Goal: Task Accomplishment & Management: Manage account settings

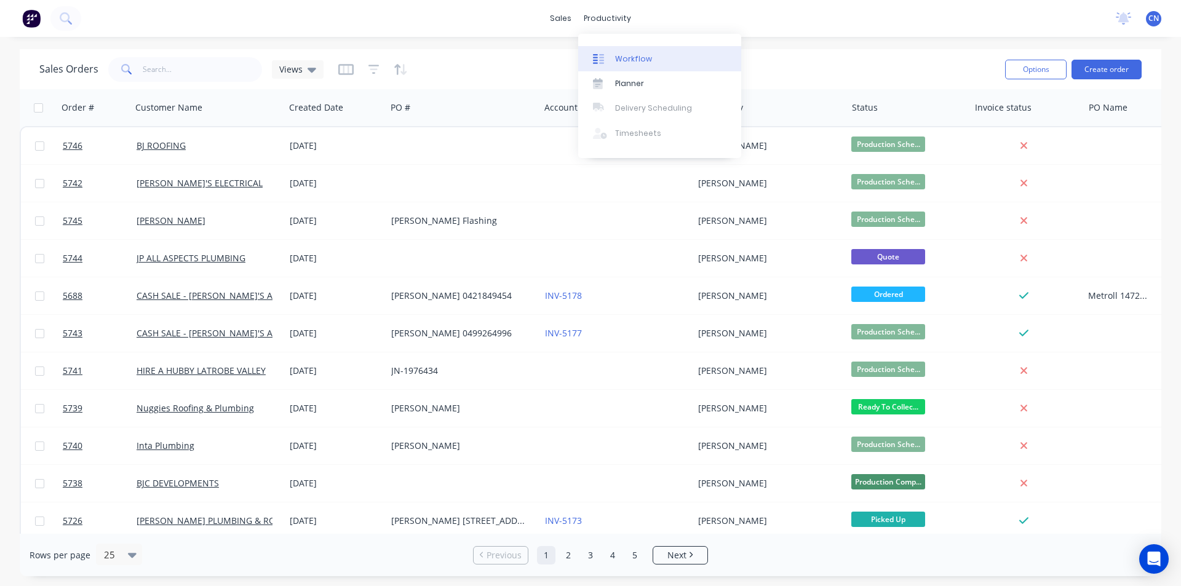
click at [610, 65] on link "Workflow" at bounding box center [659, 58] width 163 height 25
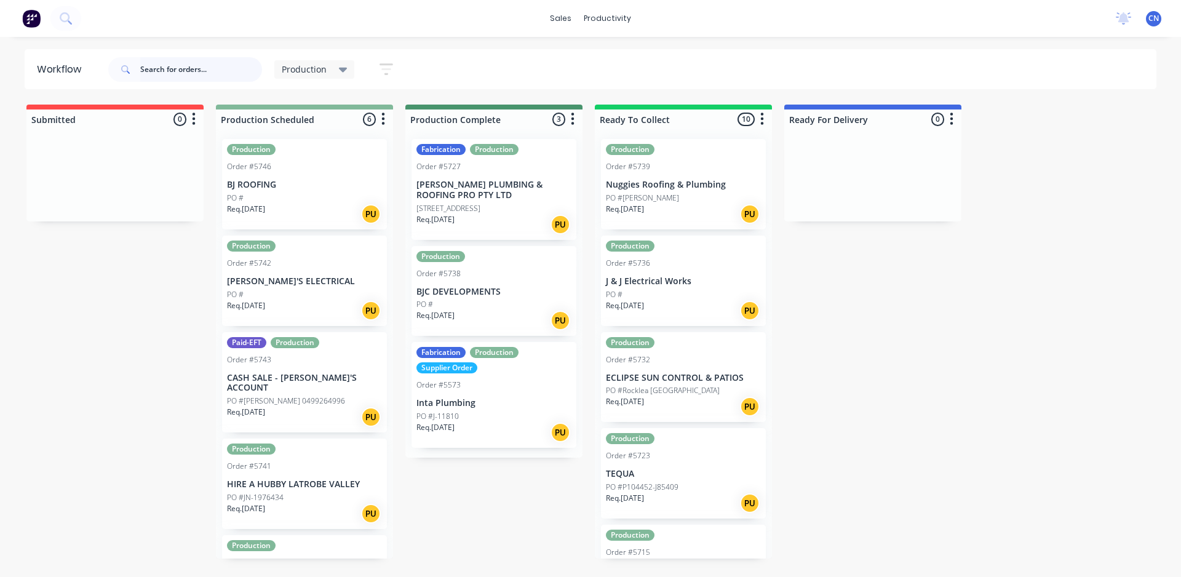
click at [154, 70] on input "text" at bounding box center [201, 69] width 122 height 25
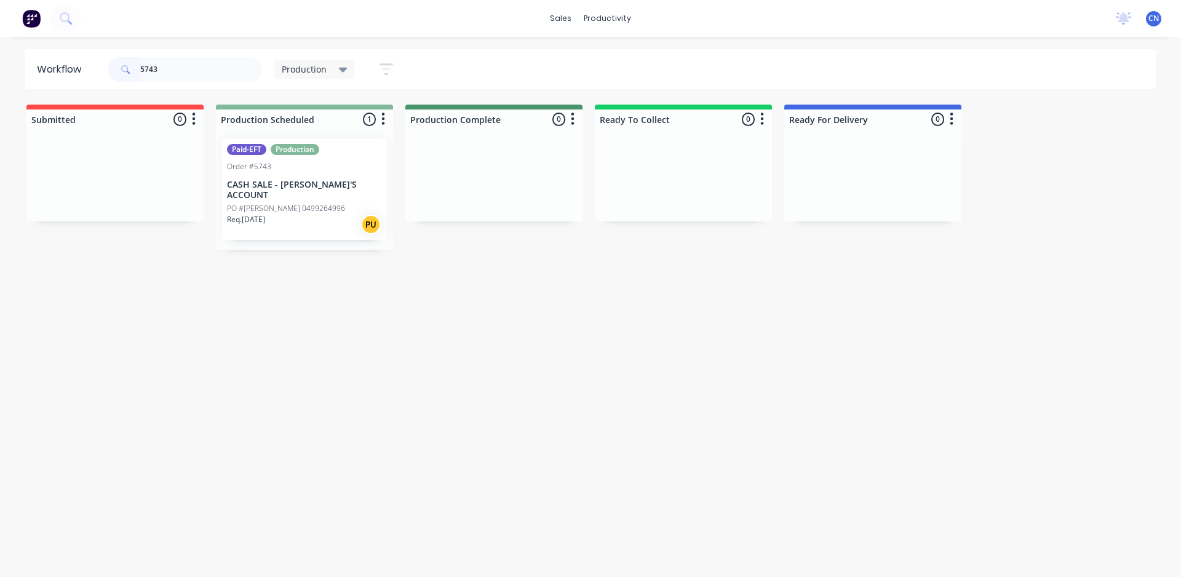
click at [287, 214] on div "Req. [DATE] PU" at bounding box center [304, 224] width 155 height 21
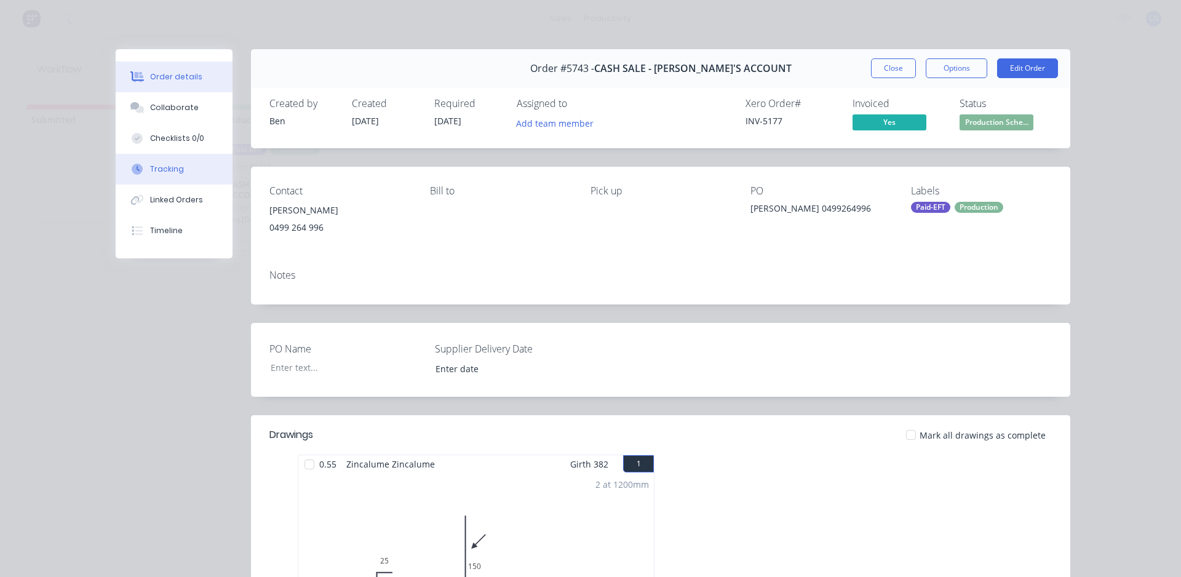
click at [177, 165] on button "Tracking" at bounding box center [174, 169] width 117 height 31
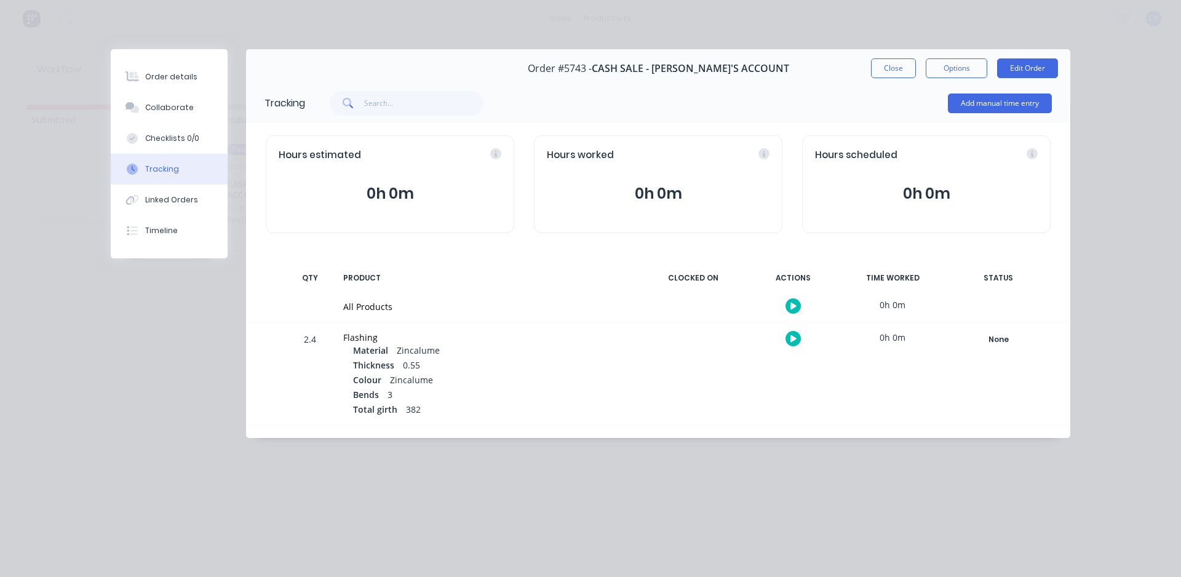
click at [793, 304] on icon "button" at bounding box center [793, 306] width 6 height 7
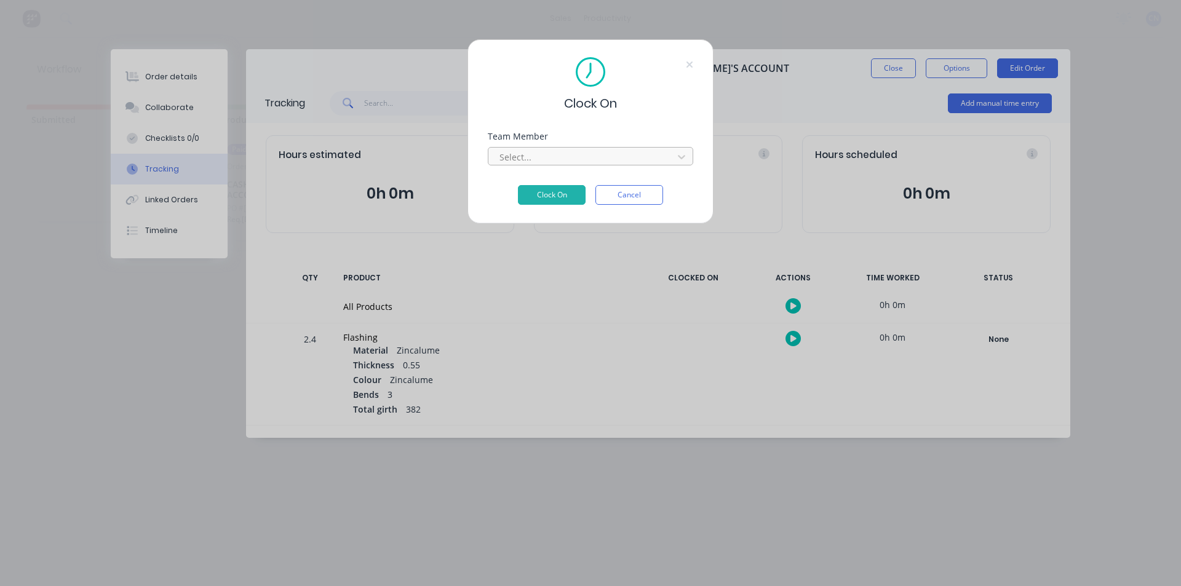
click at [613, 165] on div "Select..." at bounding box center [583, 157] width 176 height 18
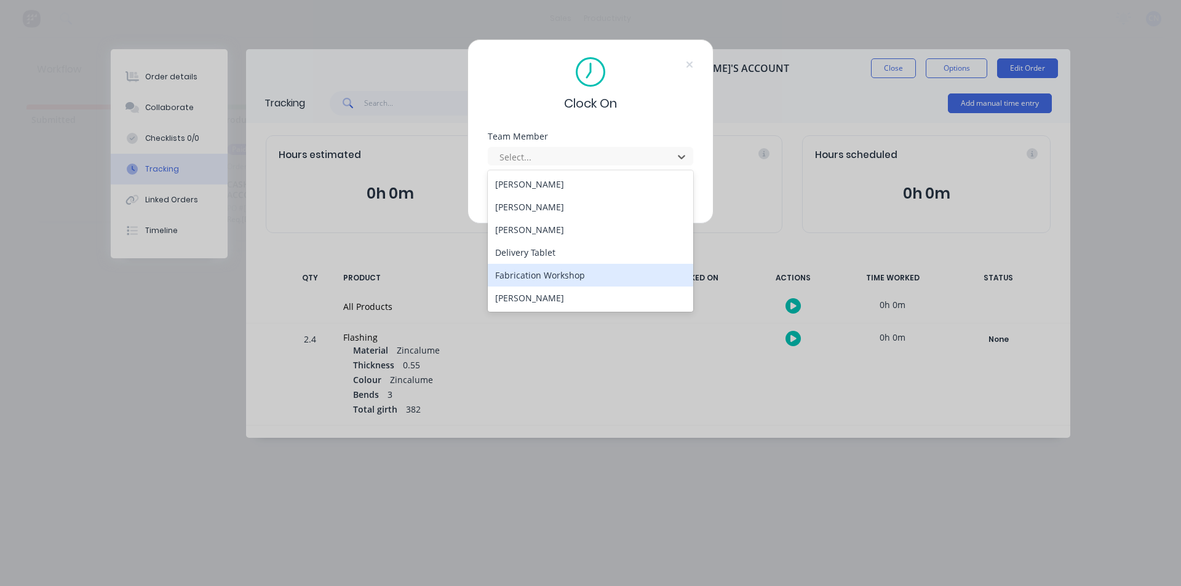
click at [542, 274] on div "Fabrication Workshop" at bounding box center [590, 275] width 205 height 23
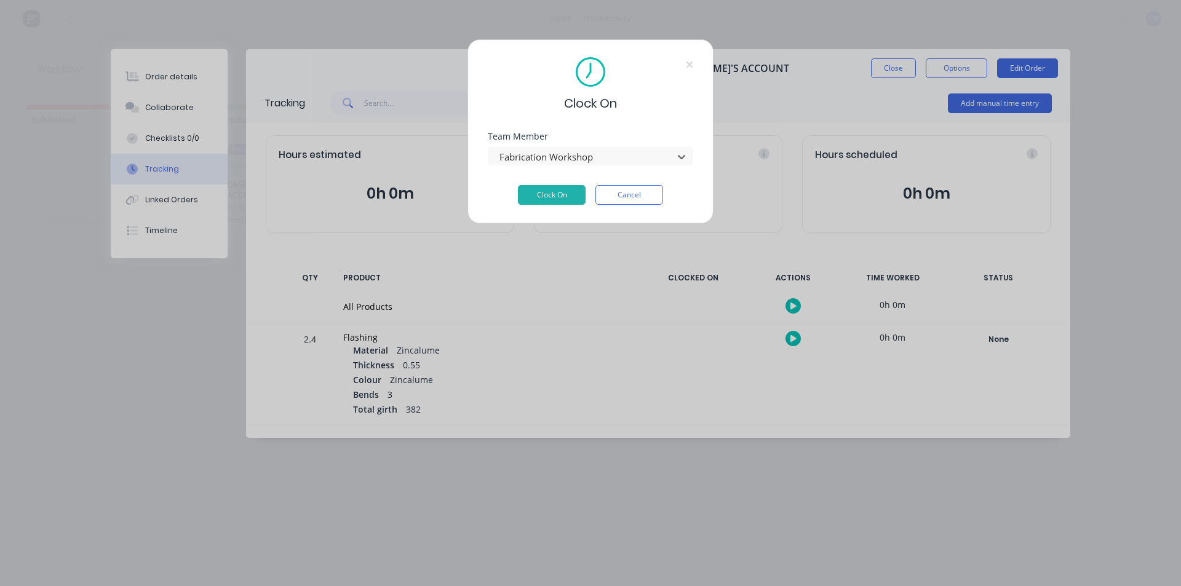
click at [552, 202] on button "Clock On" at bounding box center [552, 195] width 68 height 20
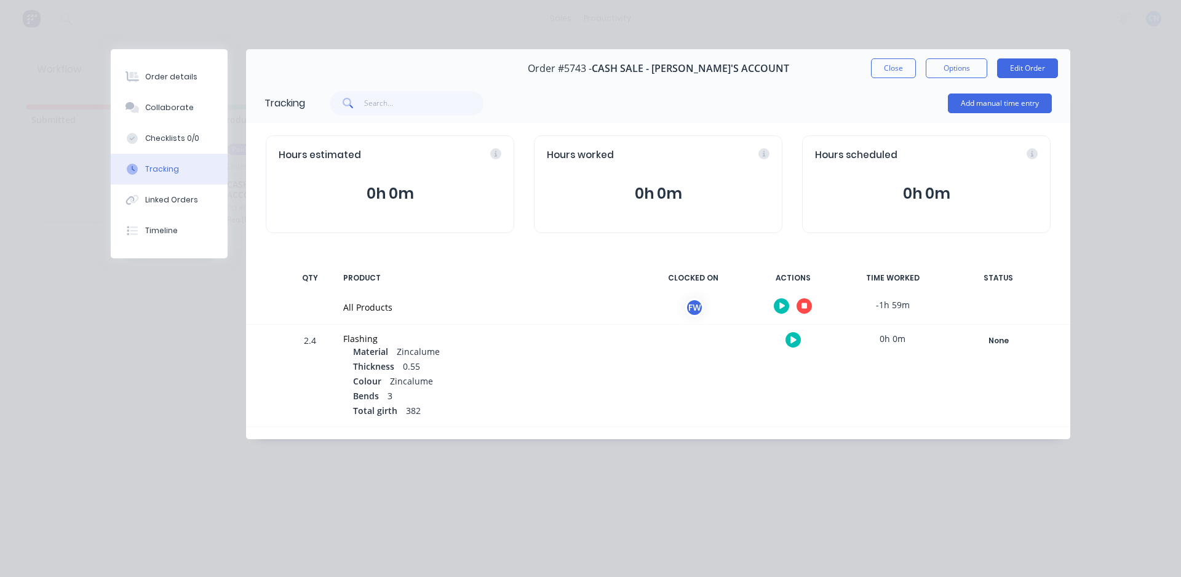
click at [810, 309] on button "button" at bounding box center [804, 305] width 15 height 15
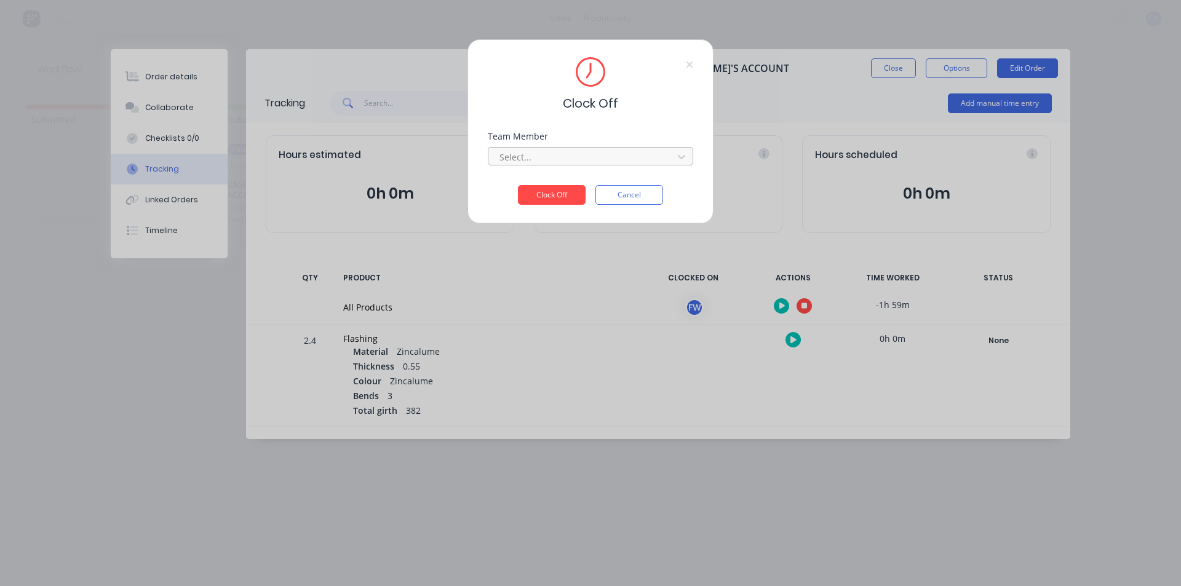
click at [562, 149] on div at bounding box center [582, 156] width 169 height 15
click at [551, 190] on div "Fabrication Workshop" at bounding box center [590, 184] width 205 height 23
click at [560, 197] on button "Clock Off" at bounding box center [552, 195] width 68 height 20
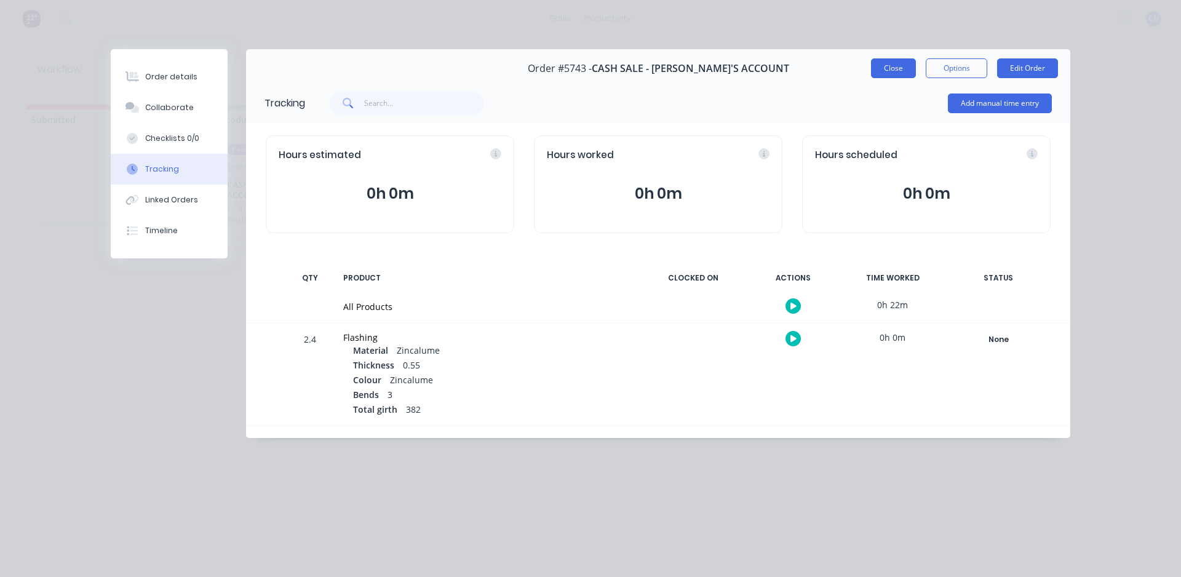
click at [897, 72] on button "Close" at bounding box center [893, 68] width 45 height 20
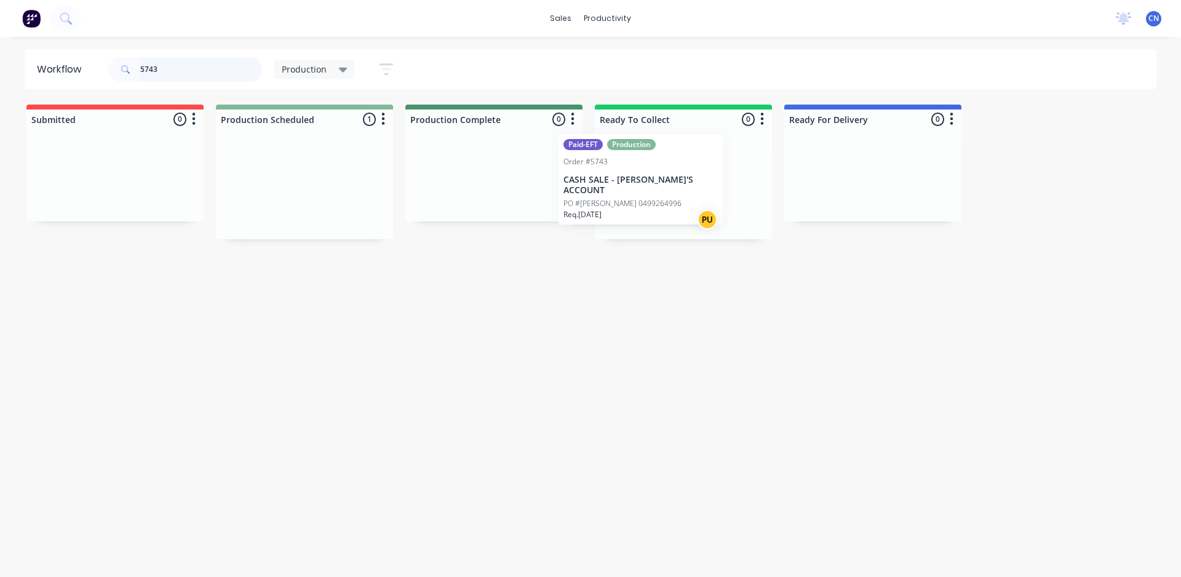
drag, startPoint x: 281, startPoint y: 189, endPoint x: 637, endPoint y: 188, distance: 356.8
click at [637, 188] on div "Submitted 0 Production Scheduled 1 Paid-EFT Production Order #5743 CASH SALE - …" at bounding box center [927, 172] width 1873 height 135
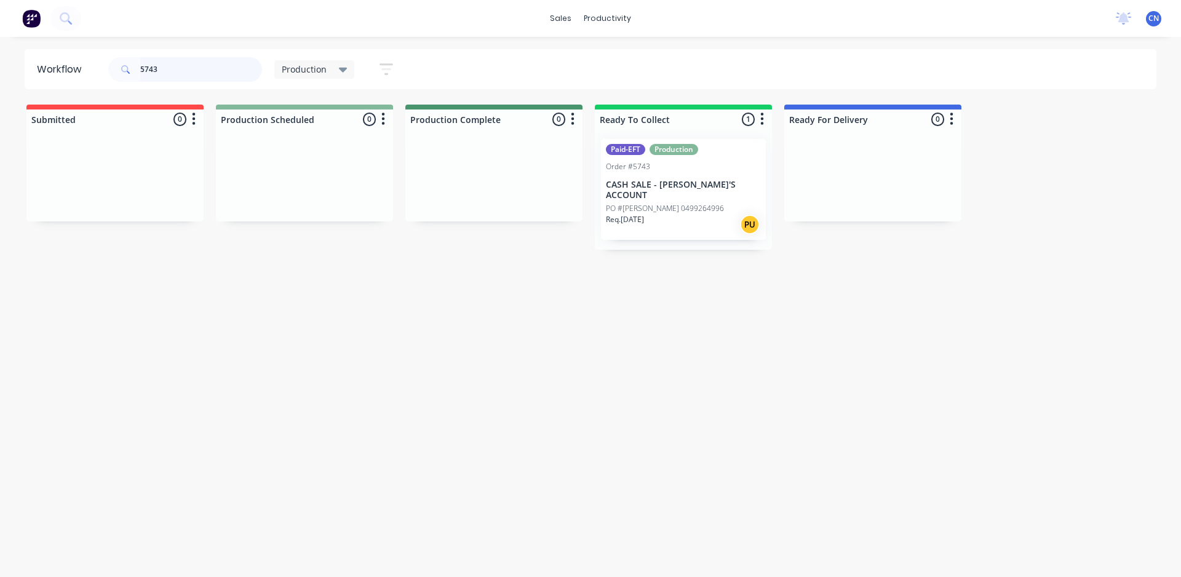
drag, startPoint x: 185, startPoint y: 66, endPoint x: 0, endPoint y: 116, distance: 191.6
click at [0, 115] on div "Workflow 5743 Production Save new view None edit Production (Default) edit Comp…" at bounding box center [590, 300] width 1181 height 503
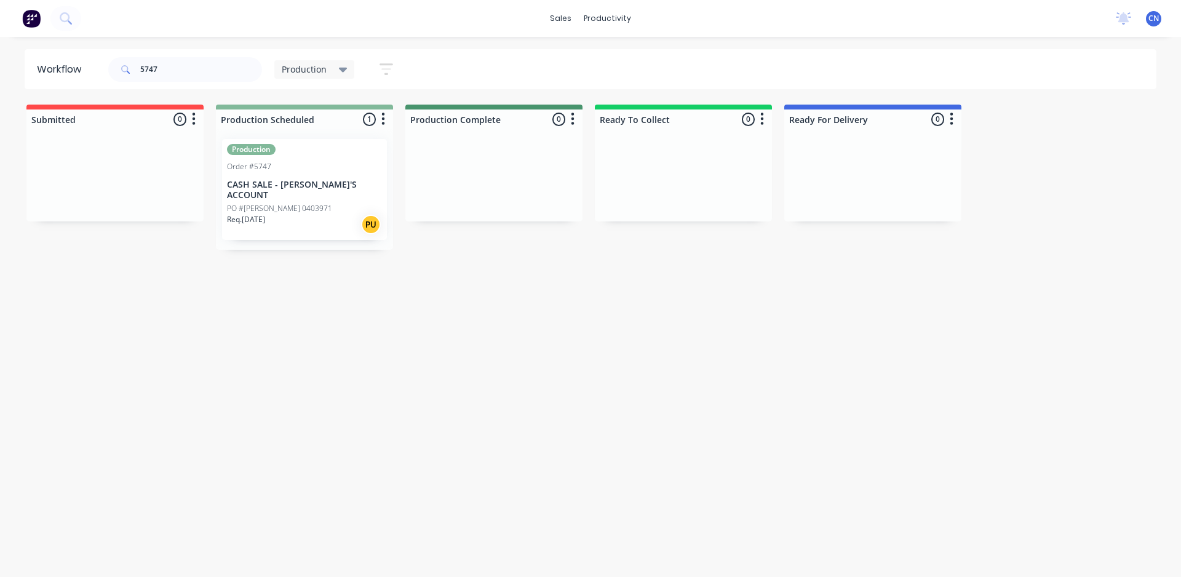
click at [289, 215] on div "Req. [DATE] PU" at bounding box center [304, 224] width 155 height 21
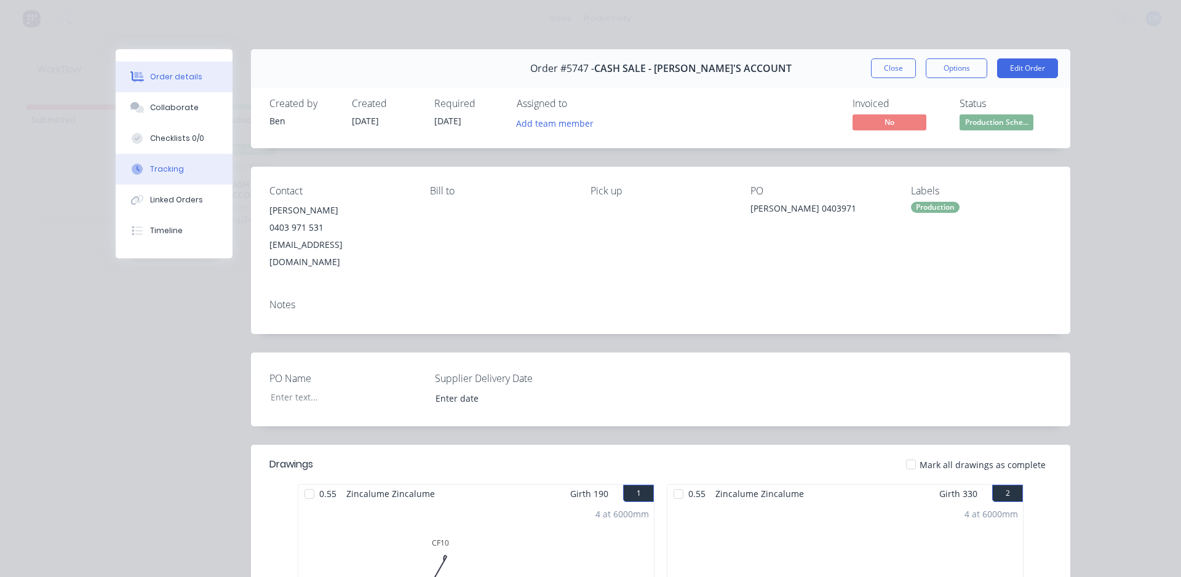
click at [159, 167] on div "Tracking" at bounding box center [167, 169] width 34 height 11
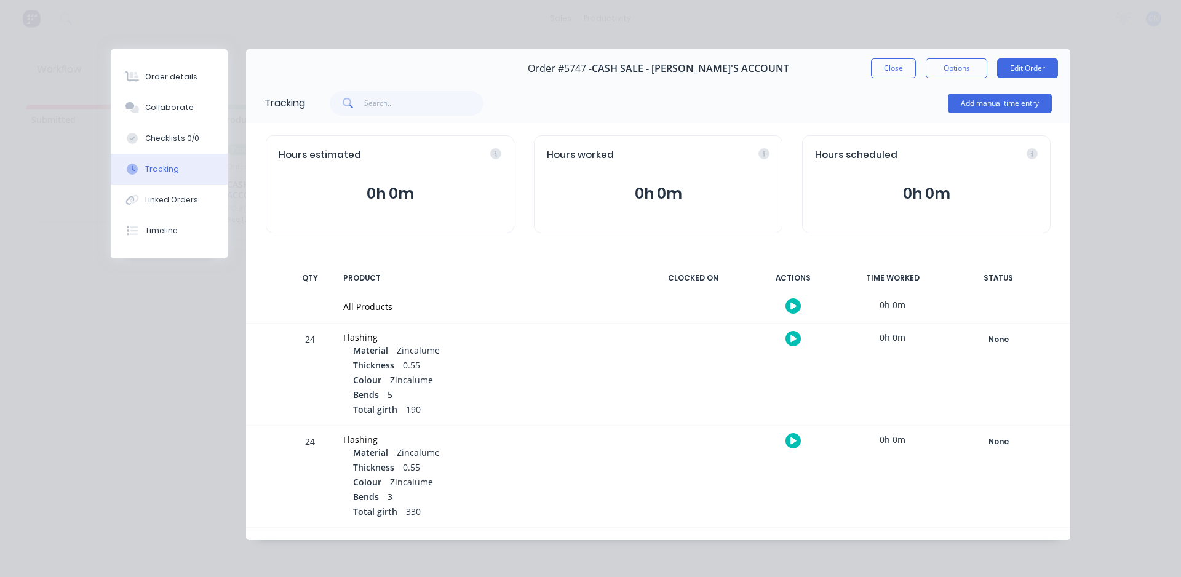
click at [790, 305] on icon "button" at bounding box center [793, 306] width 6 height 7
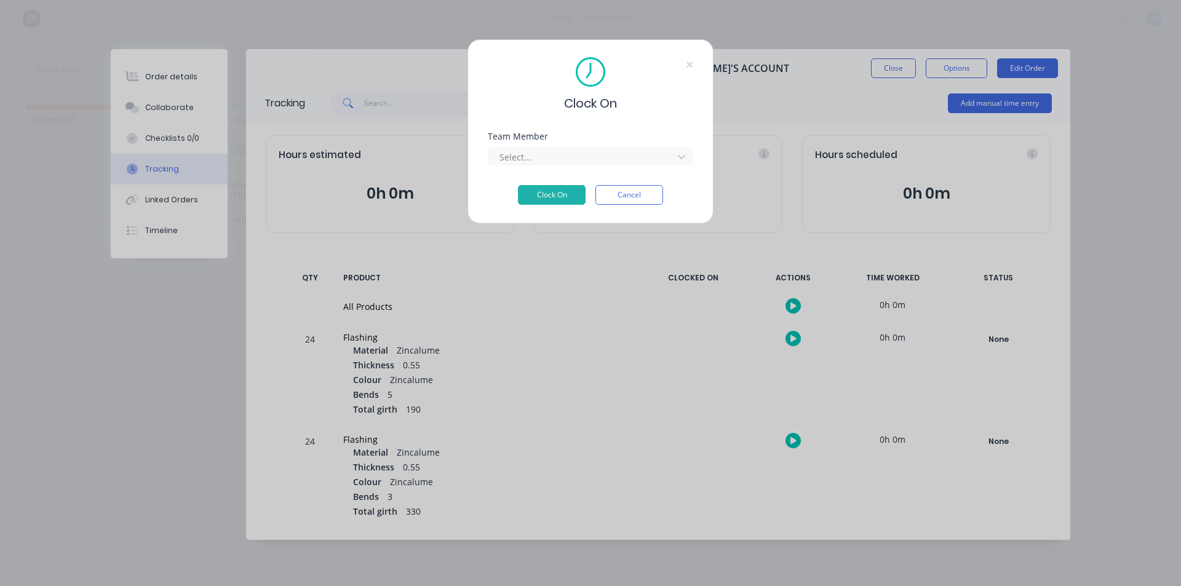
drag, startPoint x: 520, startPoint y: 128, endPoint x: 531, endPoint y: 138, distance: 15.2
click at [520, 127] on div "Clock On Team Member Select... Clock On Cancel" at bounding box center [591, 131] width 246 height 185
click at [519, 163] on div at bounding box center [582, 156] width 169 height 15
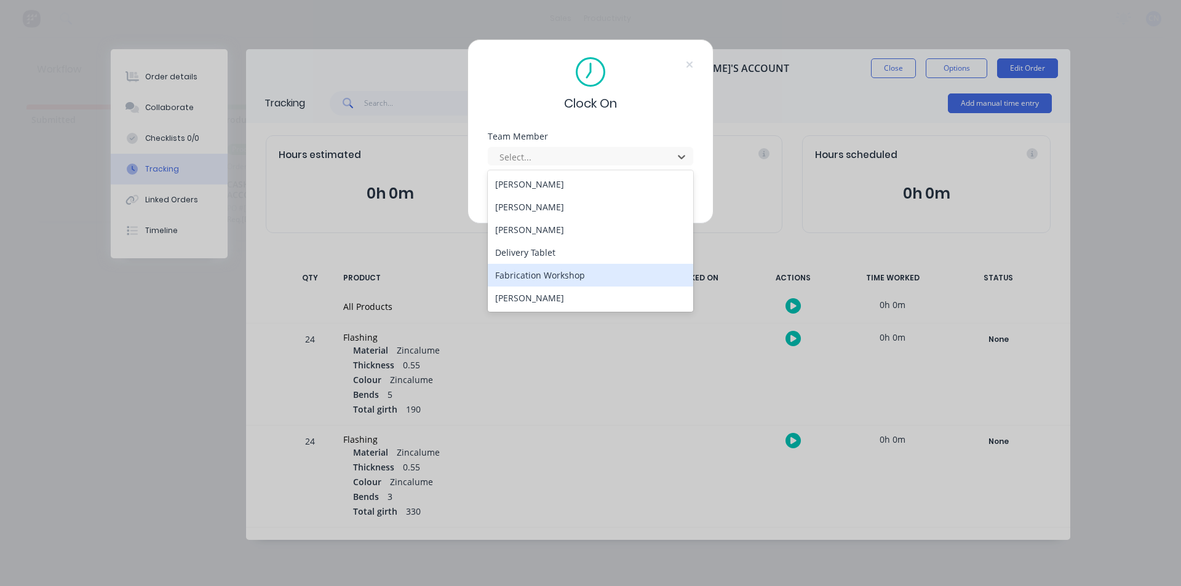
click at [516, 276] on div "Fabrication Workshop" at bounding box center [590, 275] width 205 height 23
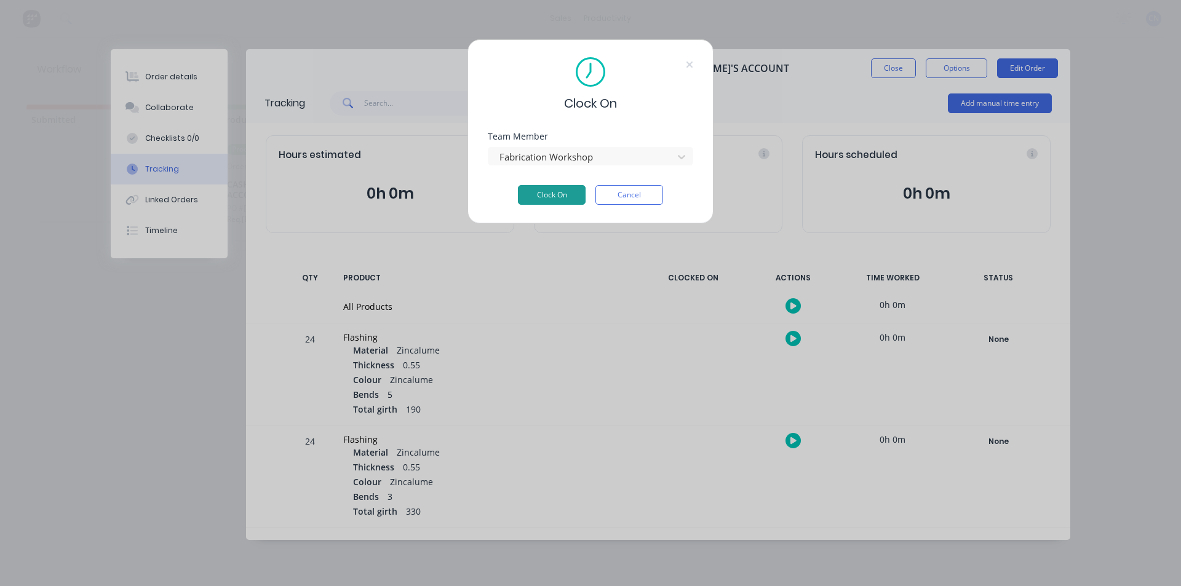
click at [545, 199] on button "Clock On" at bounding box center [552, 195] width 68 height 20
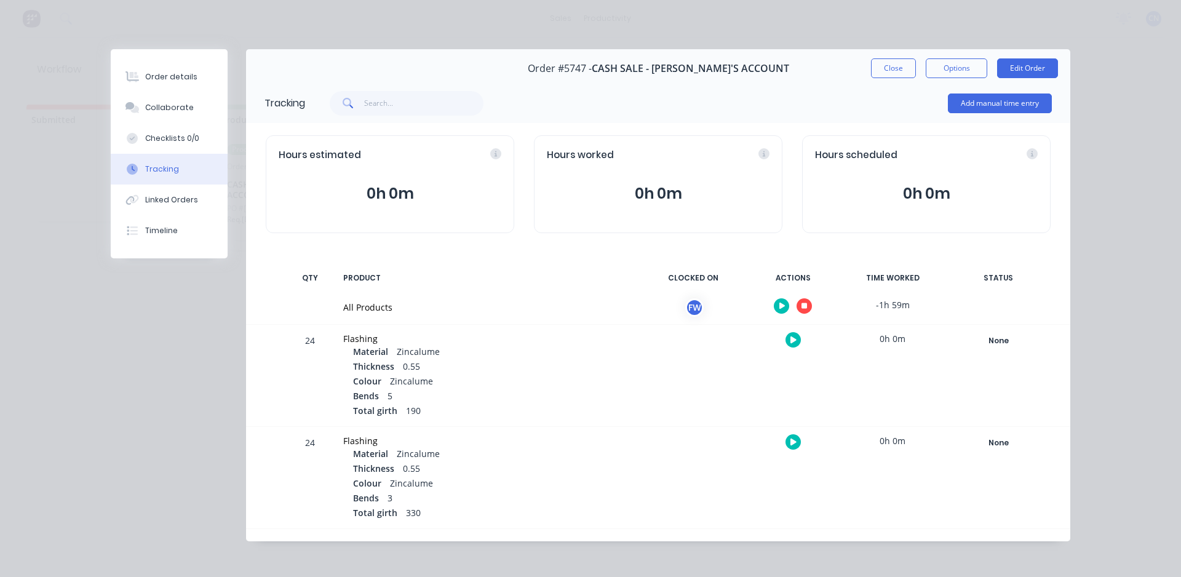
click at [802, 306] on icon "button" at bounding box center [805, 306] width 6 height 6
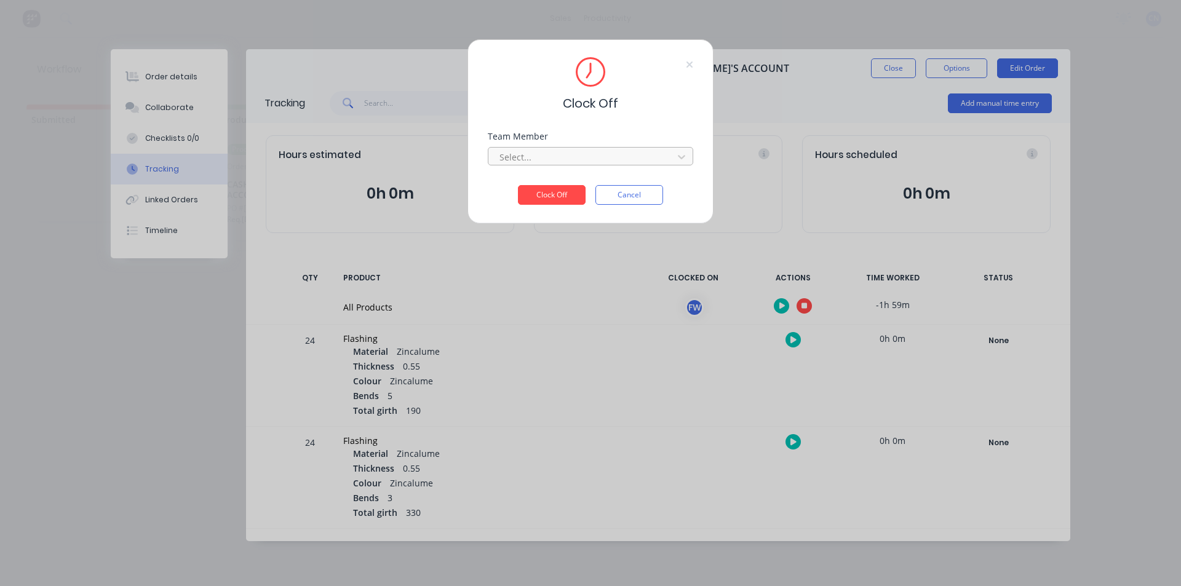
drag, startPoint x: 505, startPoint y: 157, endPoint x: 515, endPoint y: 164, distance: 11.9
click at [506, 157] on div at bounding box center [582, 156] width 169 height 15
click at [519, 188] on div "Fabrication Workshop" at bounding box center [590, 184] width 205 height 23
click at [536, 197] on button "Clock Off" at bounding box center [552, 195] width 68 height 20
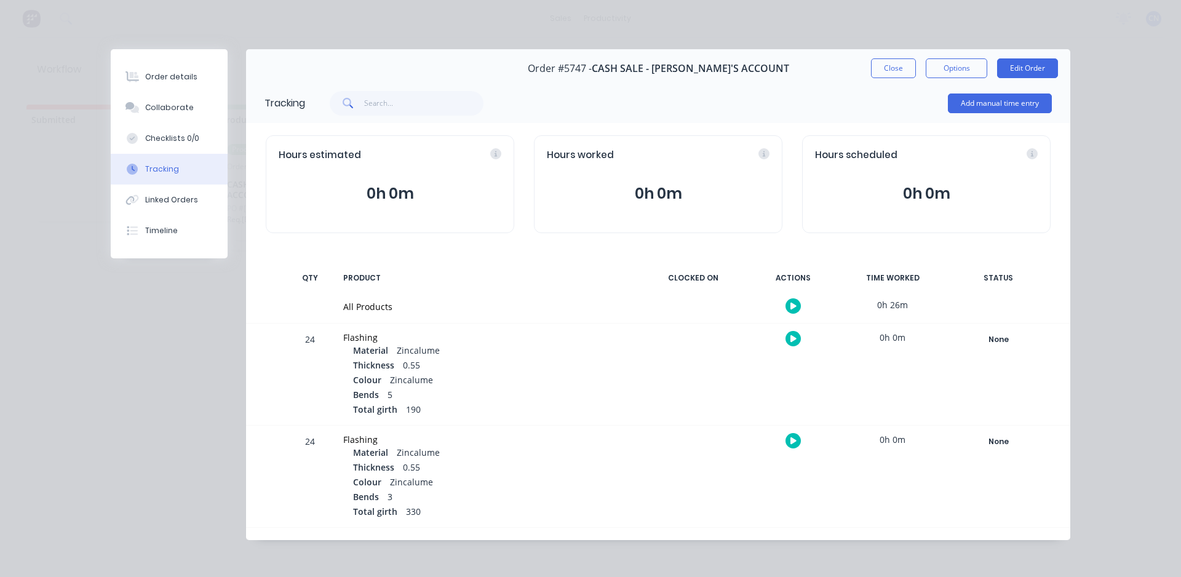
click at [892, 72] on button "Close" at bounding box center [893, 68] width 45 height 20
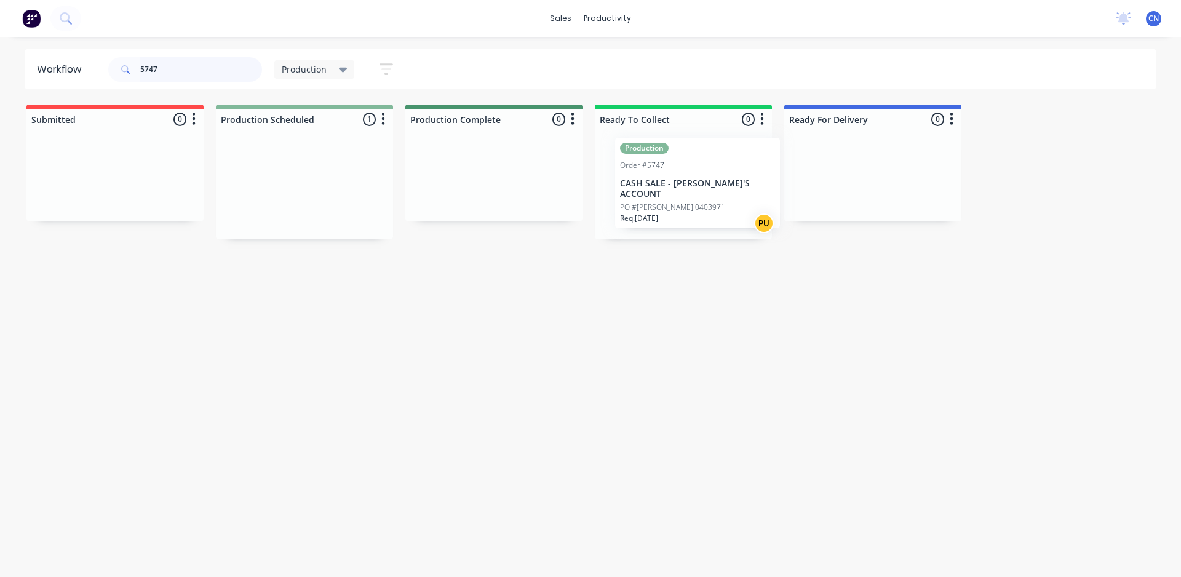
drag, startPoint x: 285, startPoint y: 209, endPoint x: 690, endPoint y: 209, distance: 404.8
click at [688, 208] on div "Submitted 0 Production Scheduled 1 Production Order #5747 CASH SALE - BEN'S ACC…" at bounding box center [927, 172] width 1873 height 135
drag, startPoint x: 181, startPoint y: 61, endPoint x: 47, endPoint y: 79, distance: 135.4
click at [64, 79] on header "Workflow 5747 Production Save new view None edit Production (Default) edit Comp…" at bounding box center [591, 69] width 1132 height 40
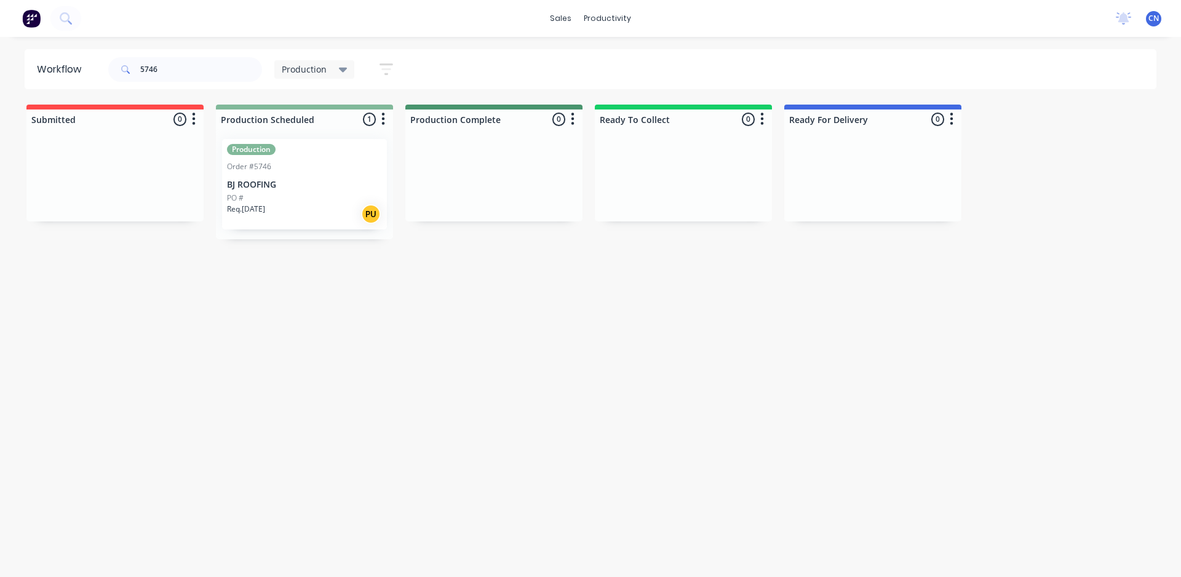
click at [268, 184] on p "BJ ROOFING" at bounding box center [304, 185] width 155 height 10
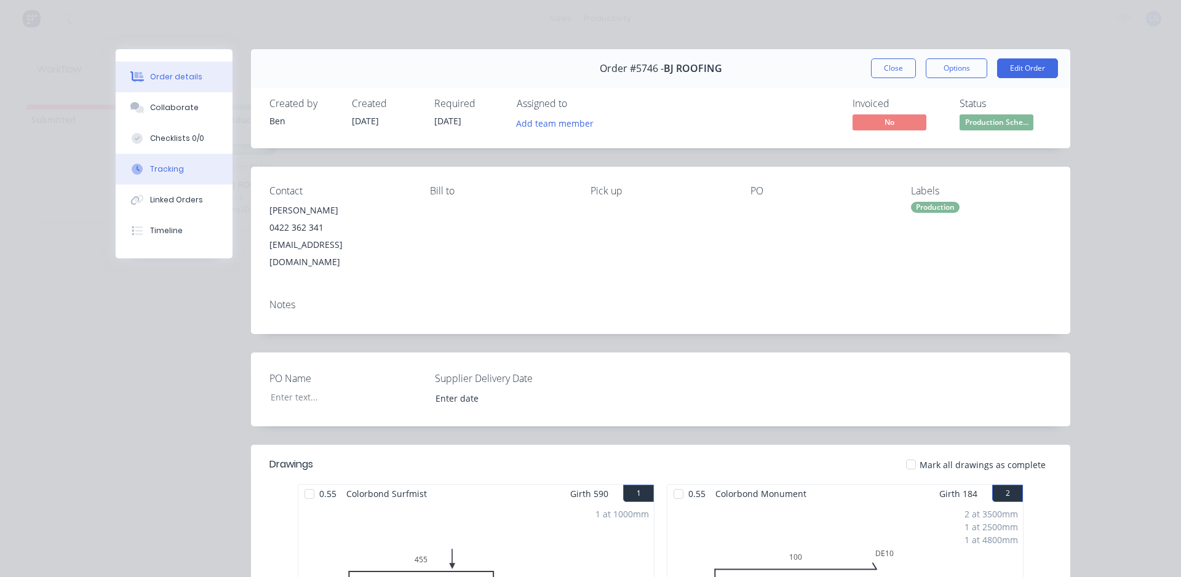
click at [154, 162] on button "Tracking" at bounding box center [174, 169] width 117 height 31
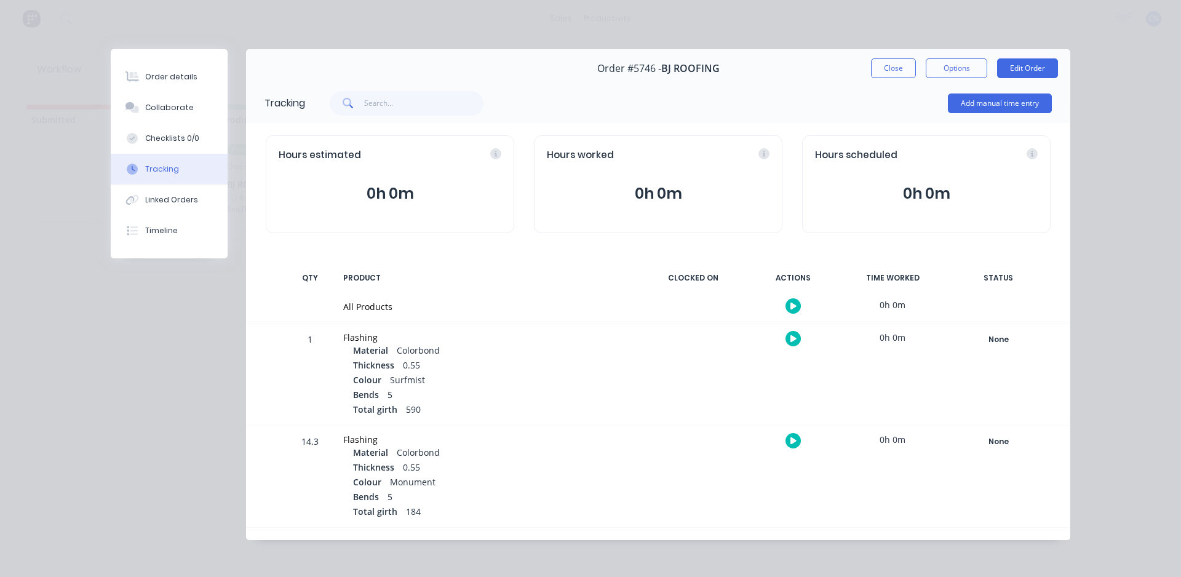
click at [790, 306] on icon "button" at bounding box center [793, 306] width 6 height 7
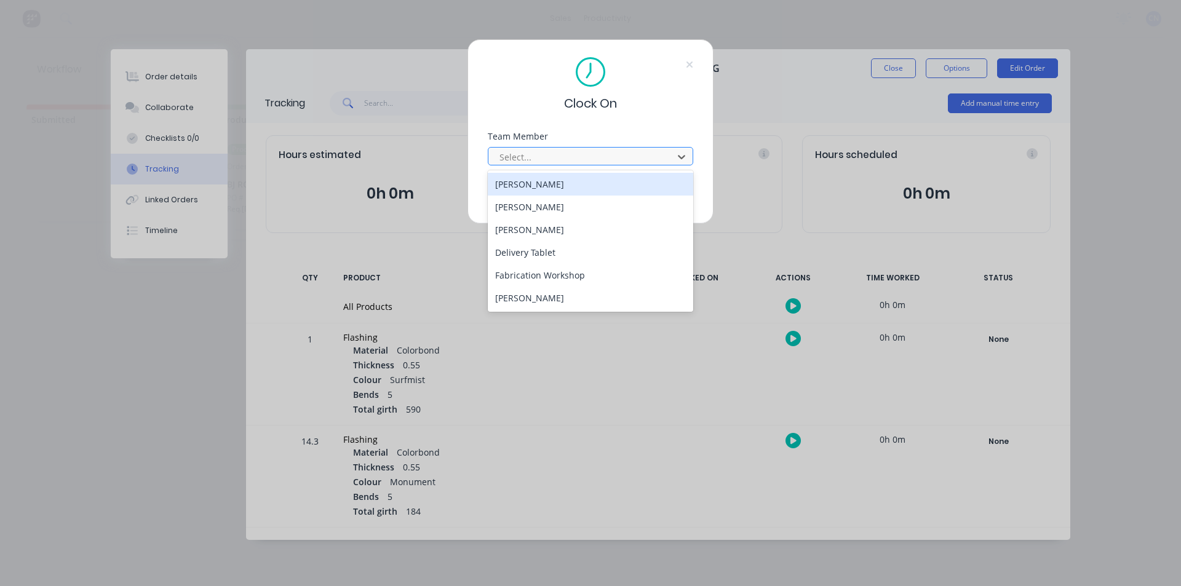
click at [548, 155] on div at bounding box center [582, 156] width 169 height 15
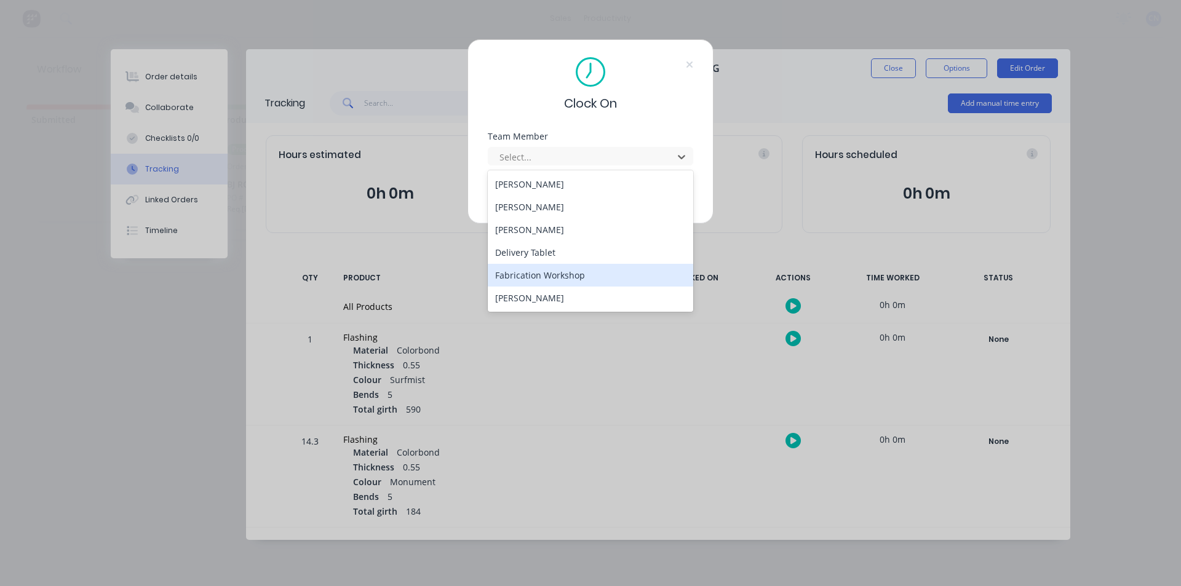
click at [531, 278] on div "Fabrication Workshop" at bounding box center [590, 275] width 205 height 23
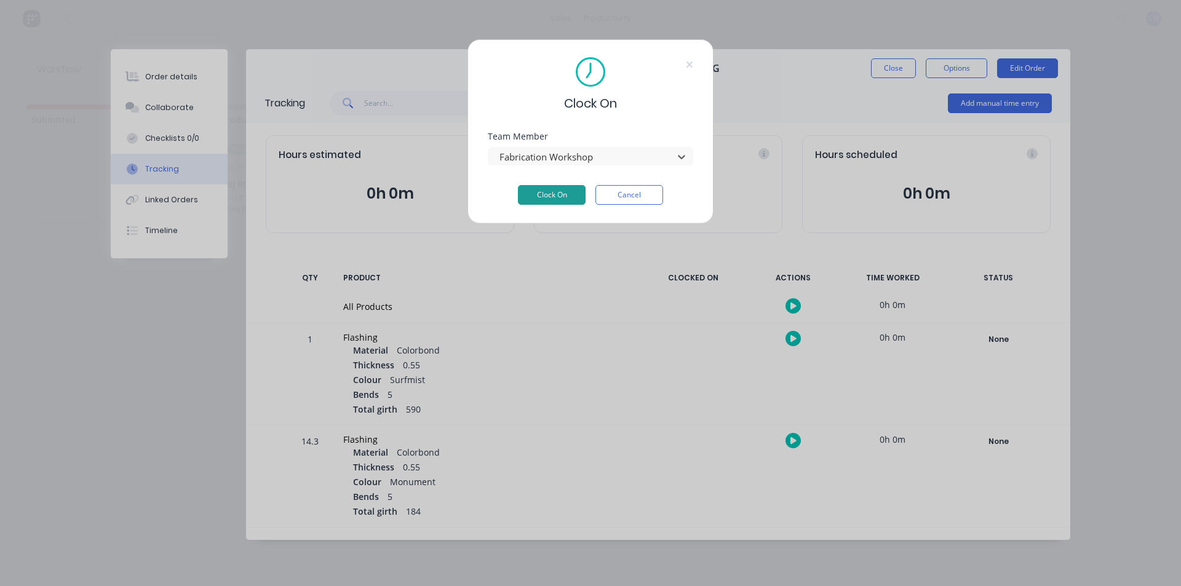
click at [541, 197] on button "Clock On" at bounding box center [552, 195] width 68 height 20
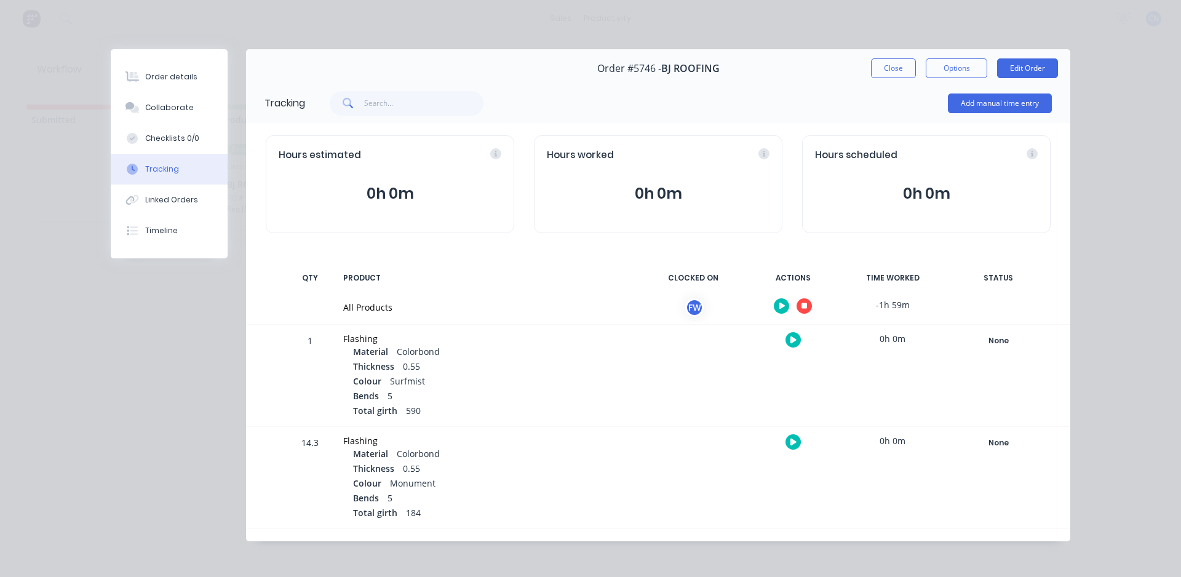
click at [802, 303] on icon "button" at bounding box center [805, 306] width 6 height 6
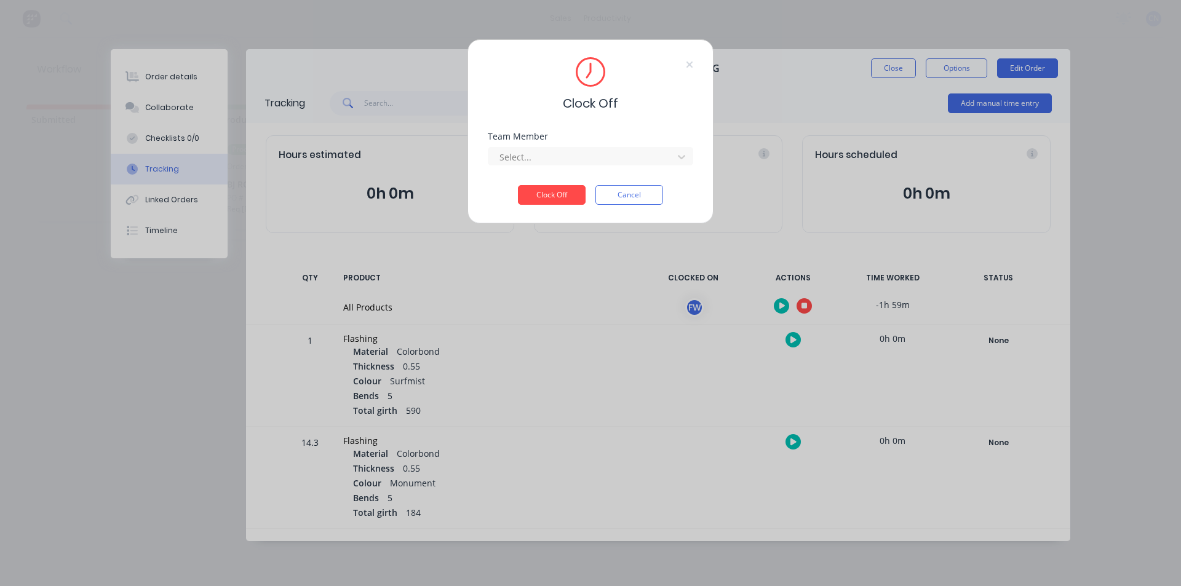
drag, startPoint x: 525, startPoint y: 159, endPoint x: 525, endPoint y: 167, distance: 8.0
click at [525, 159] on div at bounding box center [582, 156] width 169 height 15
click at [522, 183] on div "Fabrication Workshop" at bounding box center [590, 184] width 205 height 23
click at [557, 199] on button "Clock Off" at bounding box center [552, 195] width 68 height 20
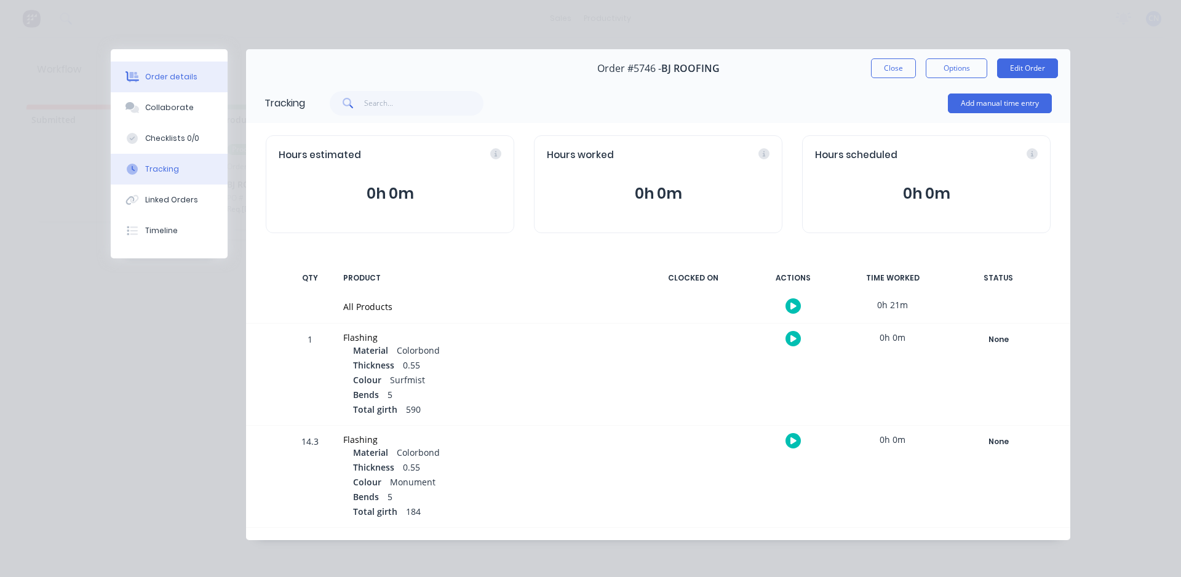
click at [181, 82] on div "Order details" at bounding box center [171, 76] width 52 height 11
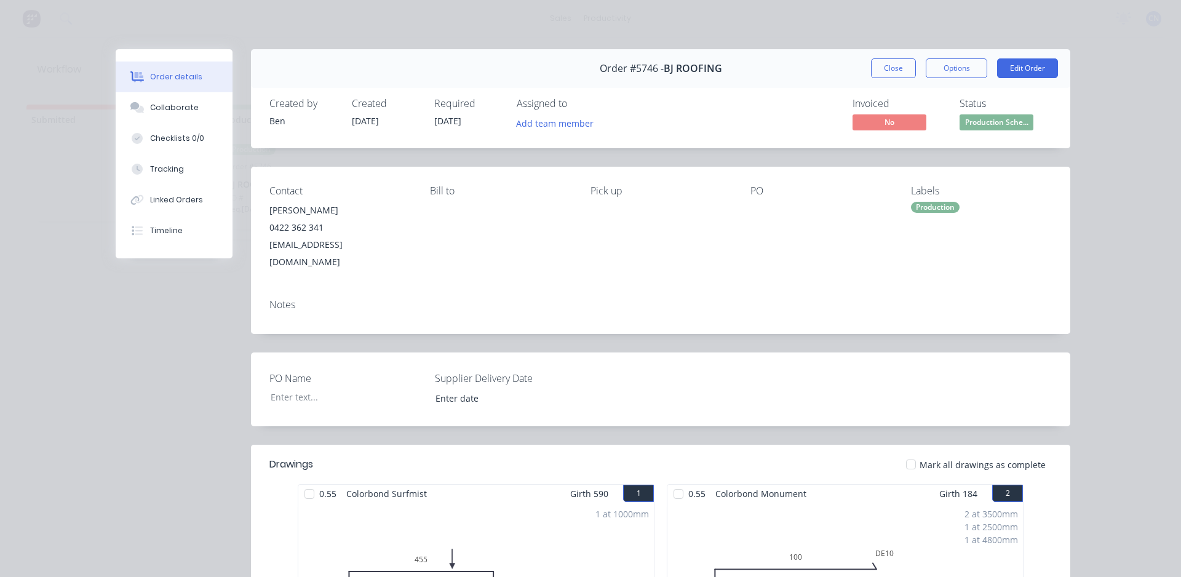
click at [309, 482] on div at bounding box center [309, 494] width 25 height 25
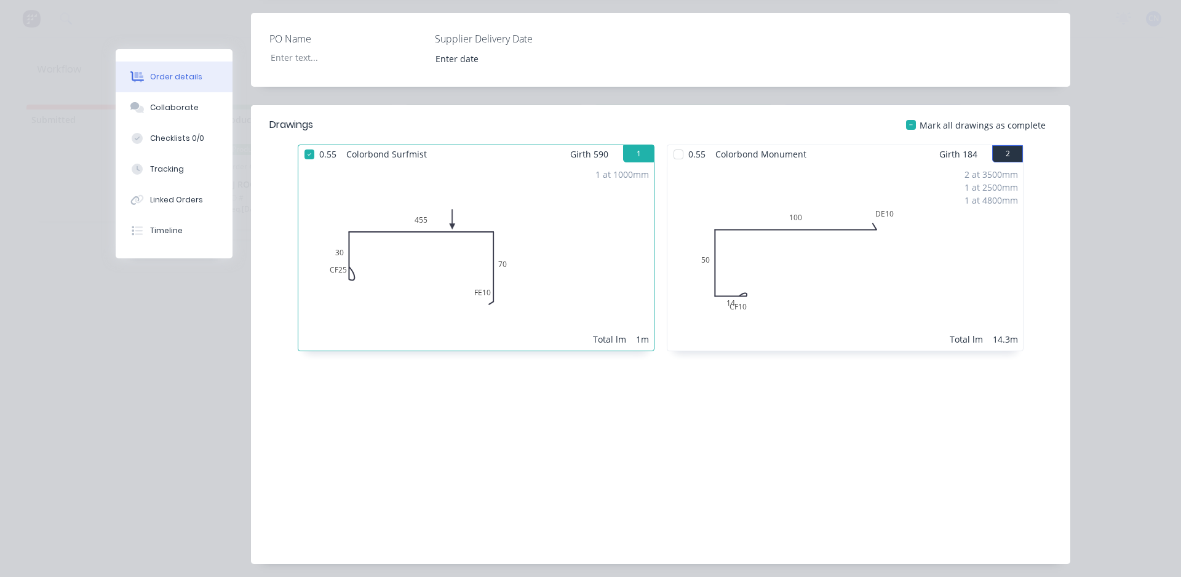
scroll to position [367, 0]
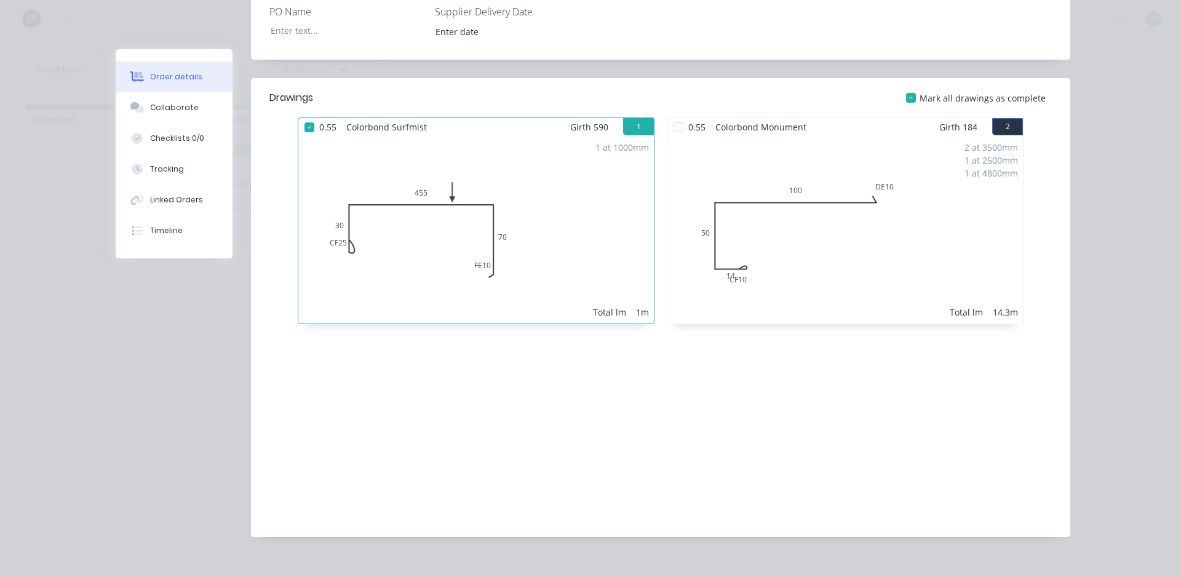
click at [676, 115] on div at bounding box center [678, 127] width 25 height 25
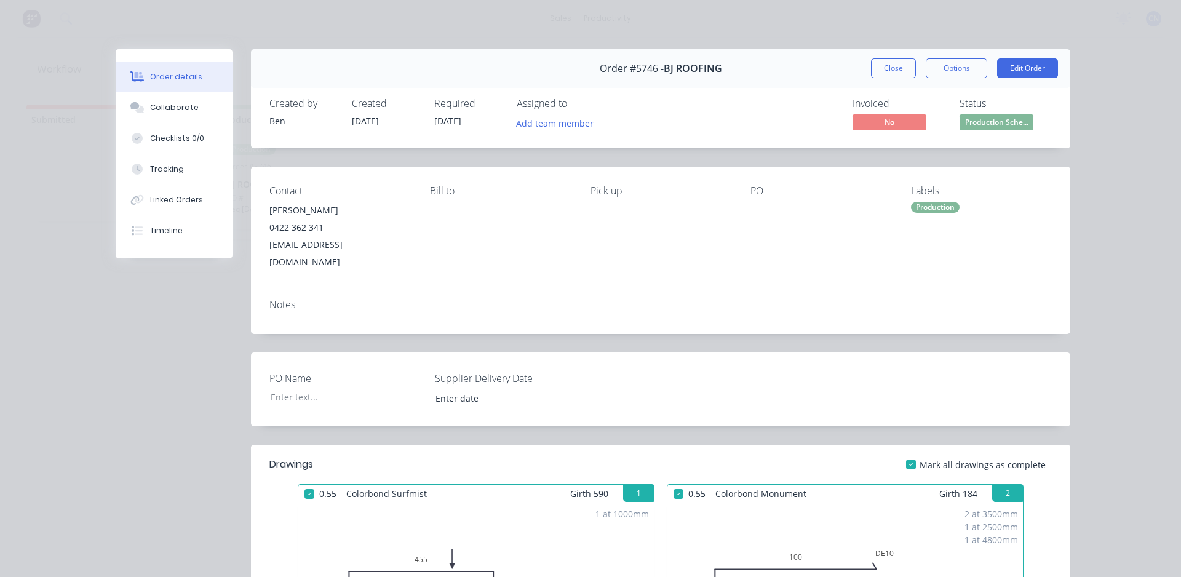
click at [895, 72] on button "Close" at bounding box center [893, 68] width 45 height 20
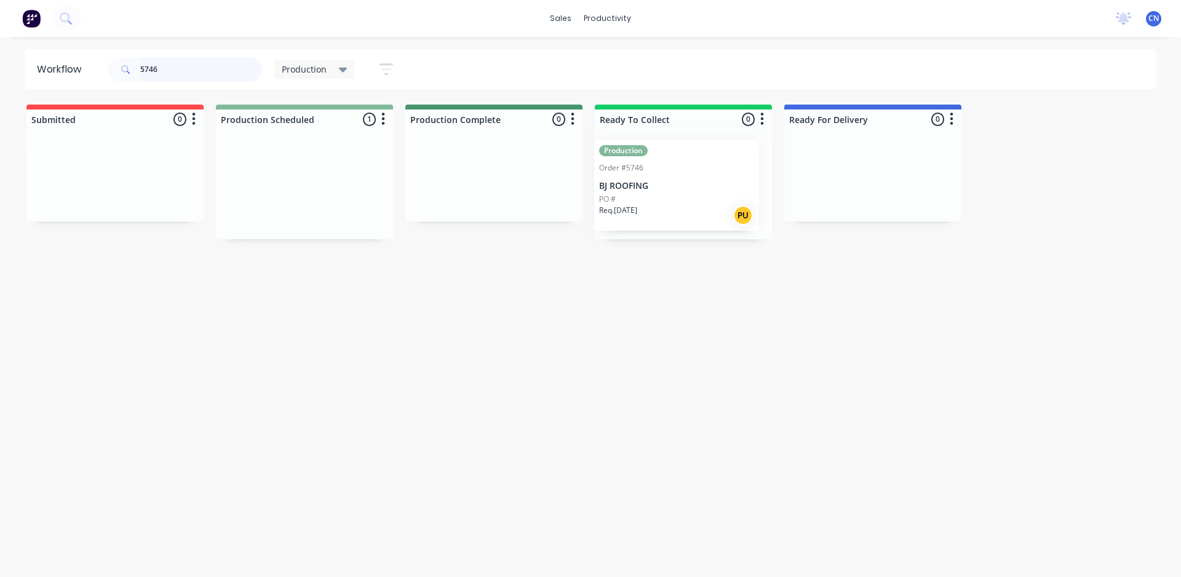
drag, startPoint x: 290, startPoint y: 204, endPoint x: 675, endPoint y: 203, distance: 384.5
click at [674, 203] on div "Submitted 0 Production Scheduled 1 Production Order #5746 BJ ROOFING PO # Req. …" at bounding box center [927, 172] width 1873 height 135
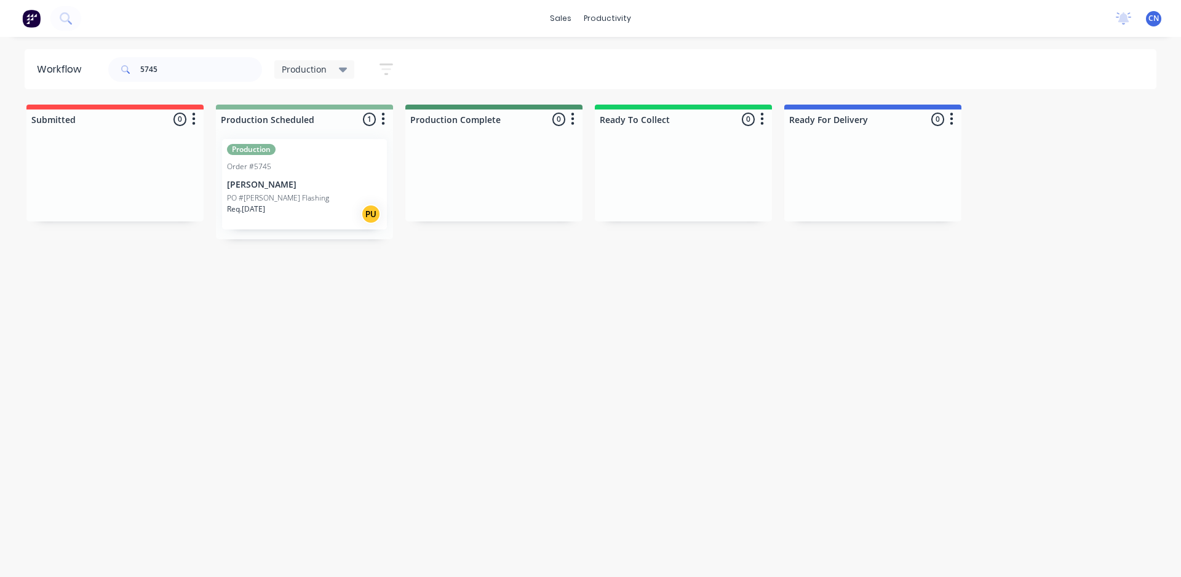
click at [290, 201] on p "PO #[PERSON_NAME] Flashing" at bounding box center [278, 198] width 102 height 11
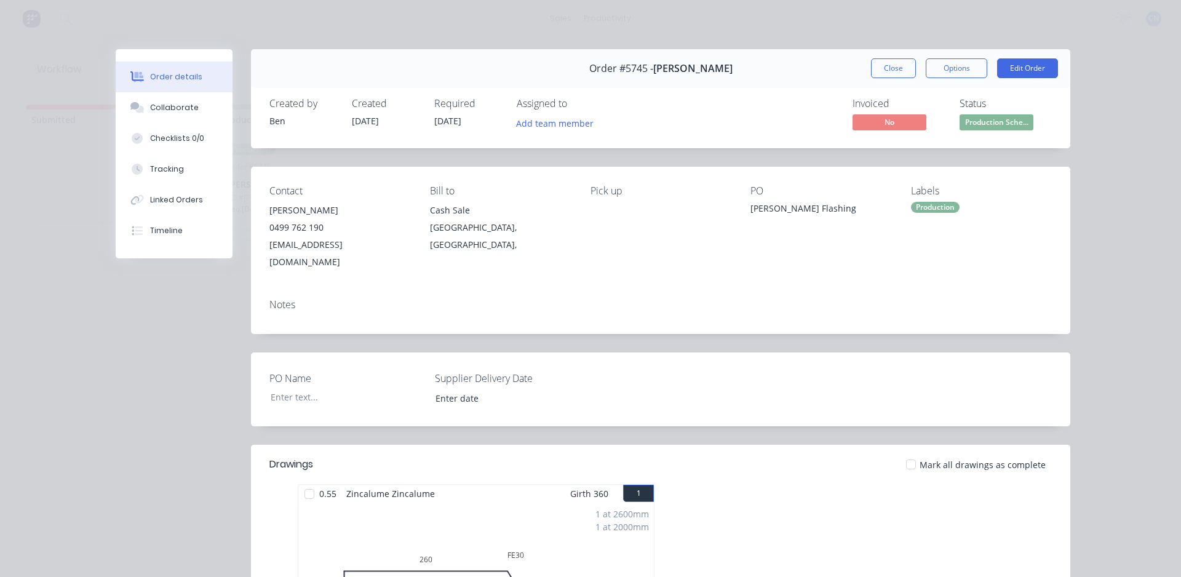
drag, startPoint x: 305, startPoint y: 478, endPoint x: 314, endPoint y: 471, distance: 11.4
click at [304, 482] on div at bounding box center [309, 494] width 25 height 25
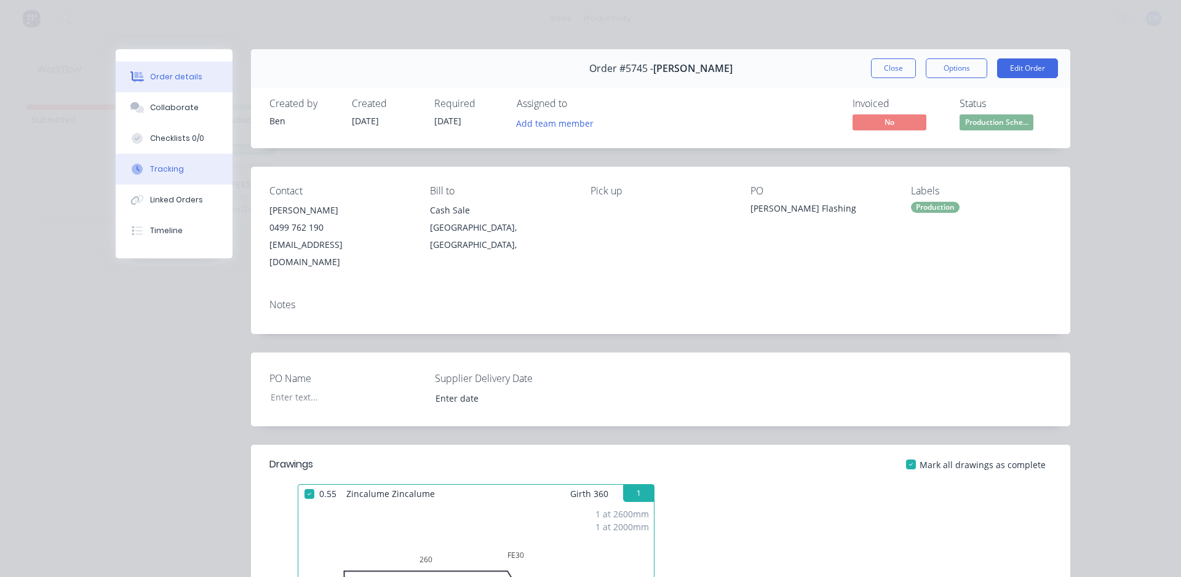
click at [182, 165] on button "Tracking" at bounding box center [174, 169] width 117 height 31
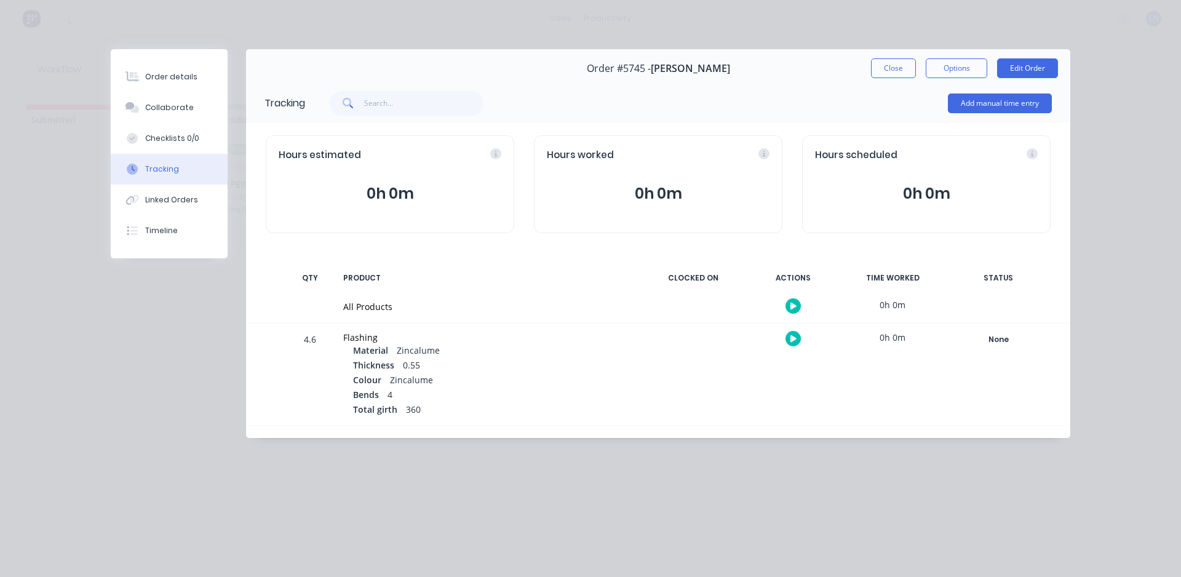
click at [789, 301] on button "button" at bounding box center [793, 305] width 15 height 15
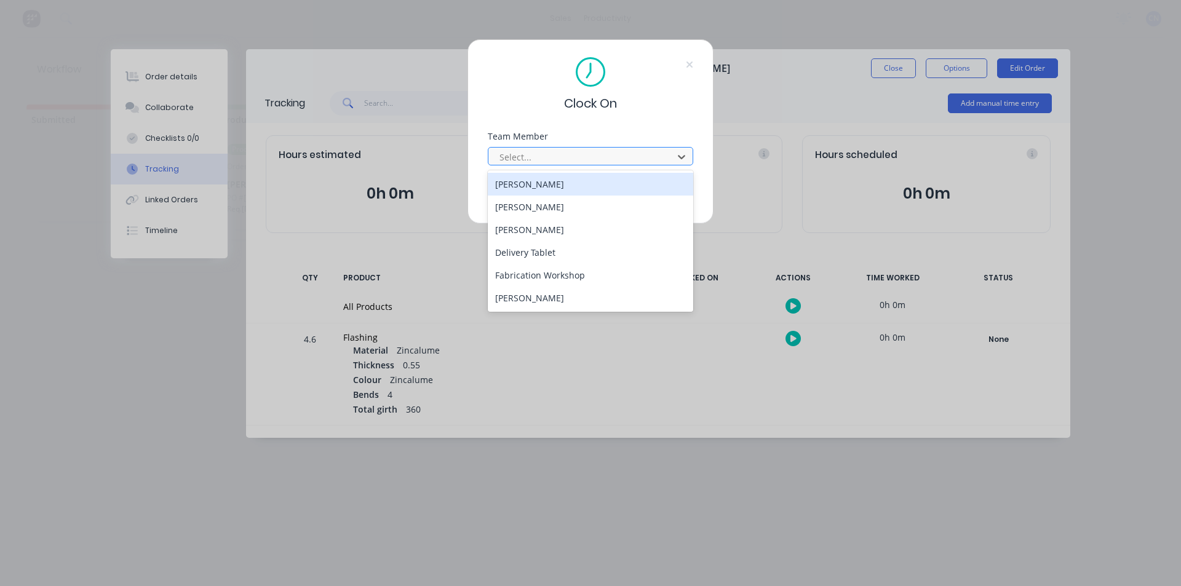
click at [597, 161] on div at bounding box center [582, 156] width 169 height 15
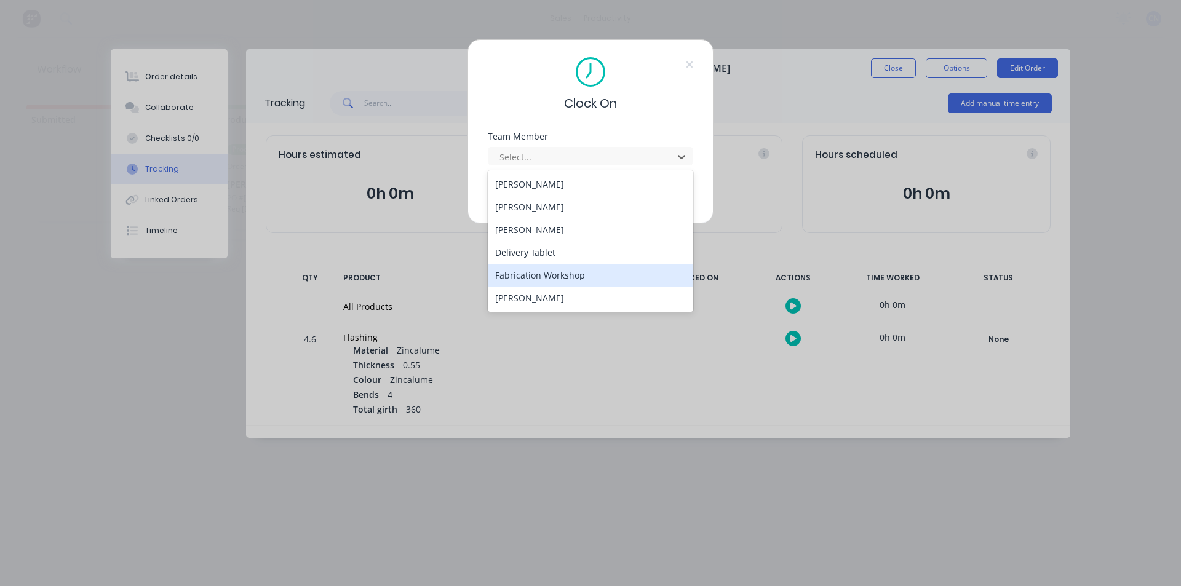
click at [532, 275] on div "Fabrication Workshop" at bounding box center [590, 275] width 205 height 23
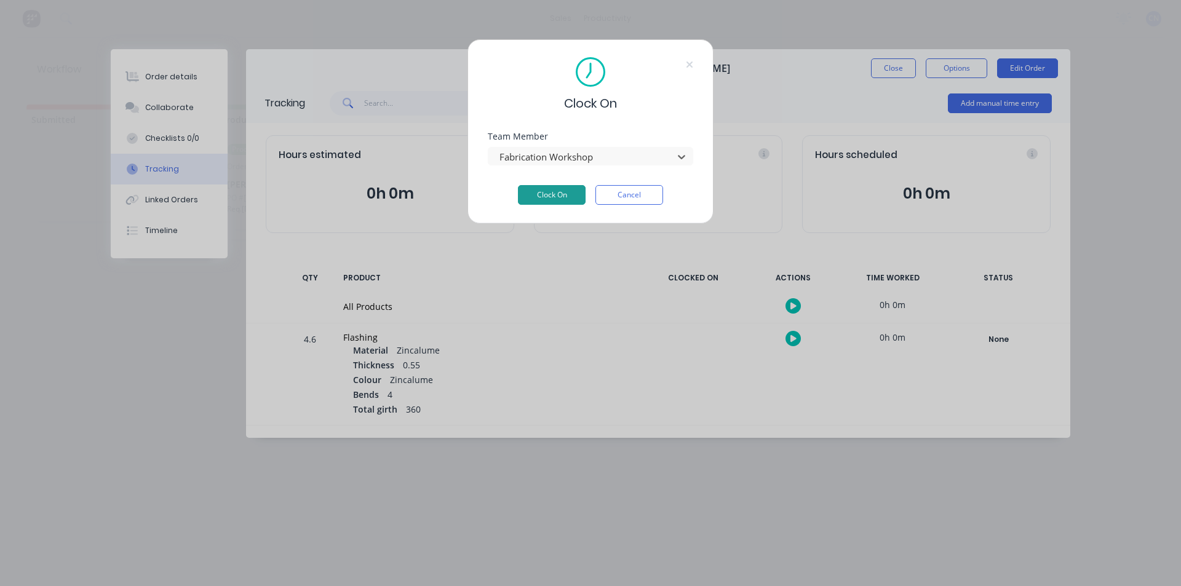
click at [543, 192] on button "Clock On" at bounding box center [552, 195] width 68 height 20
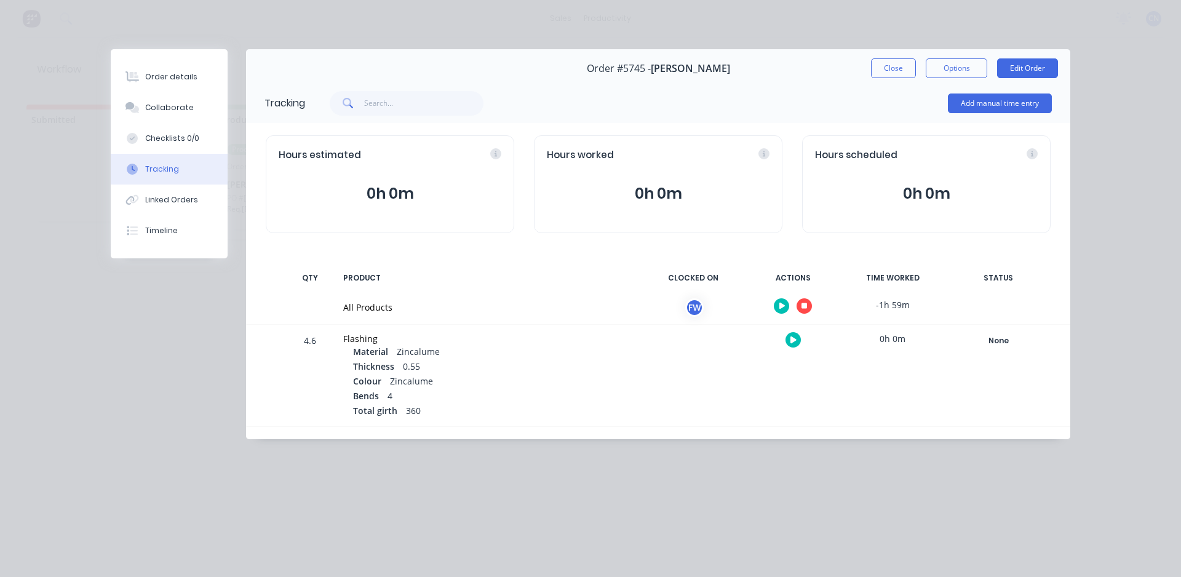
click at [808, 304] on button "button" at bounding box center [804, 305] width 15 height 15
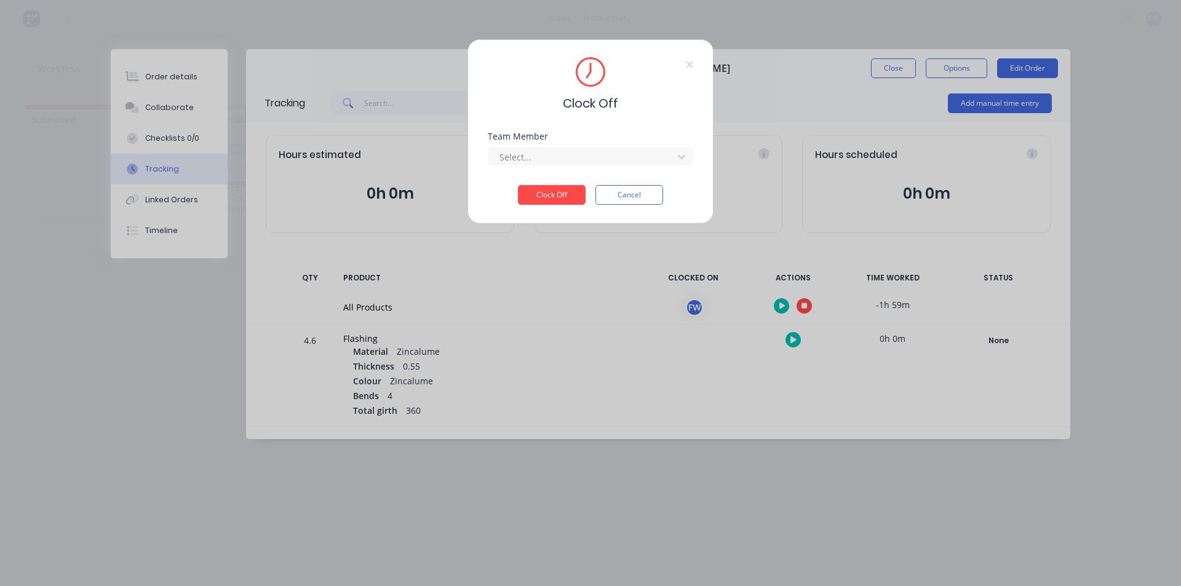
click at [583, 146] on div "Select..." at bounding box center [590, 155] width 205 height 22
click at [544, 180] on div "Fabrication Workshop" at bounding box center [590, 184] width 205 height 23
click at [547, 198] on button "Clock Off" at bounding box center [552, 195] width 68 height 20
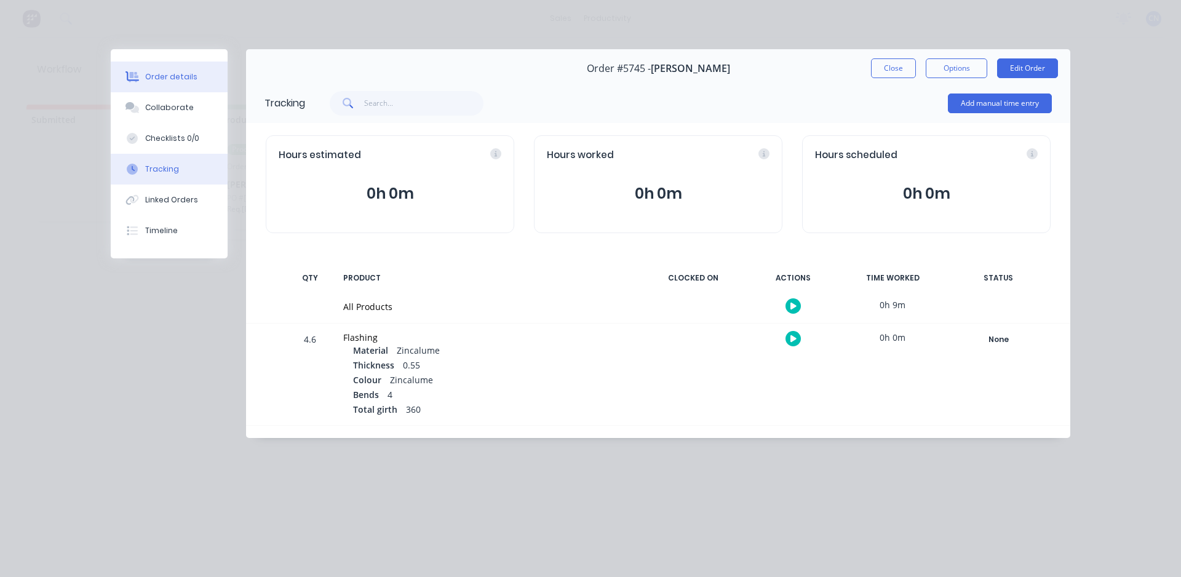
click at [169, 79] on div "Order details" at bounding box center [171, 76] width 52 height 11
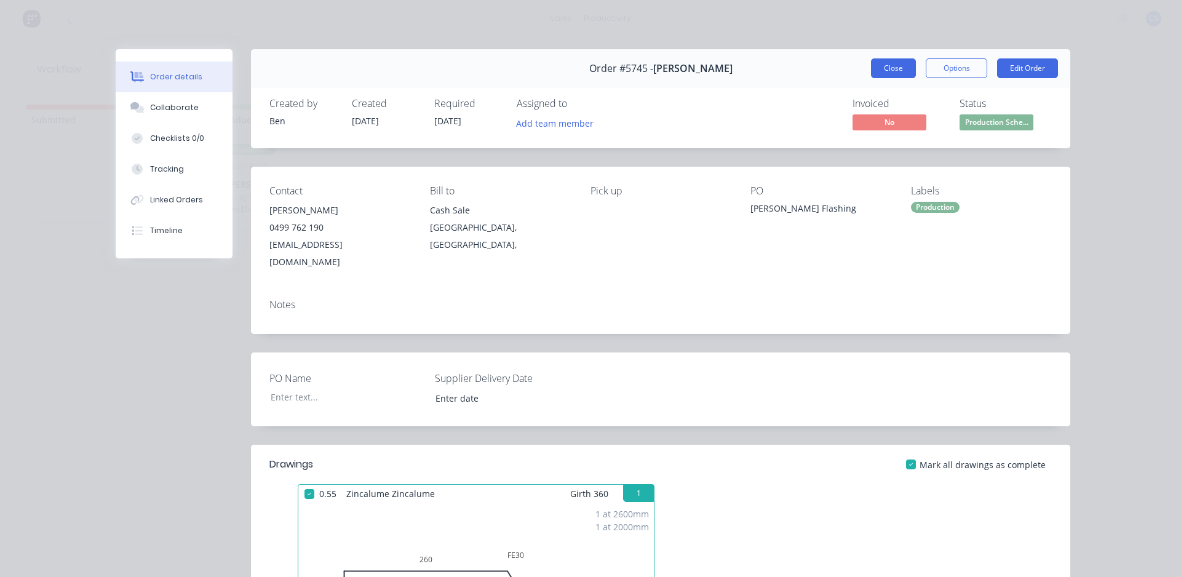
click at [888, 72] on button "Close" at bounding box center [893, 68] width 45 height 20
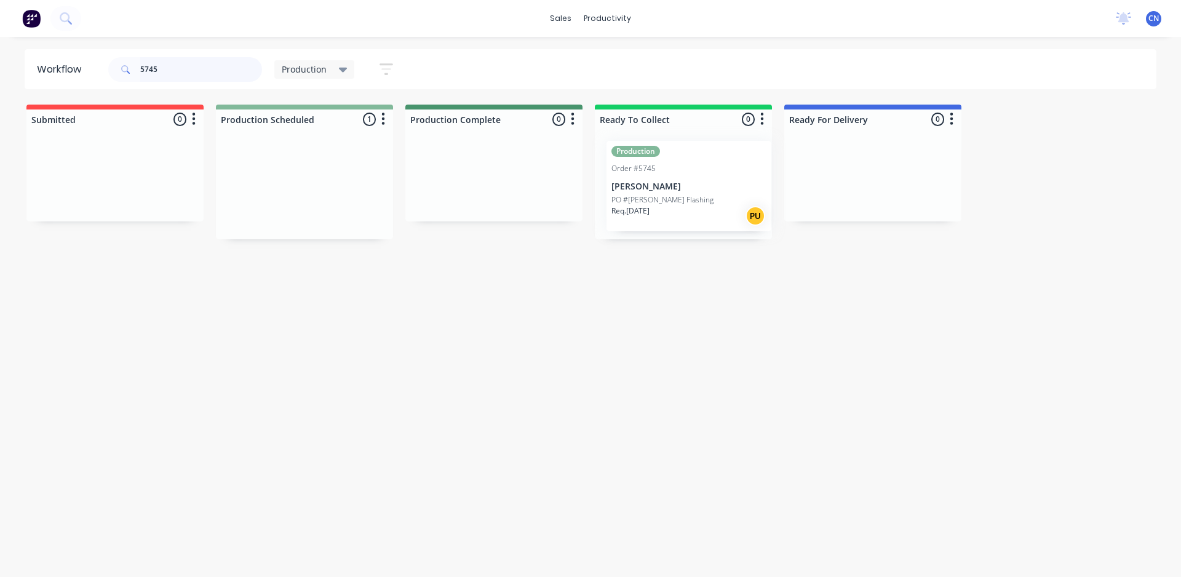
drag, startPoint x: 270, startPoint y: 199, endPoint x: 674, endPoint y: 200, distance: 404.1
click at [672, 201] on div "Submitted 0 Production Scheduled 1 Production Order #5745 [PERSON_NAME] PO #[PE…" at bounding box center [927, 172] width 1873 height 135
drag, startPoint x: 161, startPoint y: 71, endPoint x: 103, endPoint y: 81, distance: 58.0
click at [103, 81] on header "Workflow 5745 Production Save new view None edit Production (Default) edit Comp…" at bounding box center [591, 69] width 1132 height 40
click at [165, 68] on input "5745" at bounding box center [201, 69] width 122 height 25
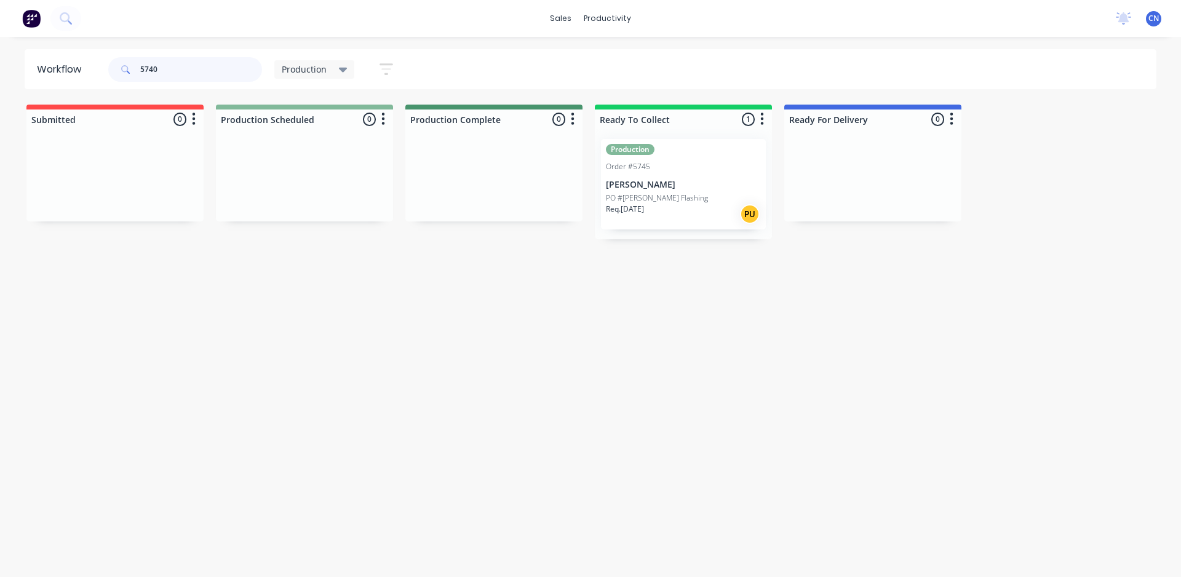
type input "5740"
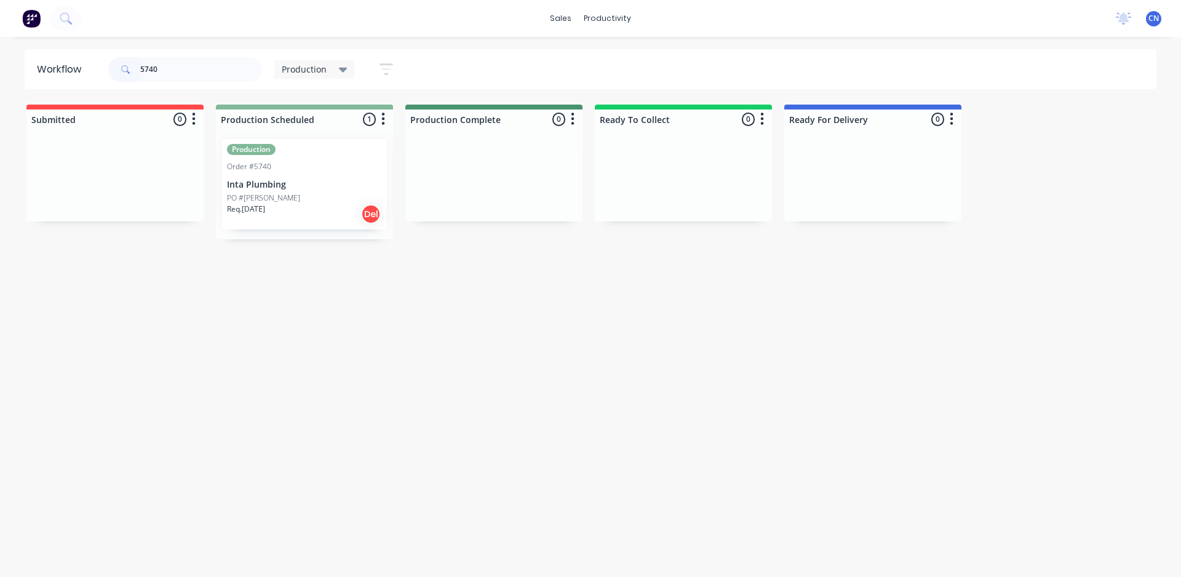
click at [285, 194] on div "PO #[PERSON_NAME]" at bounding box center [304, 198] width 155 height 11
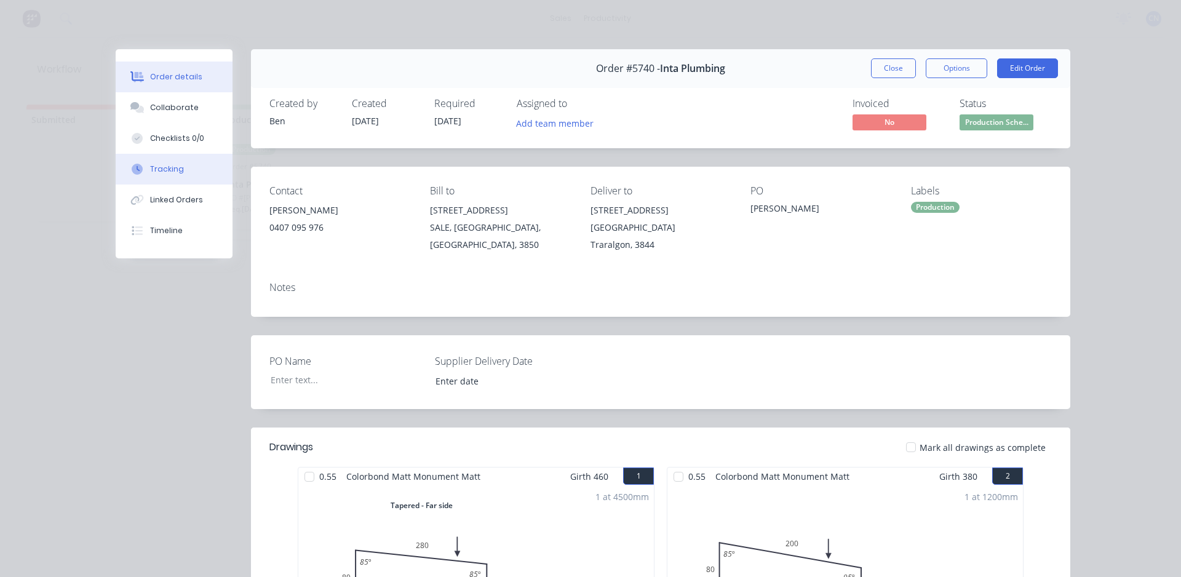
drag, startPoint x: 170, startPoint y: 169, endPoint x: 177, endPoint y: 164, distance: 7.9
click at [170, 169] on div "Tracking" at bounding box center [167, 169] width 34 height 11
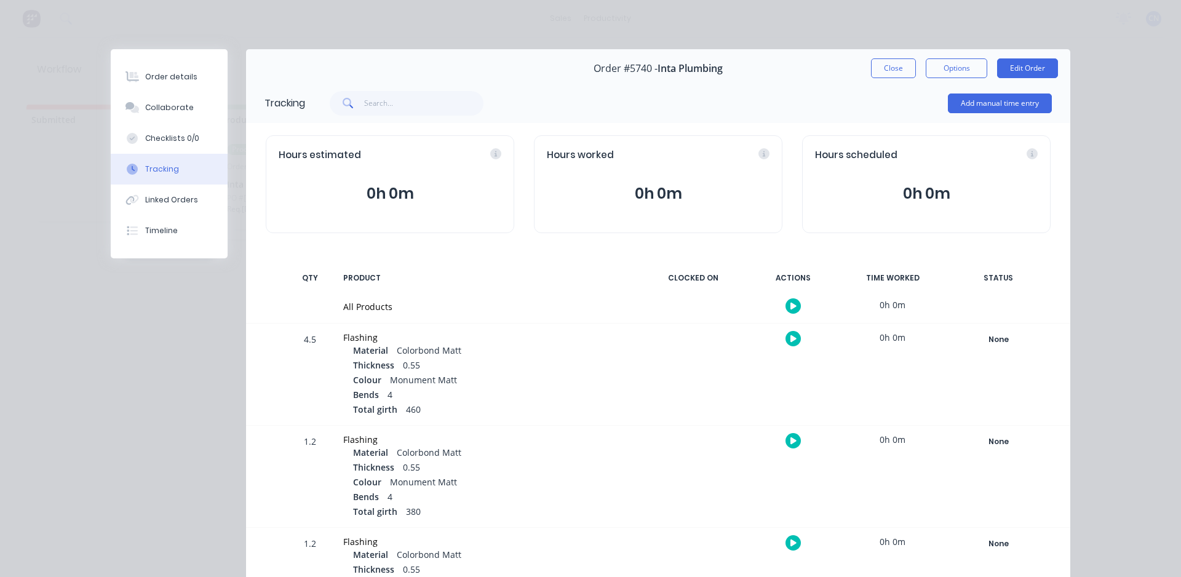
click at [786, 312] on button "button" at bounding box center [793, 305] width 15 height 15
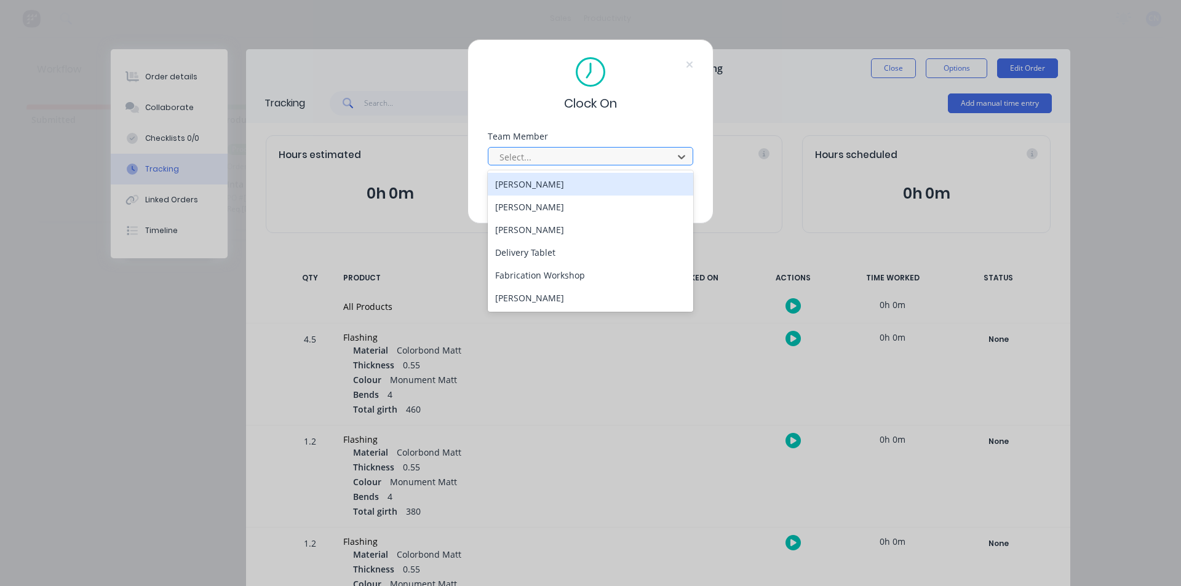
click at [530, 158] on div at bounding box center [582, 156] width 169 height 15
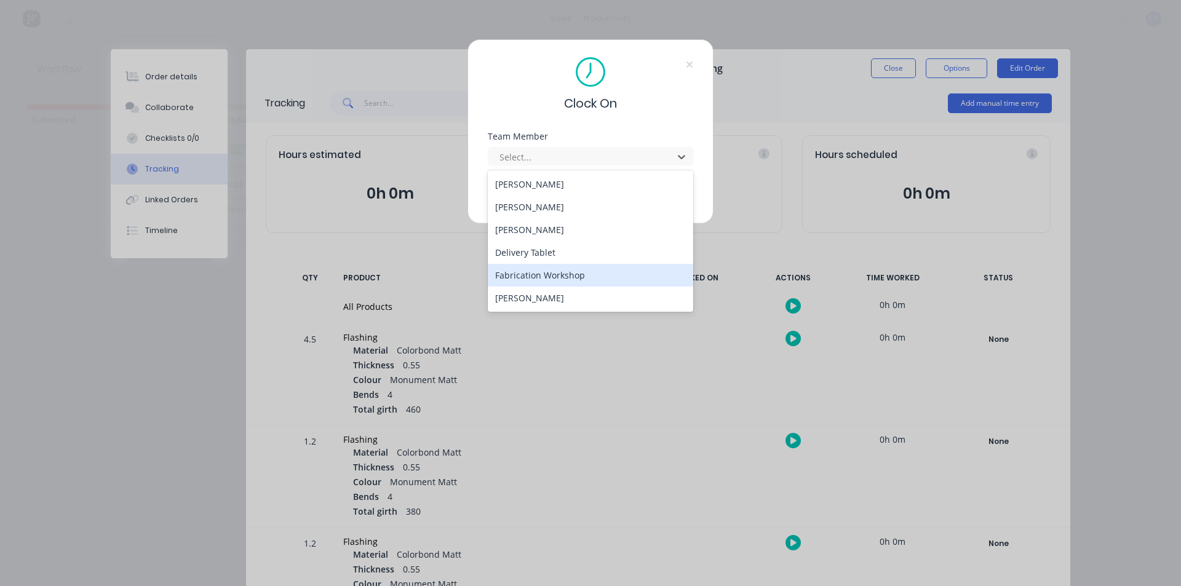
click at [535, 284] on div "Fabrication Workshop" at bounding box center [590, 275] width 205 height 23
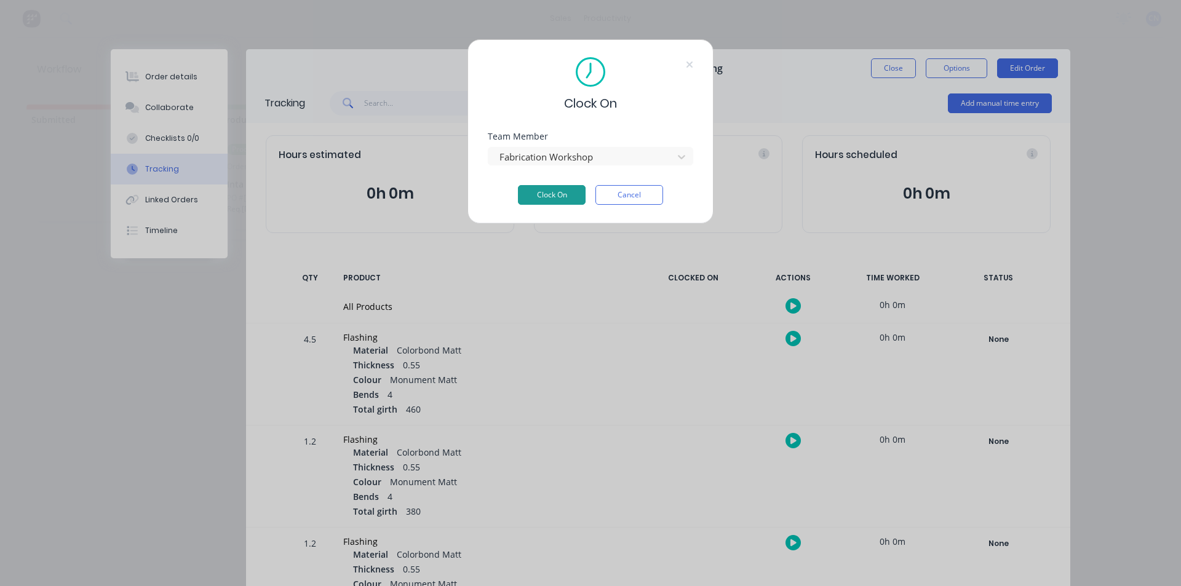
drag, startPoint x: 543, startPoint y: 201, endPoint x: 541, endPoint y: 191, distance: 10.5
click at [542, 199] on button "Clock On" at bounding box center [552, 195] width 68 height 20
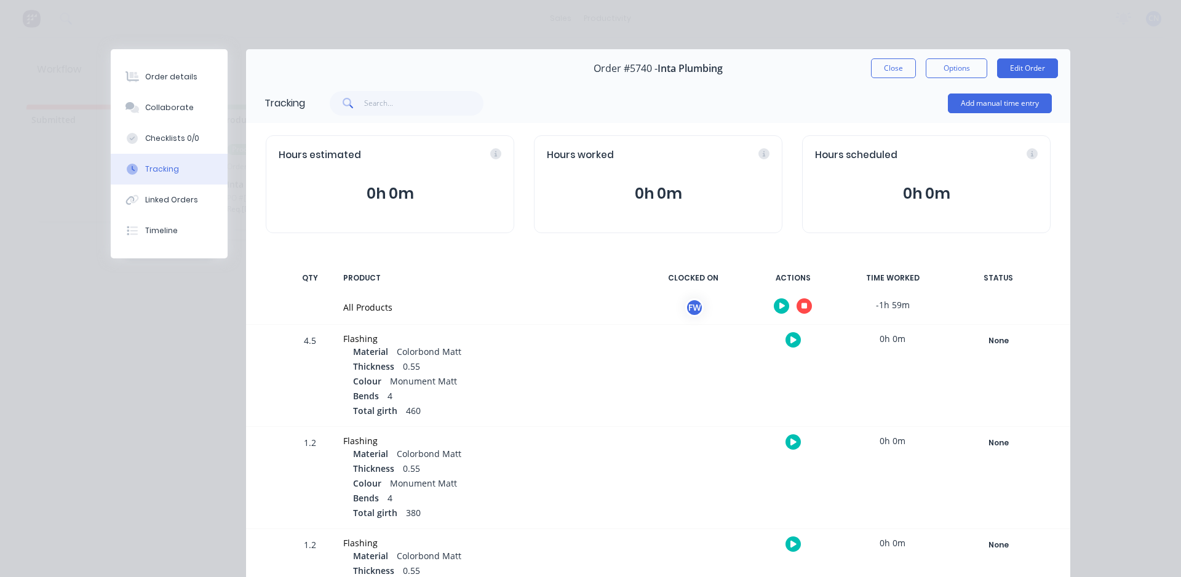
click at [801, 311] on button "button" at bounding box center [804, 305] width 15 height 15
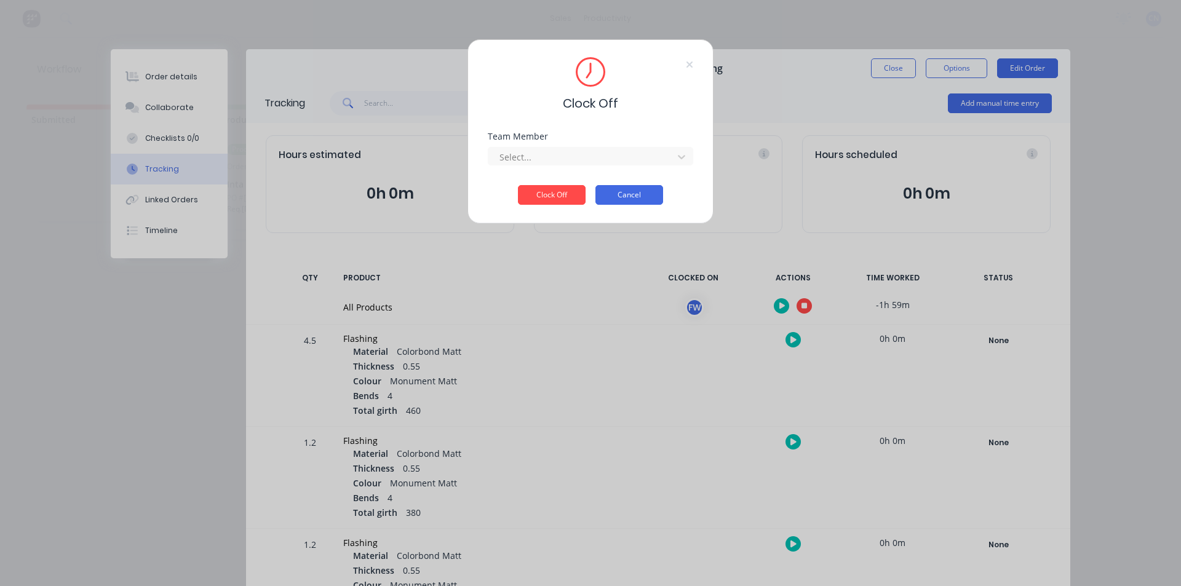
click at [647, 202] on button "Cancel" at bounding box center [629, 195] width 68 height 20
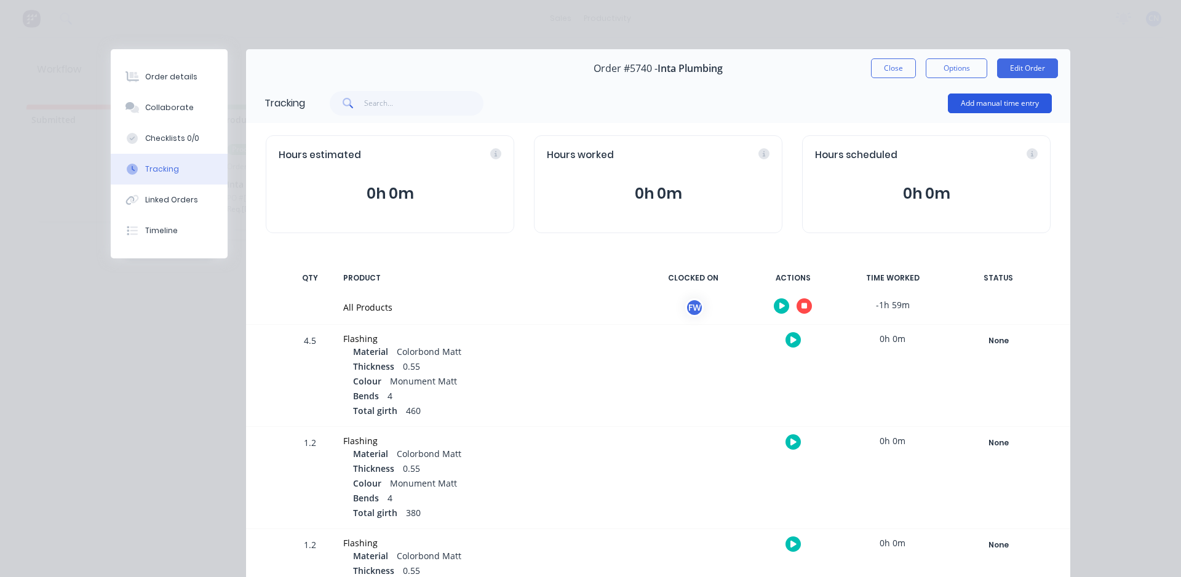
click at [971, 105] on button "Add manual time entry" at bounding box center [1000, 104] width 104 height 20
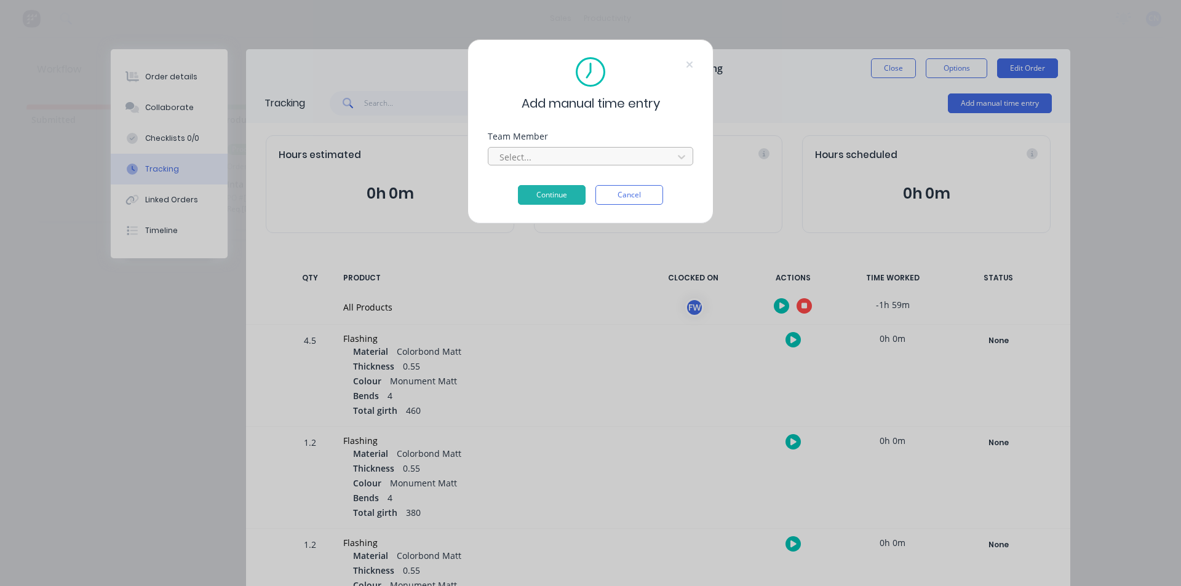
click at [544, 153] on div at bounding box center [582, 156] width 169 height 15
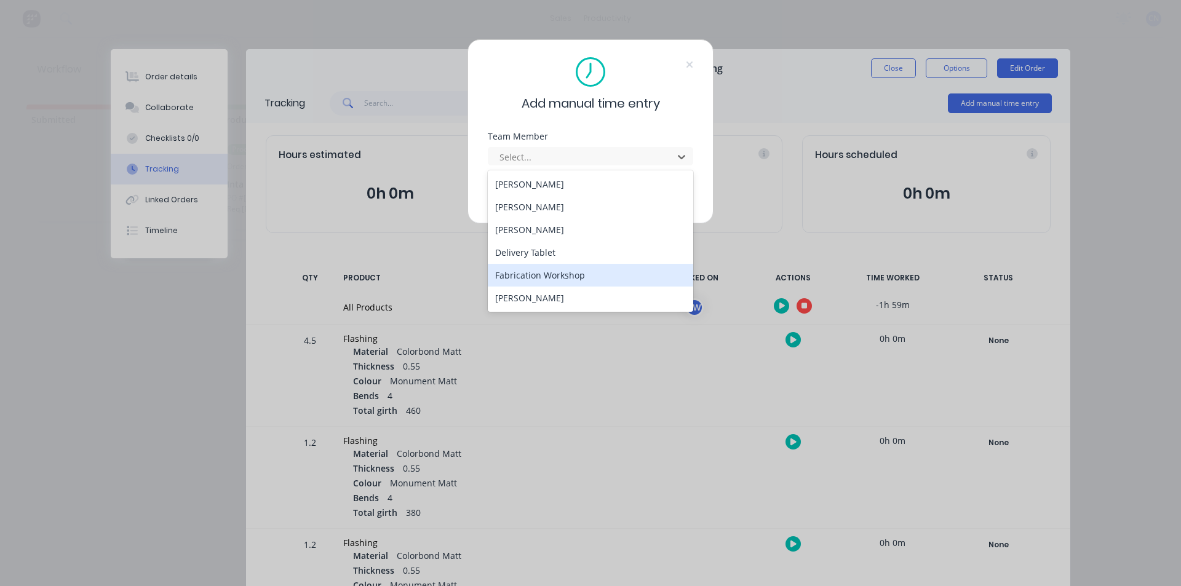
click at [544, 276] on div "Fabrication Workshop" at bounding box center [590, 275] width 205 height 23
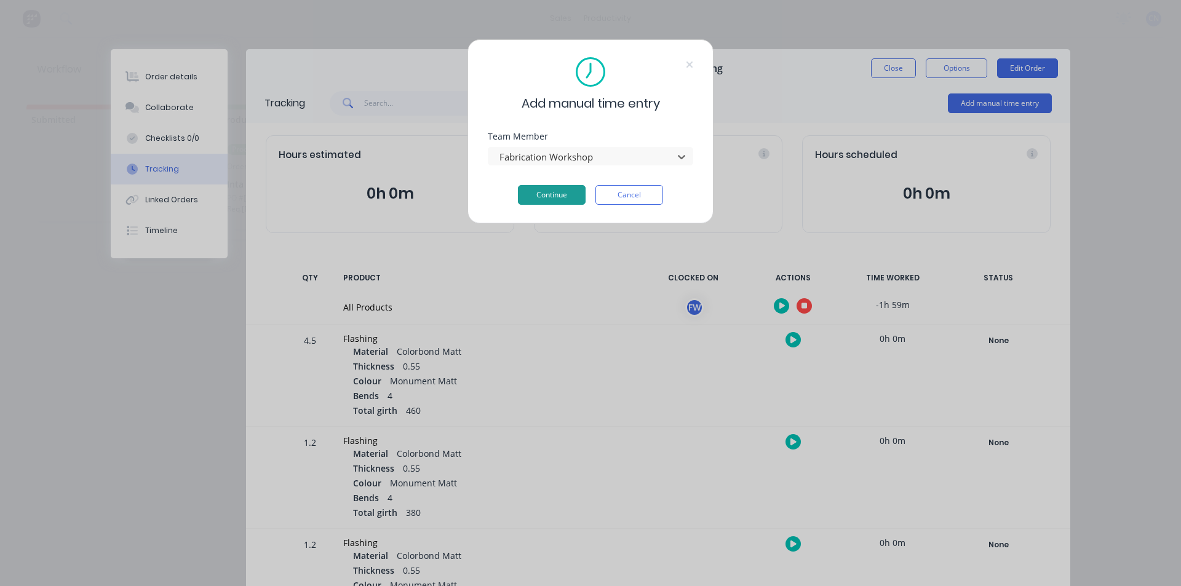
click at [549, 197] on button "Continue" at bounding box center [552, 195] width 68 height 20
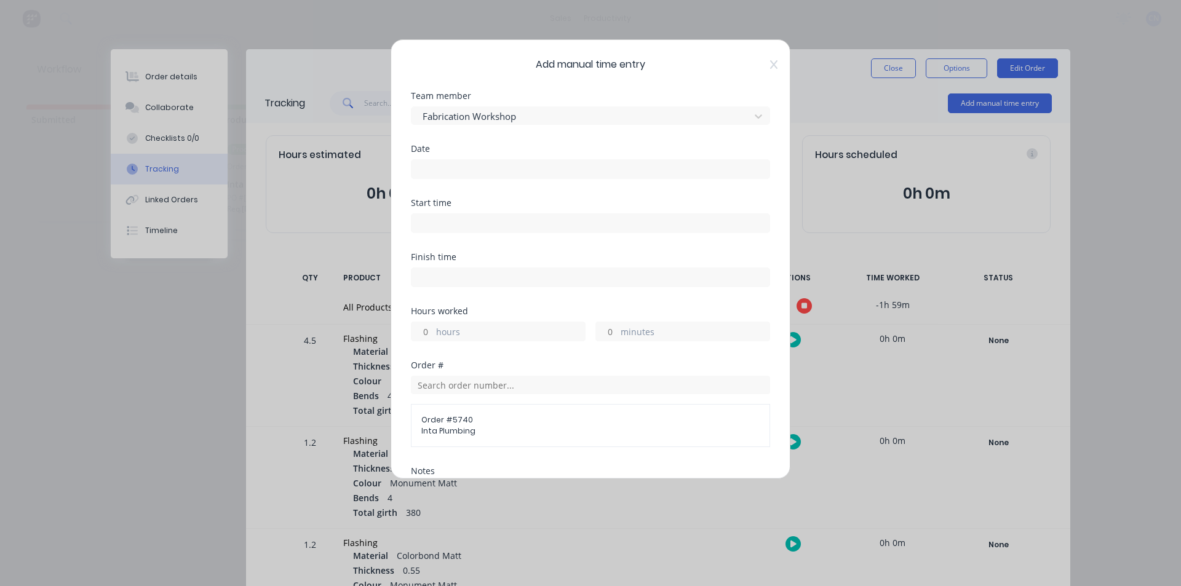
click at [449, 167] on input at bounding box center [591, 169] width 358 height 18
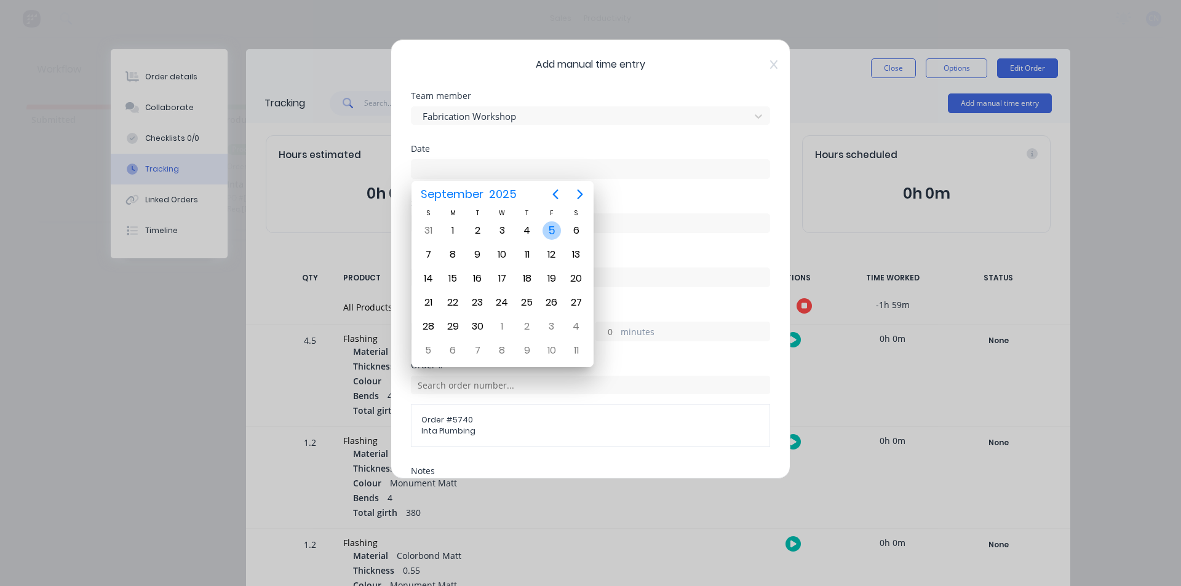
click at [551, 231] on div "5" at bounding box center [552, 230] width 18 height 18
type input "[DATE]"
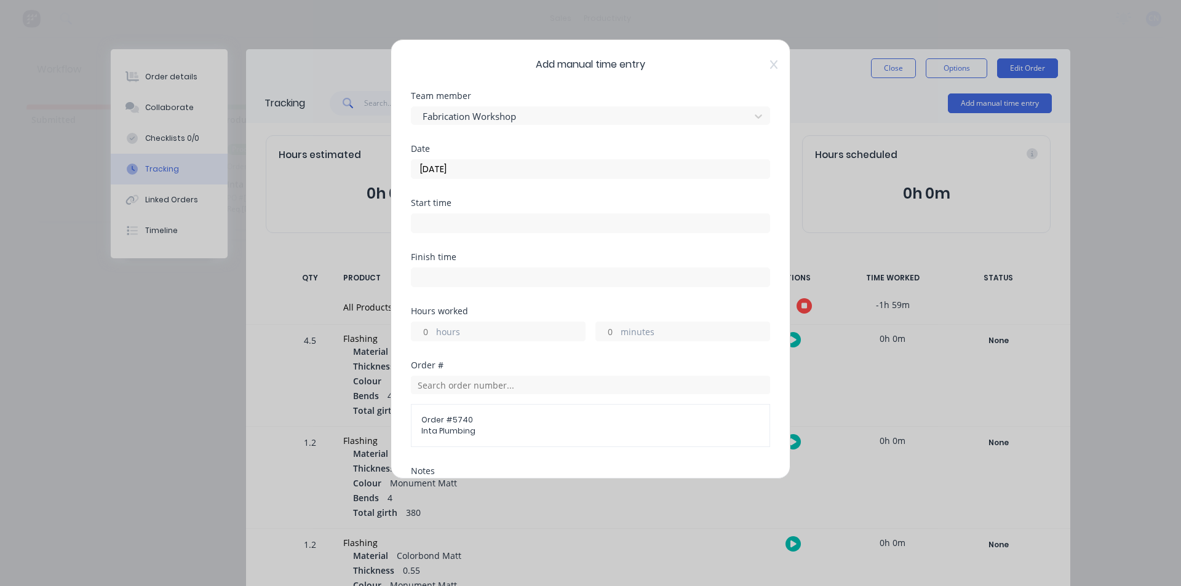
click at [437, 223] on input at bounding box center [591, 223] width 358 height 18
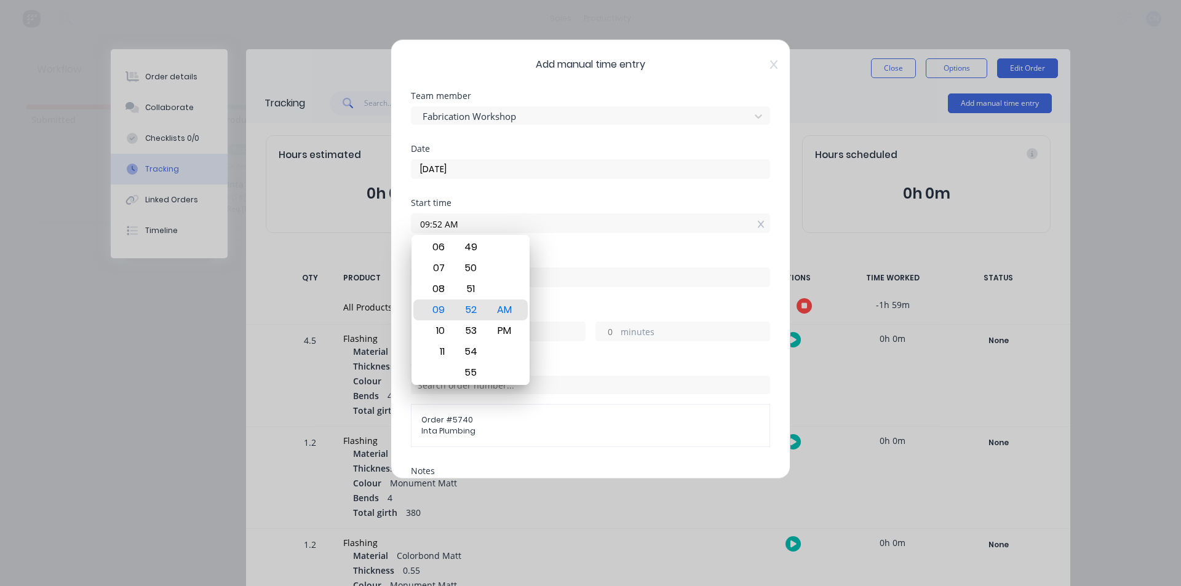
drag, startPoint x: 442, startPoint y: 223, endPoint x: 433, endPoint y: 225, distance: 9.0
click at [433, 225] on input "09:52 AM" at bounding box center [591, 223] width 358 height 18
type input "09:45 AM"
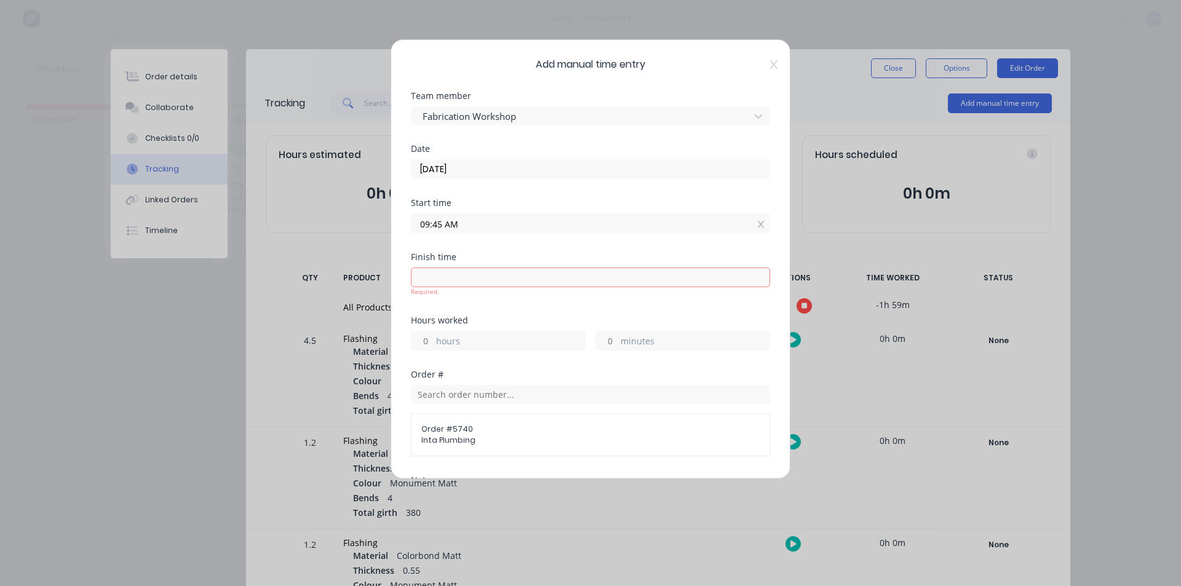
click at [457, 276] on input at bounding box center [591, 277] width 358 height 18
type input "10:19 AM"
type input "0"
type input "34"
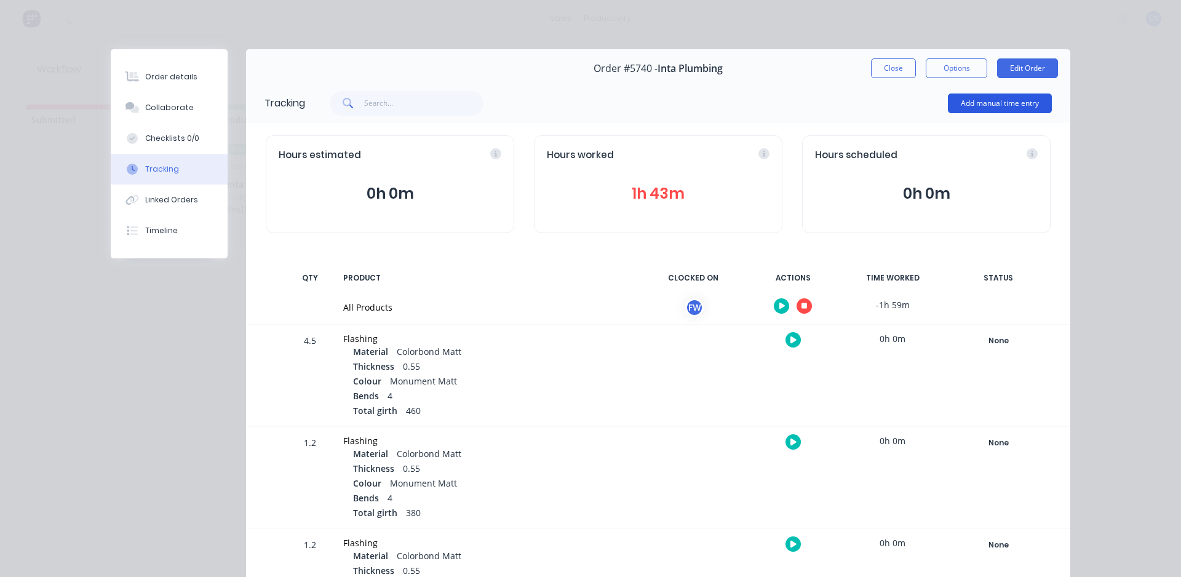
click at [1010, 106] on button "Add manual time entry" at bounding box center [1000, 104] width 104 height 20
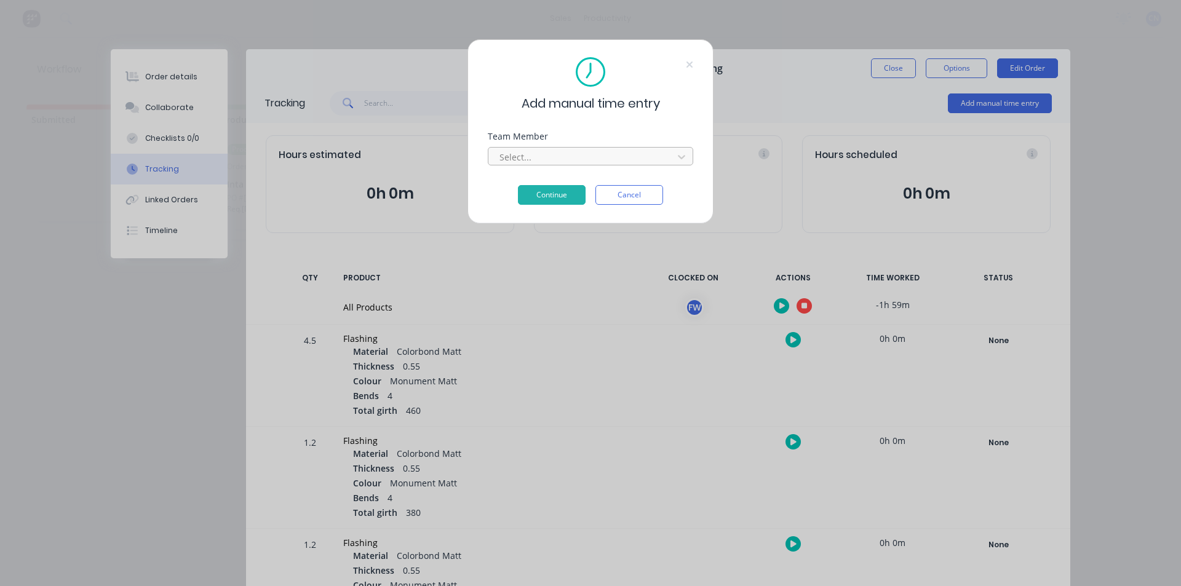
click at [546, 161] on div at bounding box center [582, 156] width 169 height 15
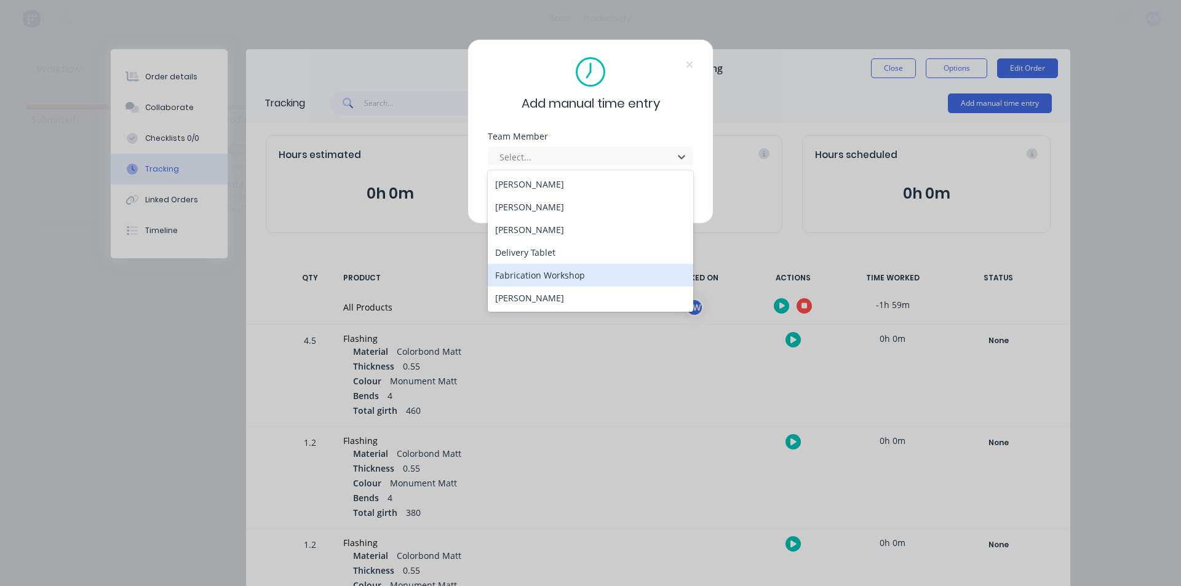
click at [549, 284] on div "Fabrication Workshop" at bounding box center [590, 275] width 205 height 23
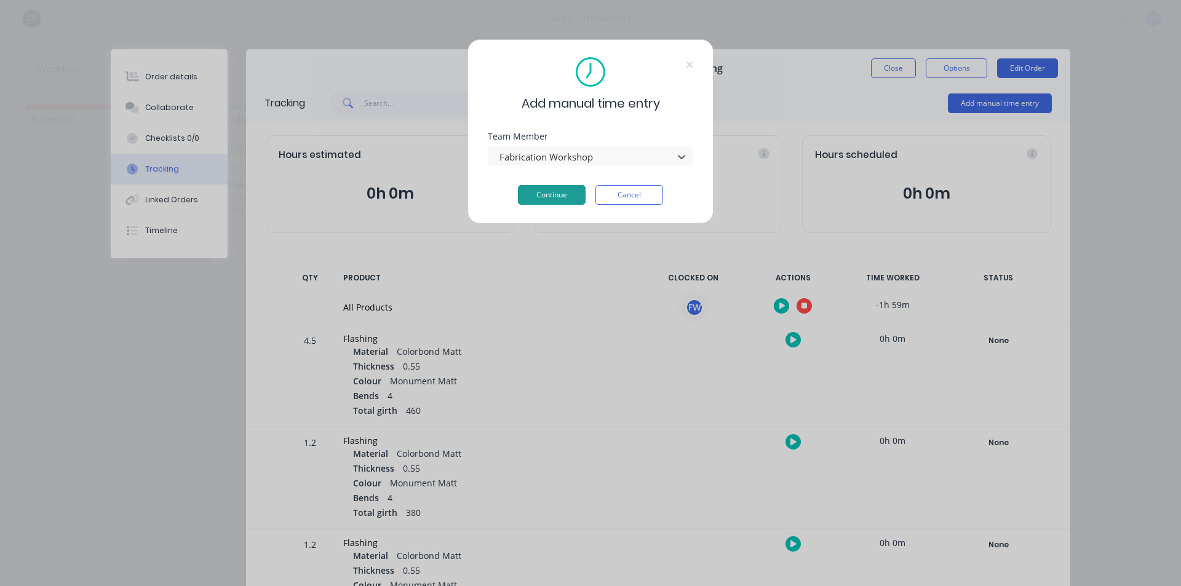
click at [546, 191] on button "Continue" at bounding box center [552, 195] width 68 height 20
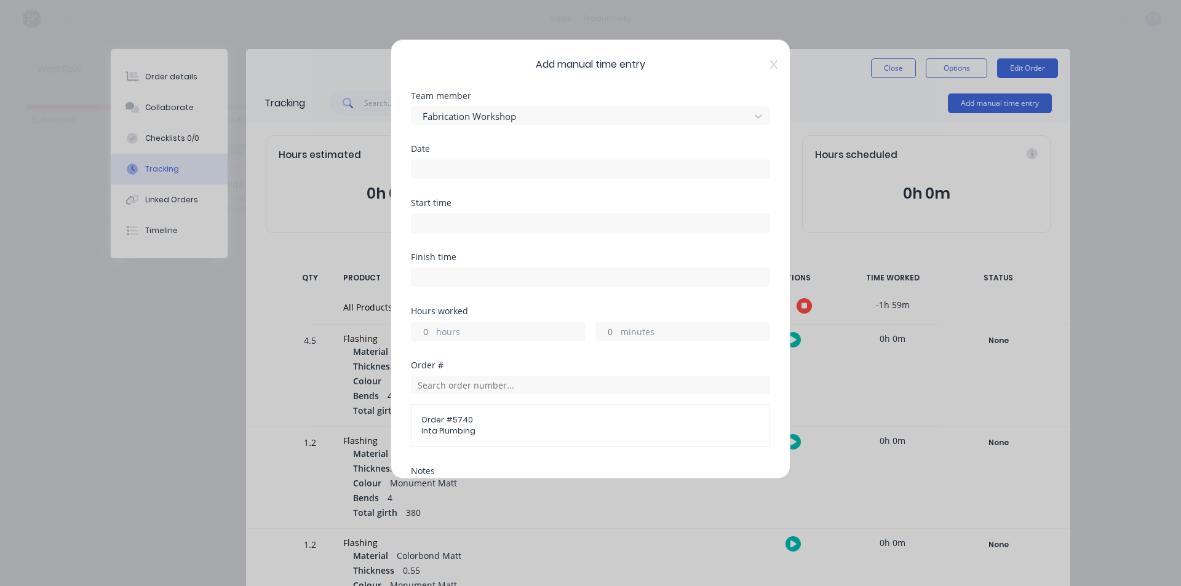
click at [445, 215] on input at bounding box center [591, 223] width 358 height 18
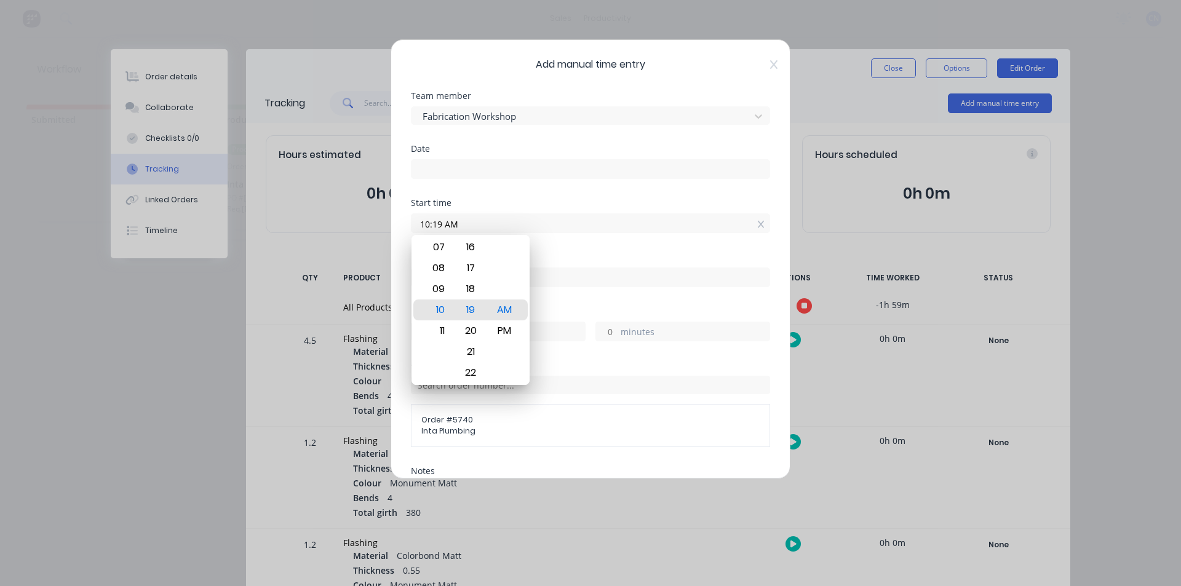
drag, startPoint x: 440, startPoint y: 223, endPoint x: 409, endPoint y: 228, distance: 31.1
click at [409, 228] on div "Add manual time entry Team member Fabrication Workshop Date Start time 10:19 AM…" at bounding box center [591, 259] width 400 height 440
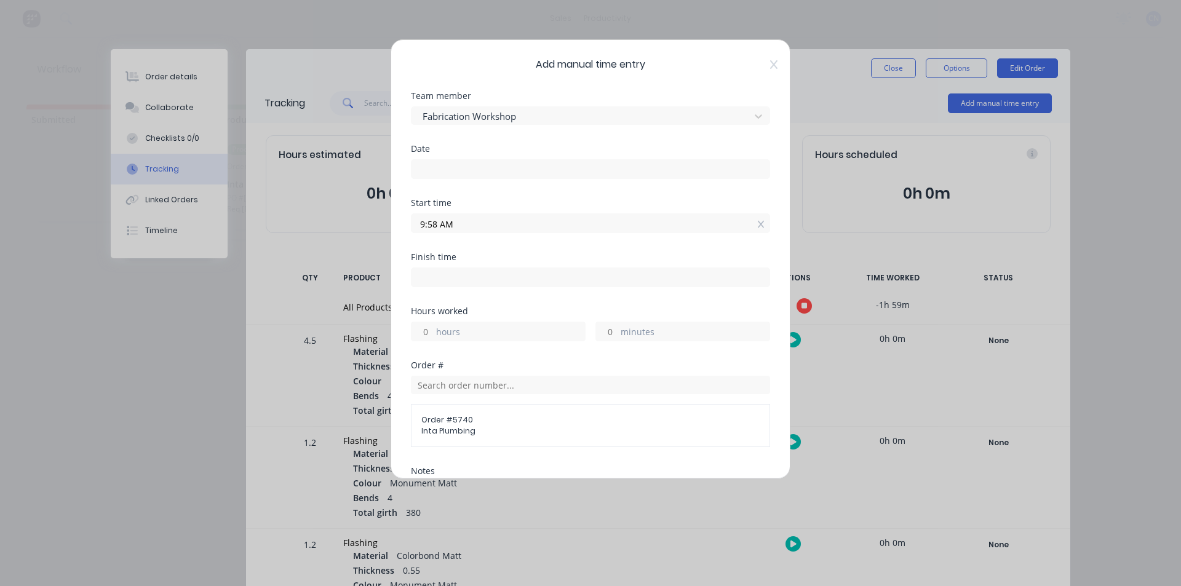
type input "09:58 AM"
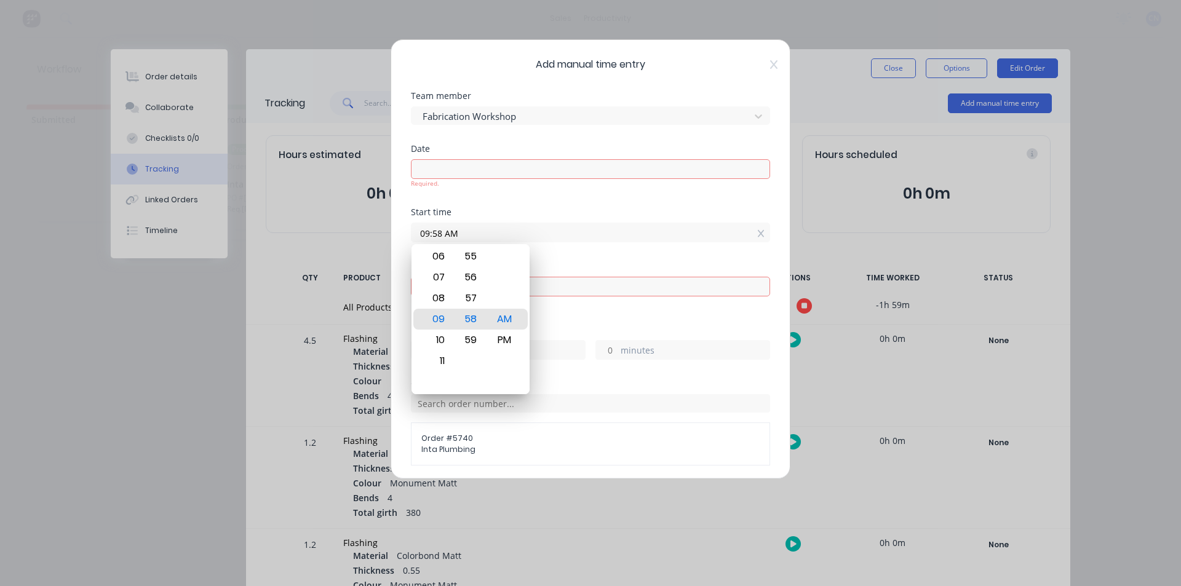
click at [478, 179] on div "Required." at bounding box center [590, 183] width 359 height 9
click at [500, 165] on input at bounding box center [591, 169] width 358 height 18
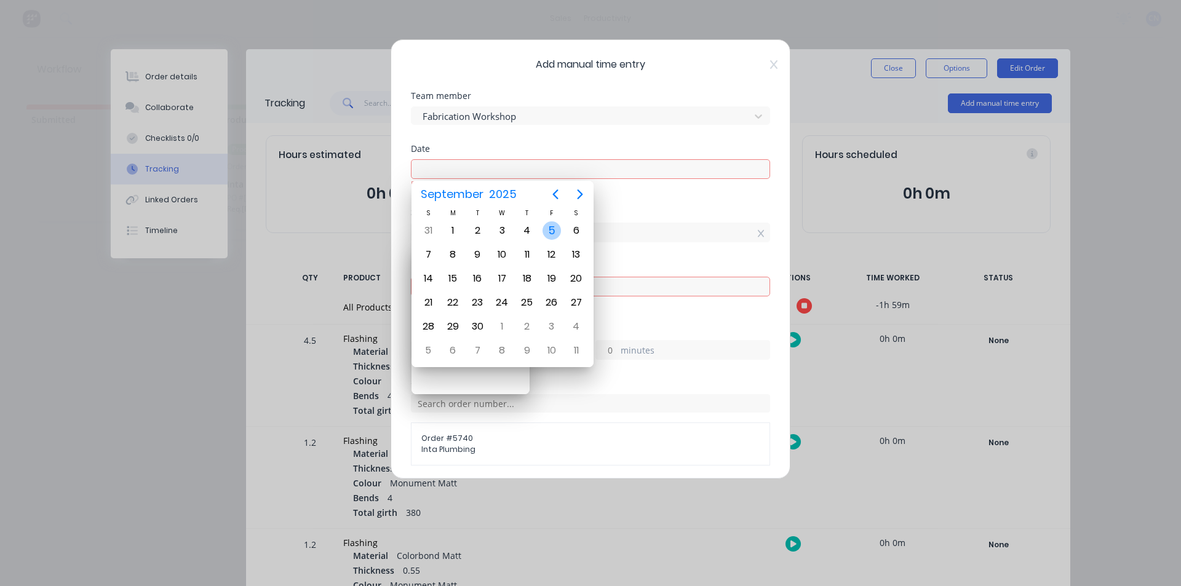
click at [558, 228] on div "5" at bounding box center [552, 230] width 18 height 18
type input "[DATE]"
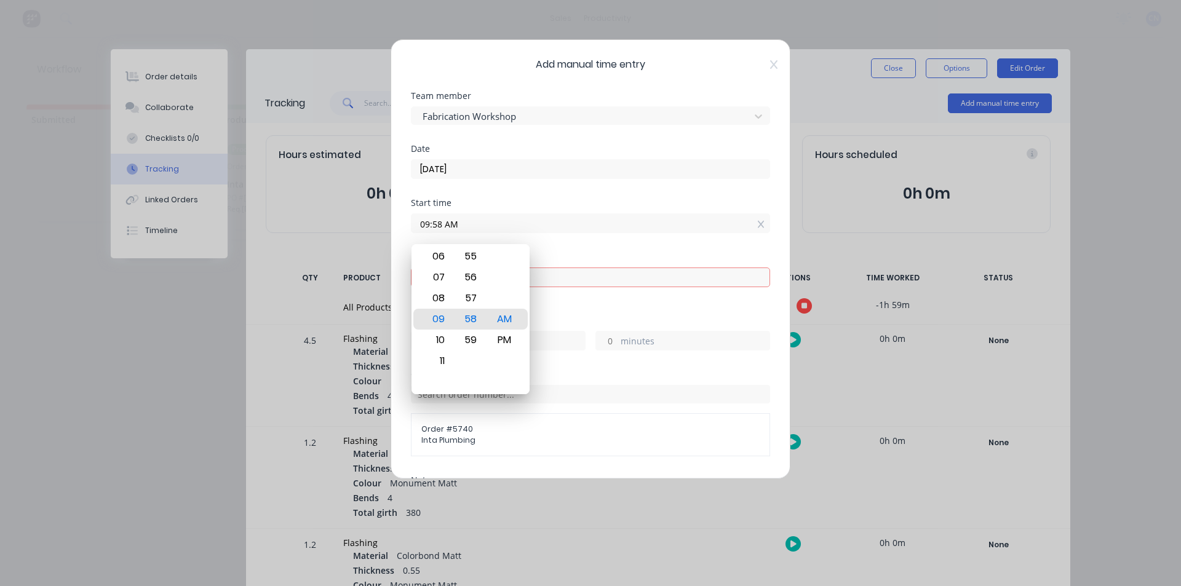
click at [553, 274] on input at bounding box center [591, 277] width 358 height 18
type input "10:19 AM"
type input "0"
type input "21"
click at [563, 272] on input "10:19 AM" at bounding box center [591, 277] width 358 height 18
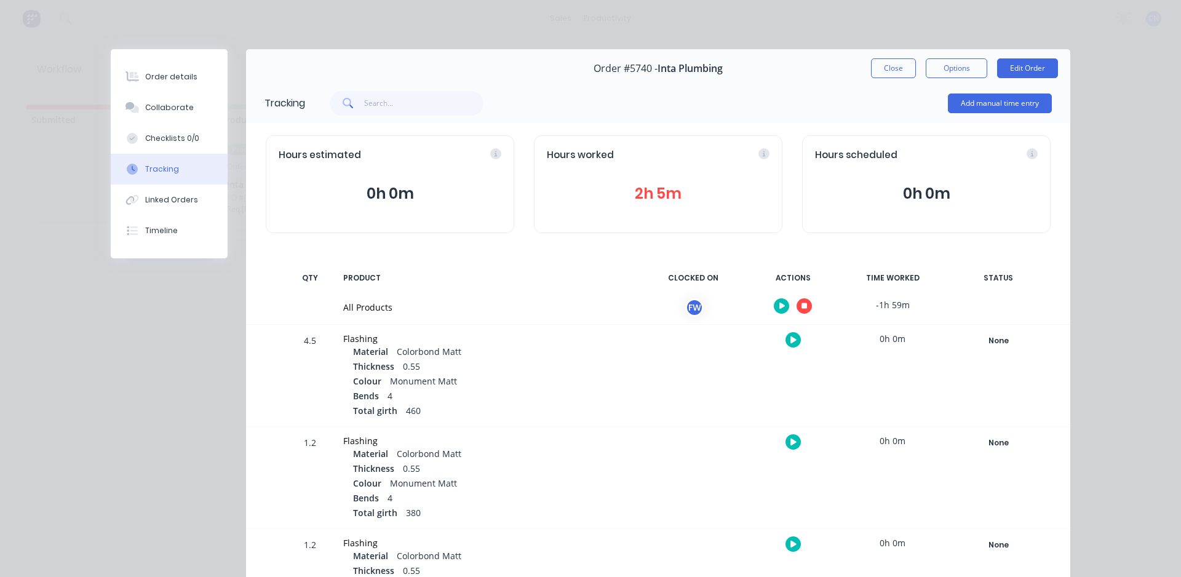
click at [803, 310] on button "button" at bounding box center [804, 305] width 15 height 15
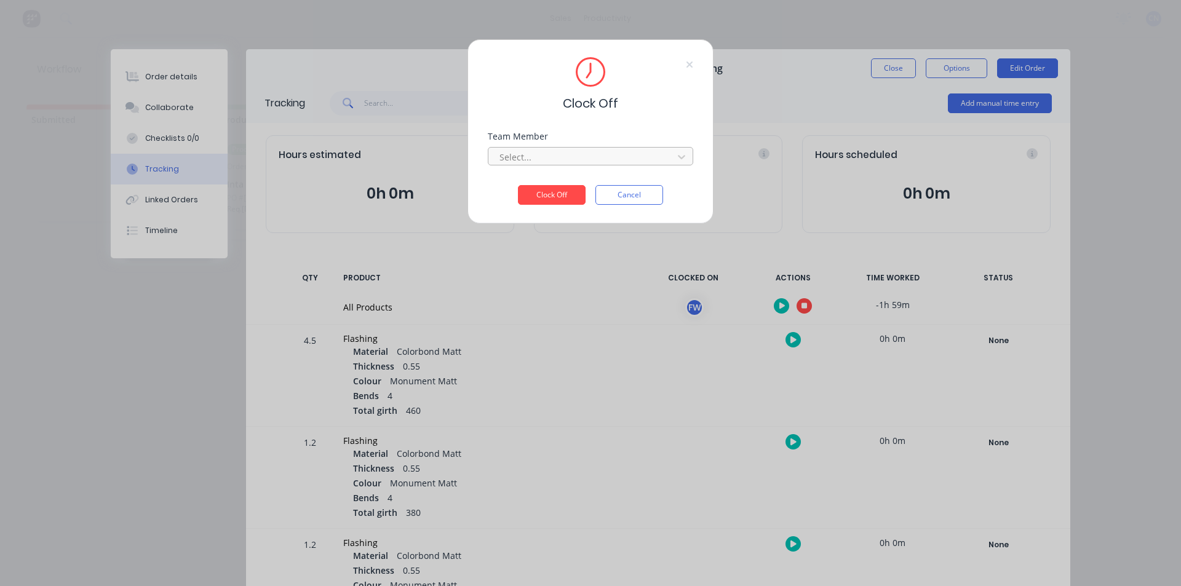
click at [528, 156] on div at bounding box center [582, 156] width 169 height 15
drag, startPoint x: 525, startPoint y: 189, endPoint x: 535, endPoint y: 199, distance: 13.9
click at [524, 189] on div "Fabrication Workshop" at bounding box center [590, 184] width 205 height 23
click at [538, 197] on button "Clock Off" at bounding box center [552, 195] width 68 height 20
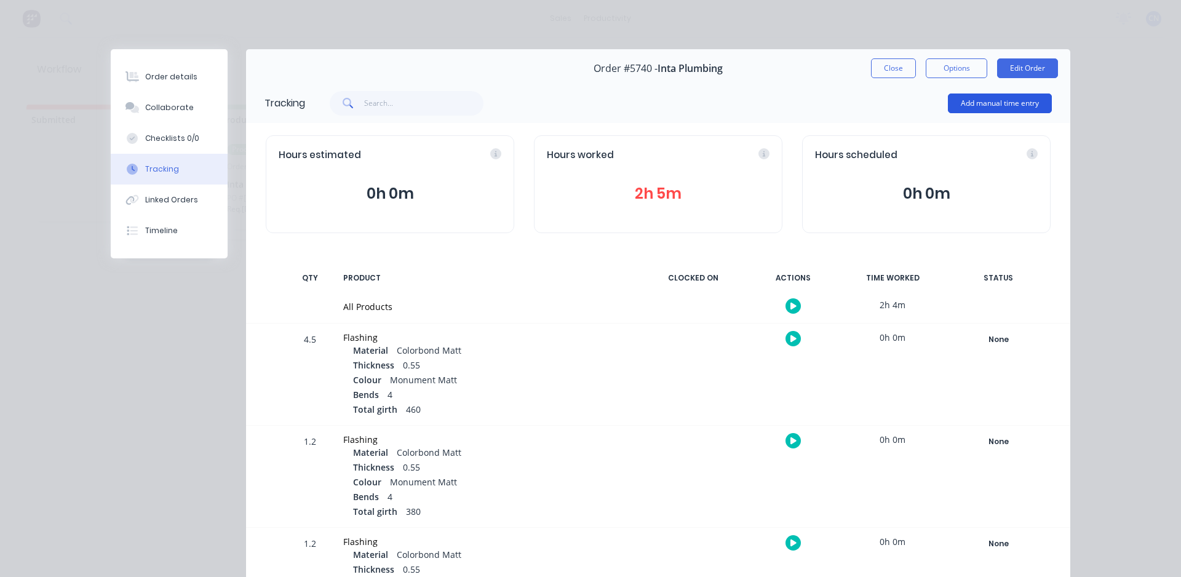
click at [1000, 101] on button "Add manual time entry" at bounding box center [1000, 104] width 104 height 20
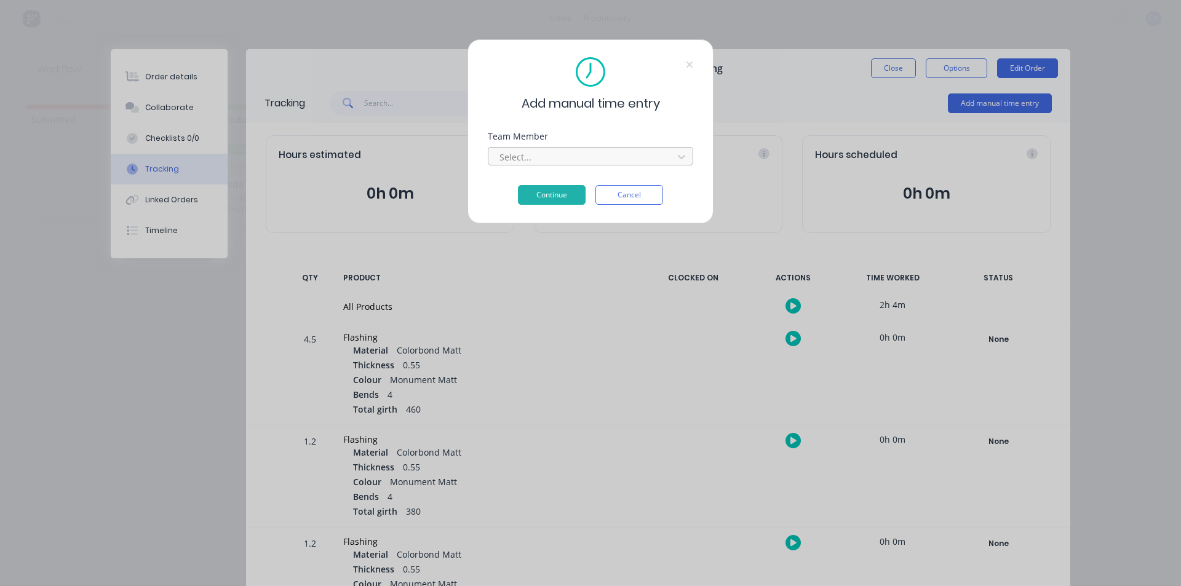
click at [535, 152] on div at bounding box center [582, 156] width 169 height 15
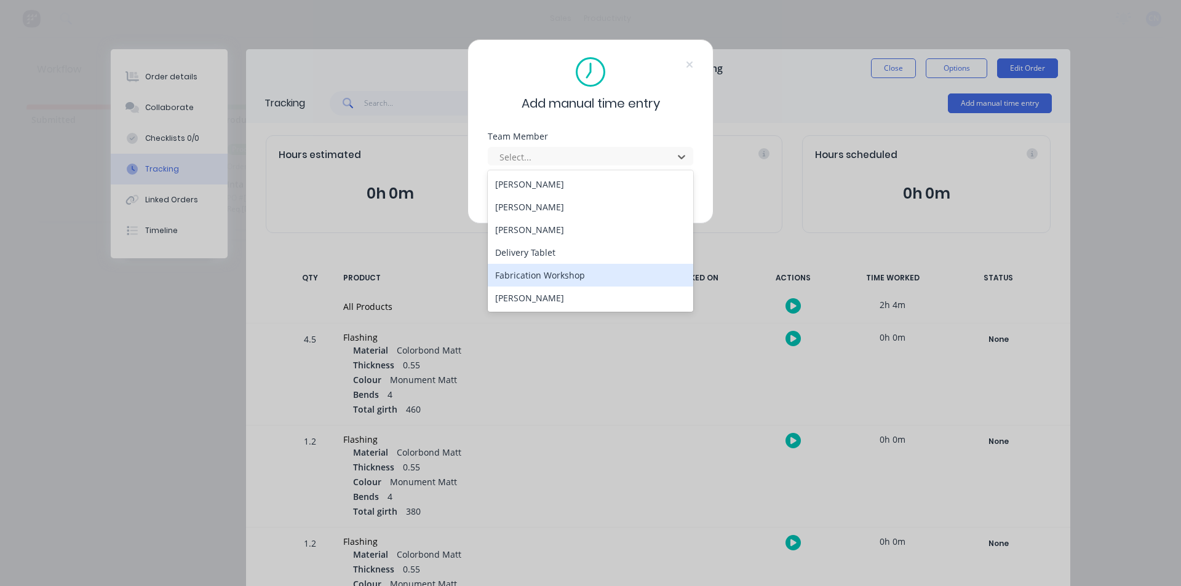
click at [556, 280] on div "Fabrication Workshop" at bounding box center [590, 275] width 205 height 23
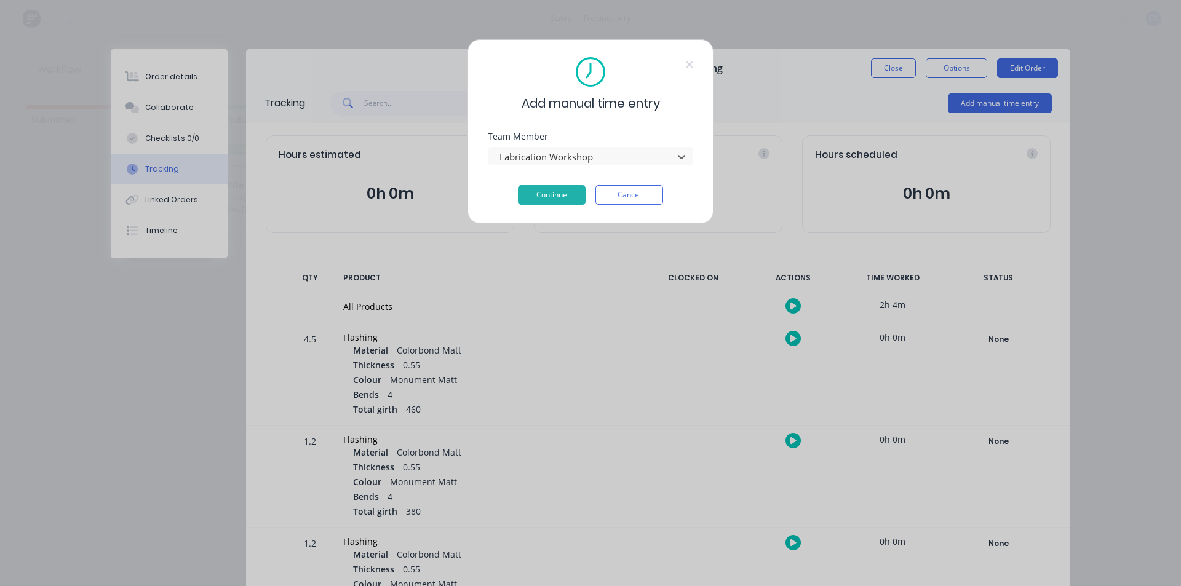
click at [536, 183] on div "Team Member option Fabrication Workshop, selected. Fabrication Workshop" at bounding box center [590, 158] width 205 height 53
click at [538, 196] on button "Continue" at bounding box center [552, 195] width 68 height 20
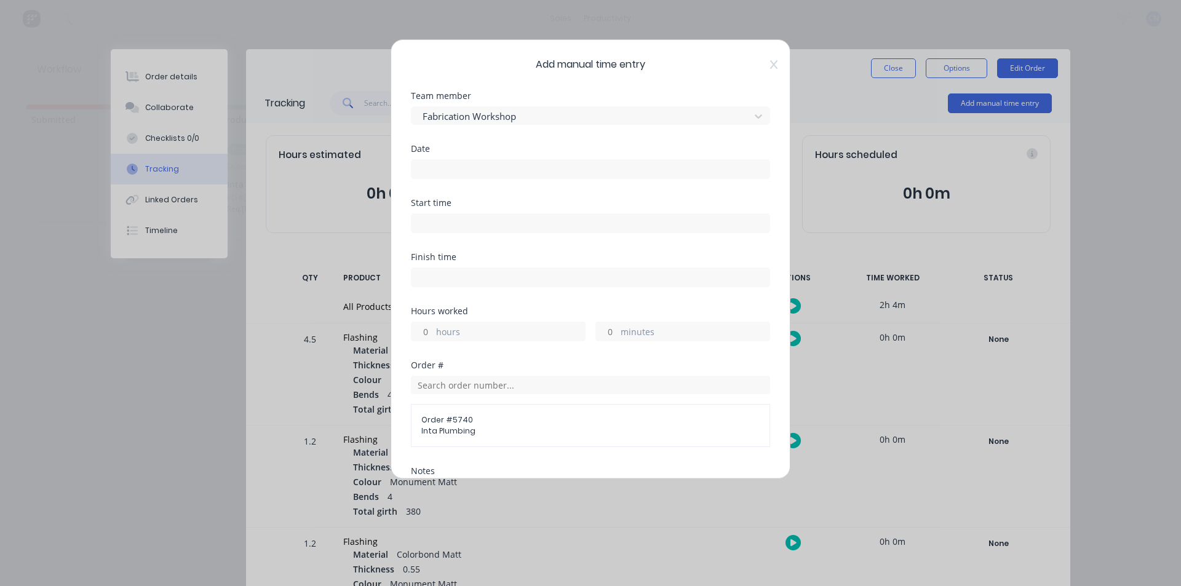
click at [451, 161] on input at bounding box center [591, 169] width 358 height 18
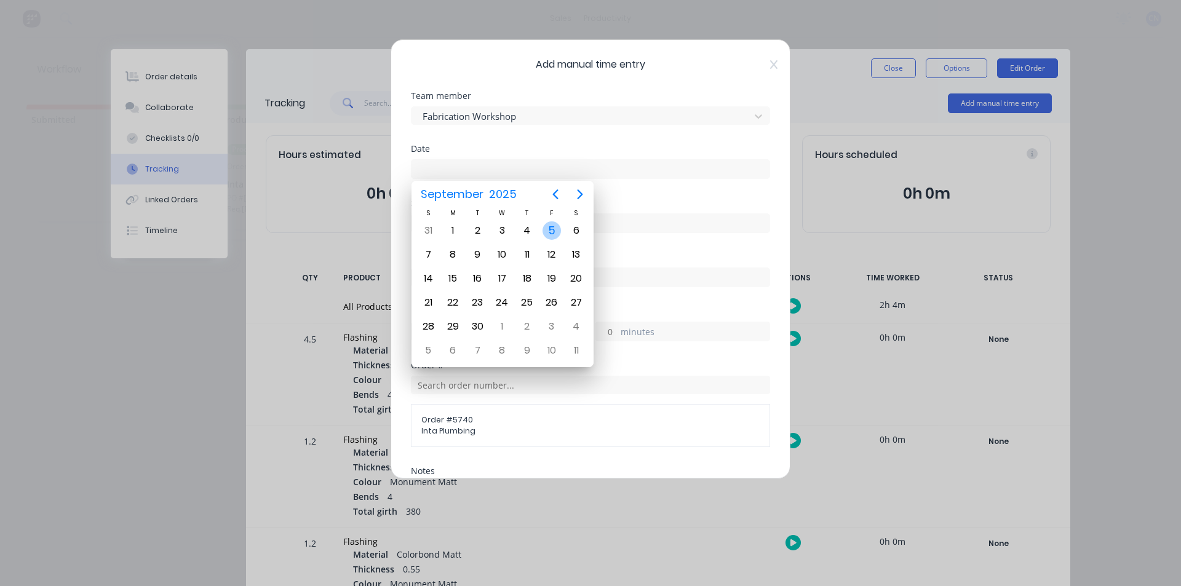
click at [552, 228] on div "5" at bounding box center [552, 230] width 18 height 18
type input "[DATE]"
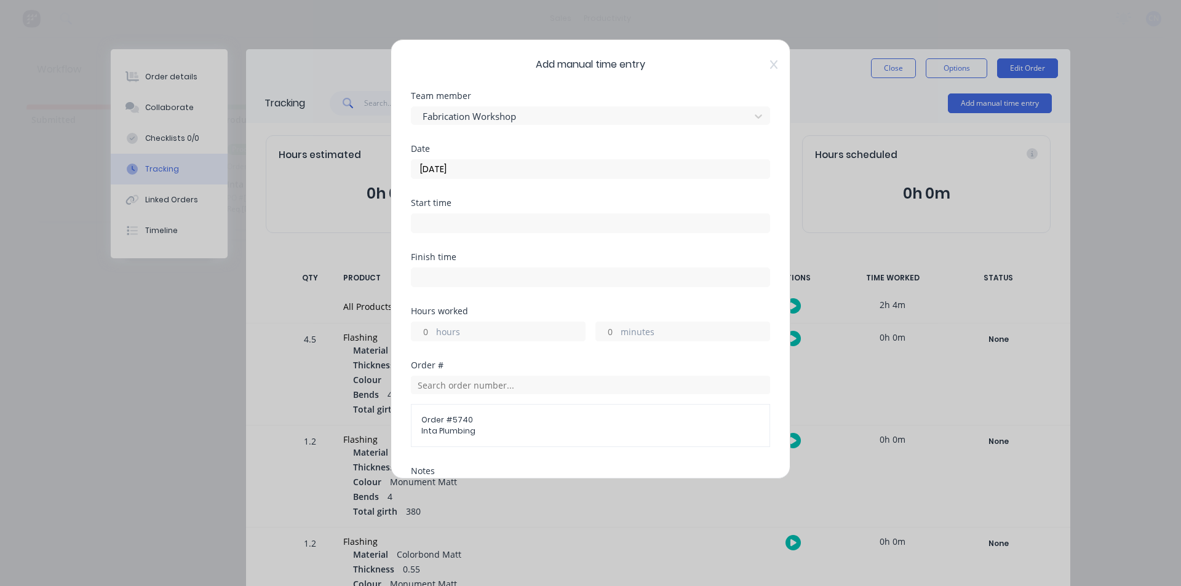
click at [465, 224] on input at bounding box center [591, 223] width 358 height 18
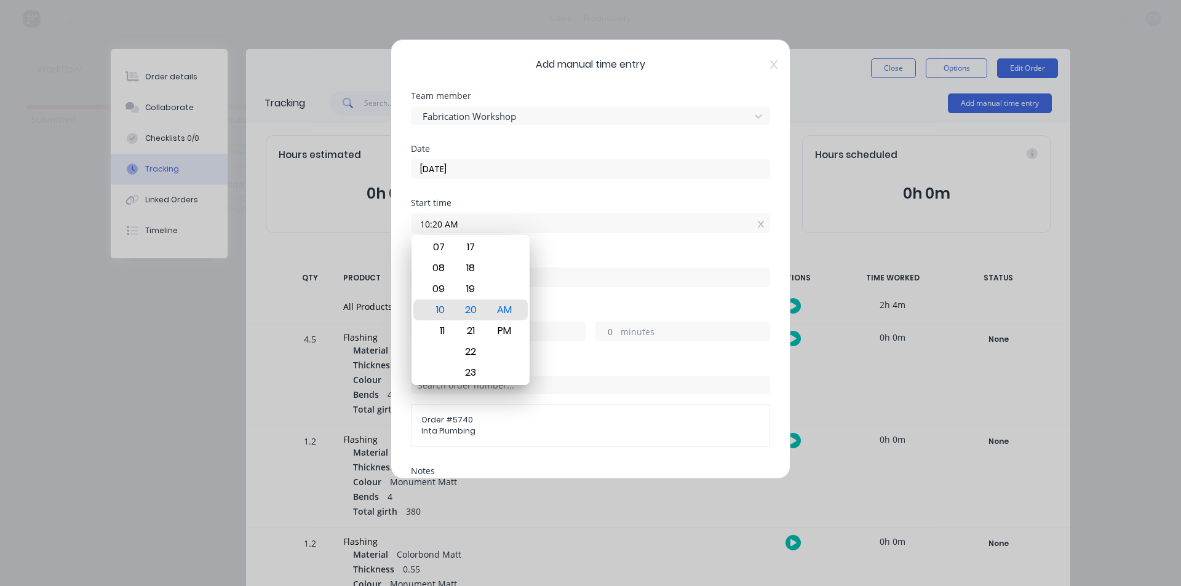
drag, startPoint x: 443, startPoint y: 226, endPoint x: 434, endPoint y: 228, distance: 9.4
click at [434, 228] on input "10:20 AM" at bounding box center [591, 223] width 358 height 18
type input "10:00 AM"
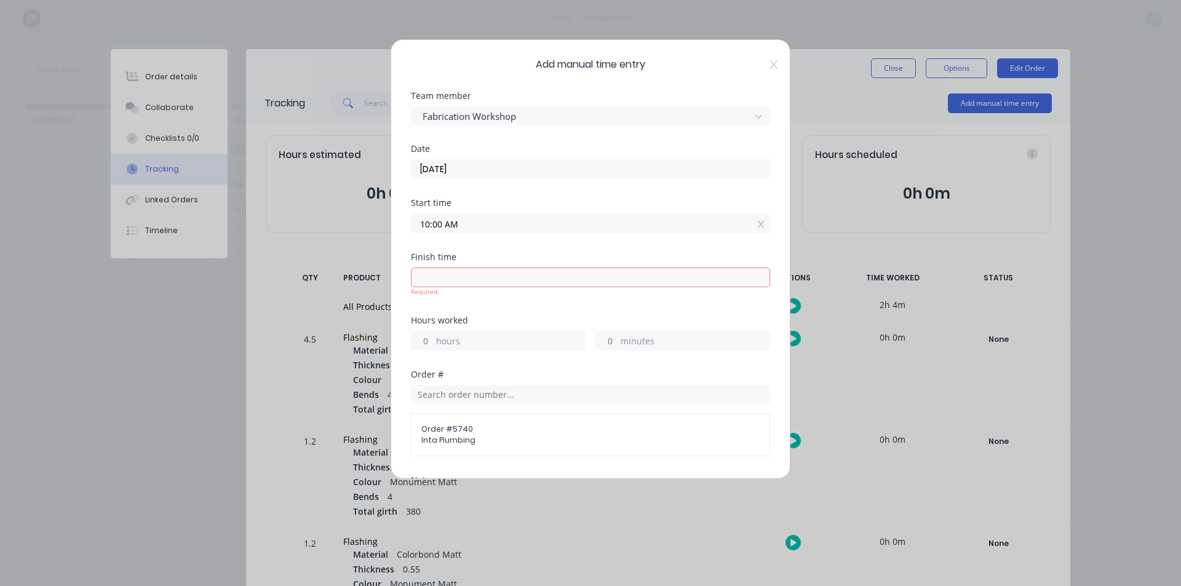
click at [435, 281] on input at bounding box center [591, 277] width 358 height 18
type input "10:20 AM"
type input "0"
type input "20"
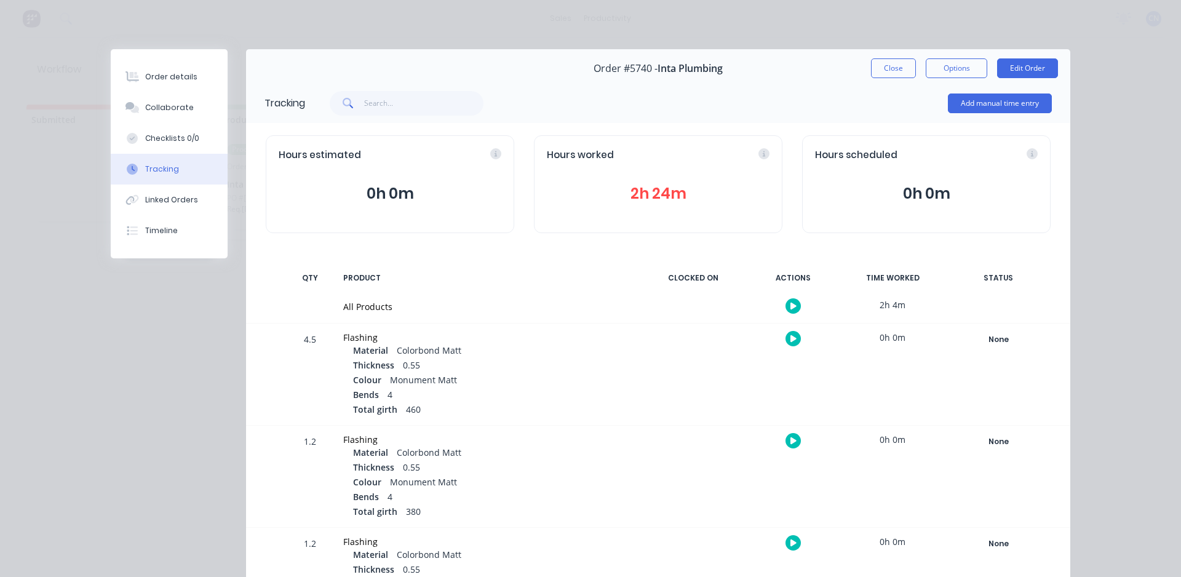
click at [790, 309] on icon "button" at bounding box center [793, 306] width 6 height 8
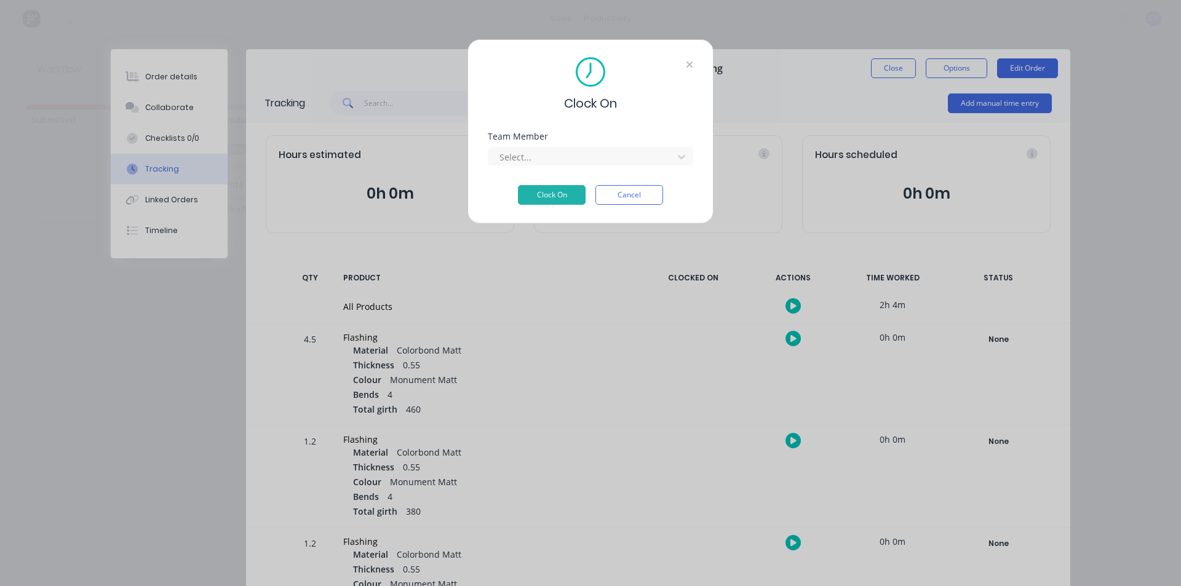
click at [691, 65] on icon at bounding box center [689, 65] width 6 height 6
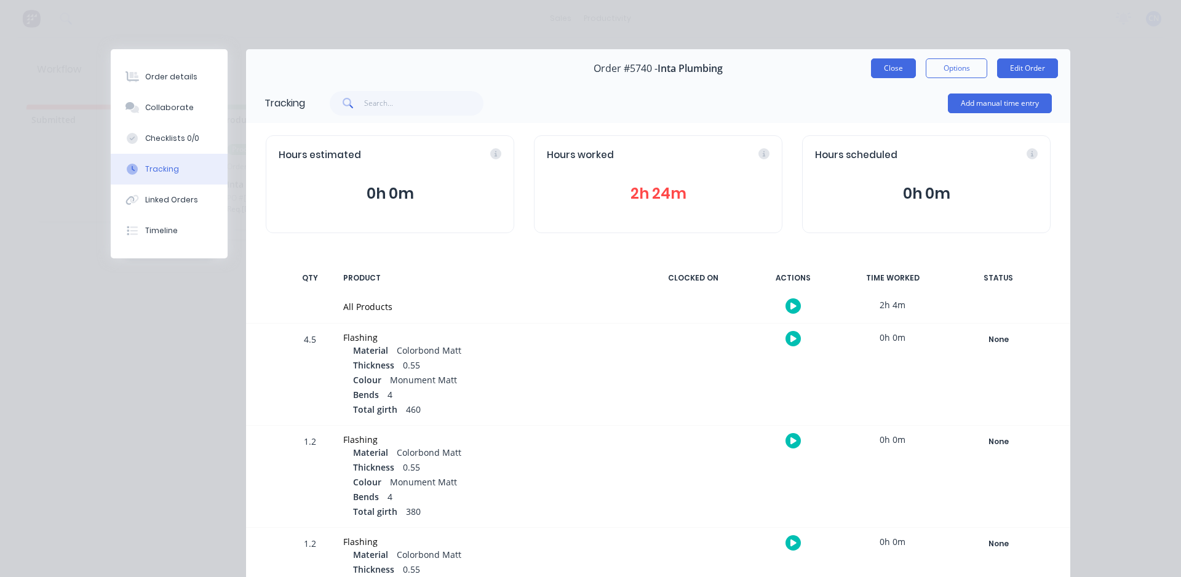
click at [897, 74] on button "Close" at bounding box center [893, 68] width 45 height 20
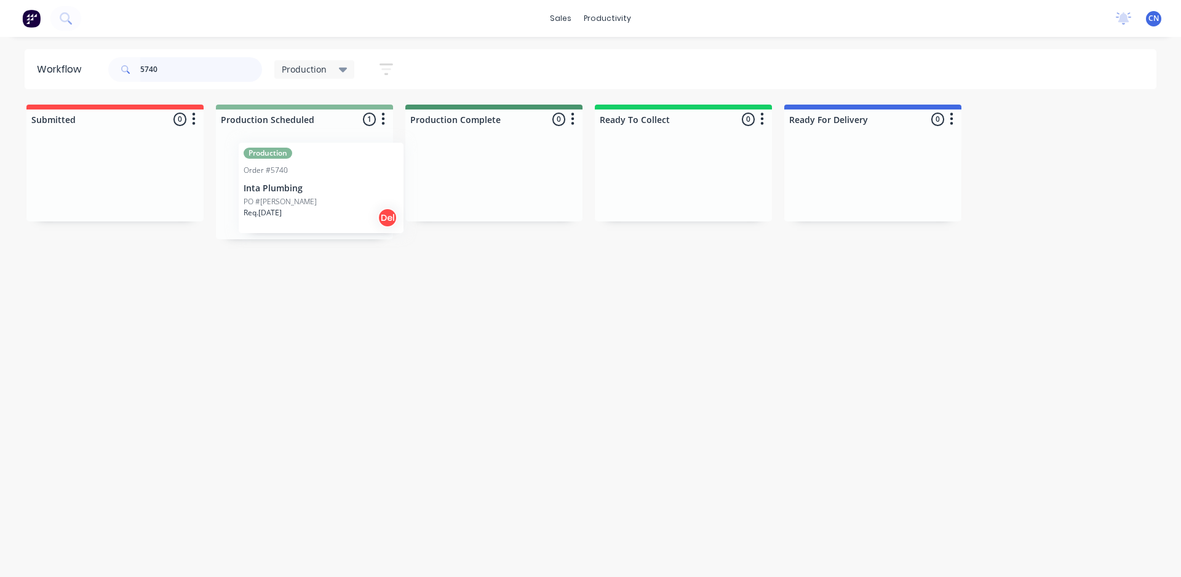
drag, startPoint x: 304, startPoint y: 211, endPoint x: 327, endPoint y: 213, distance: 22.8
click at [328, 214] on div "Production Order #5740 Inta Plumbing PO #[PERSON_NAME] Req. [DATE] Del" at bounding box center [304, 184] width 177 height 110
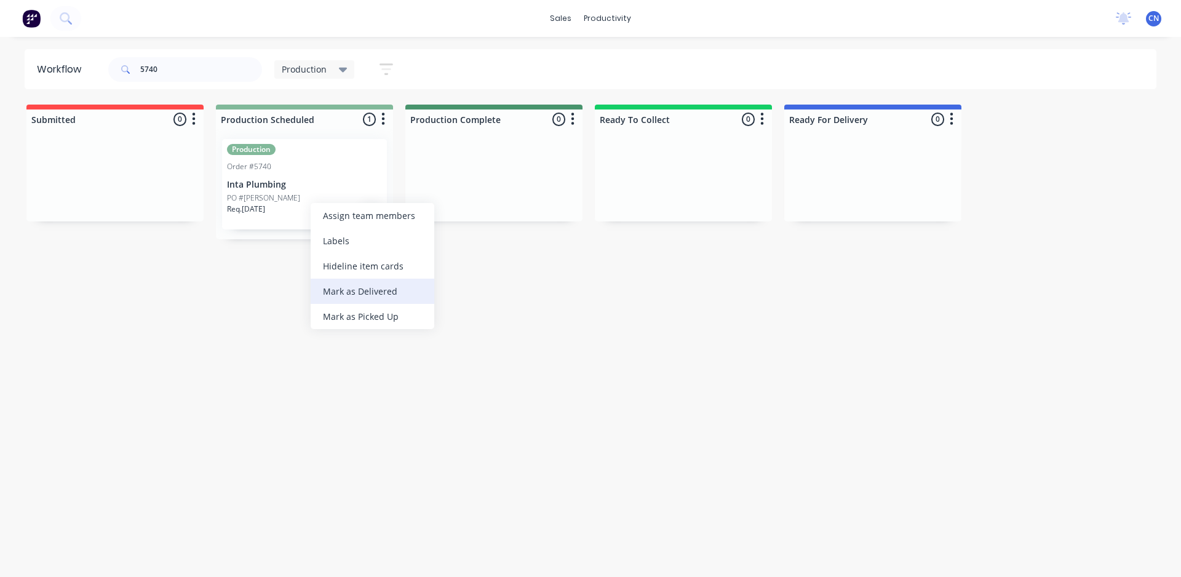
click at [359, 284] on div "Mark as Delivered" at bounding box center [373, 291] width 124 height 25
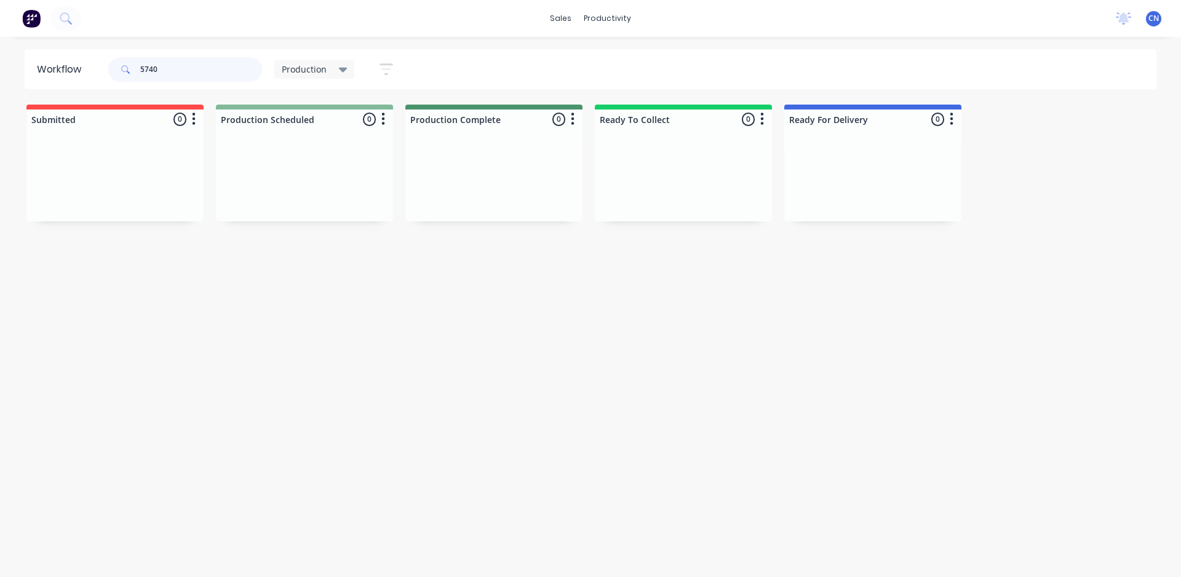
drag, startPoint x: 169, startPoint y: 65, endPoint x: 0, endPoint y: 54, distance: 169.5
click at [0, 94] on div "Workflow 5740 Production Save new view None edit Production (Default) edit Comp…" at bounding box center [590, 300] width 1181 height 503
click at [288, 210] on div "Req. [DATE] PU" at bounding box center [304, 214] width 155 height 21
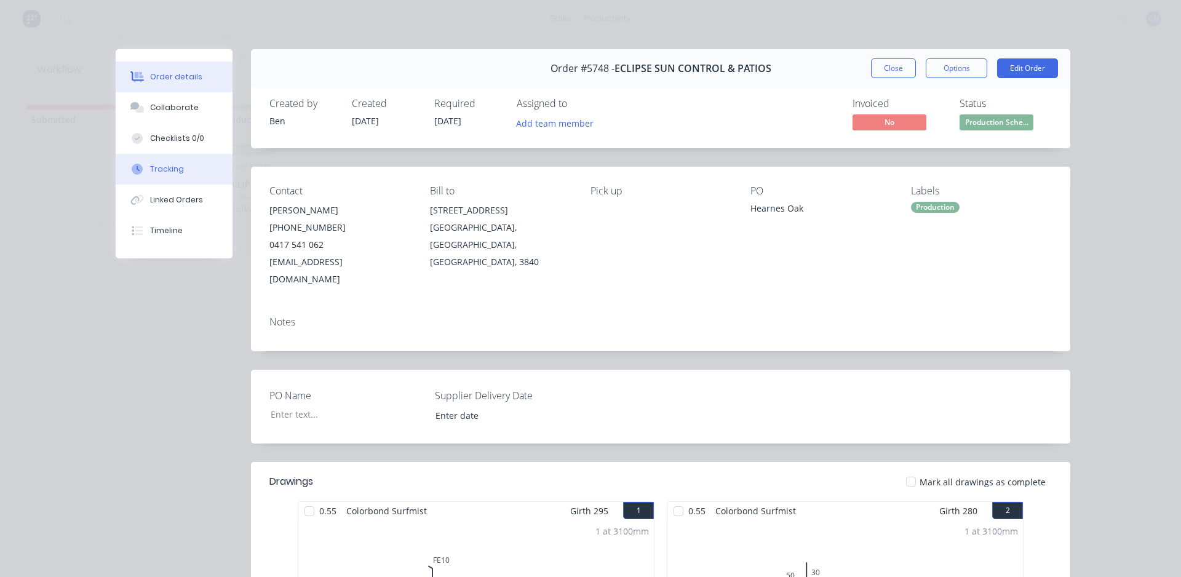
click at [164, 162] on button "Tracking" at bounding box center [174, 169] width 117 height 31
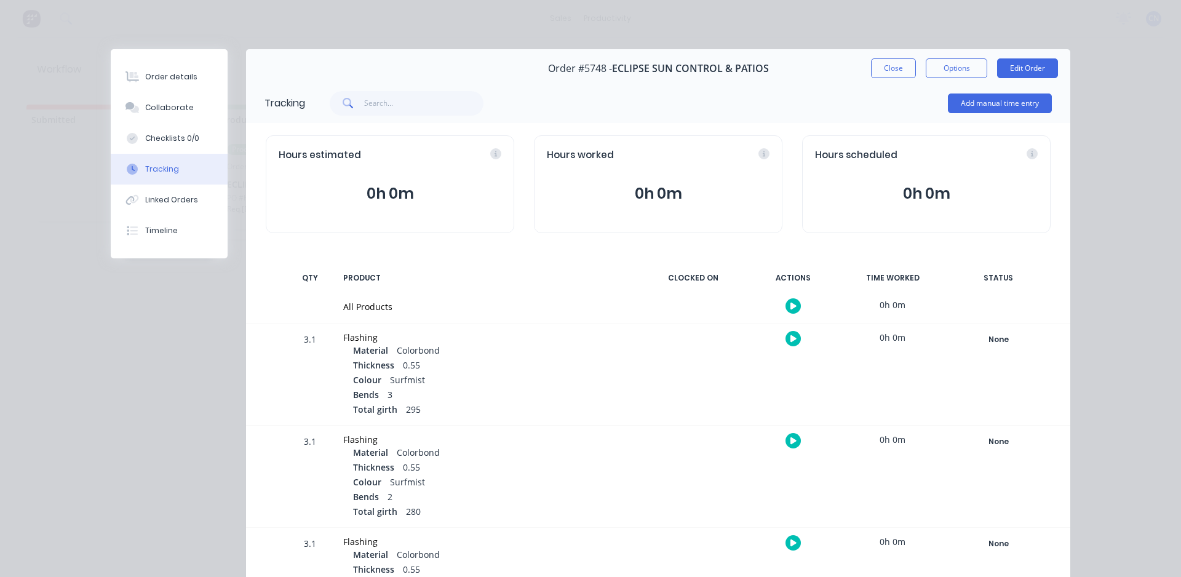
click at [790, 309] on icon "button" at bounding box center [793, 306] width 6 height 8
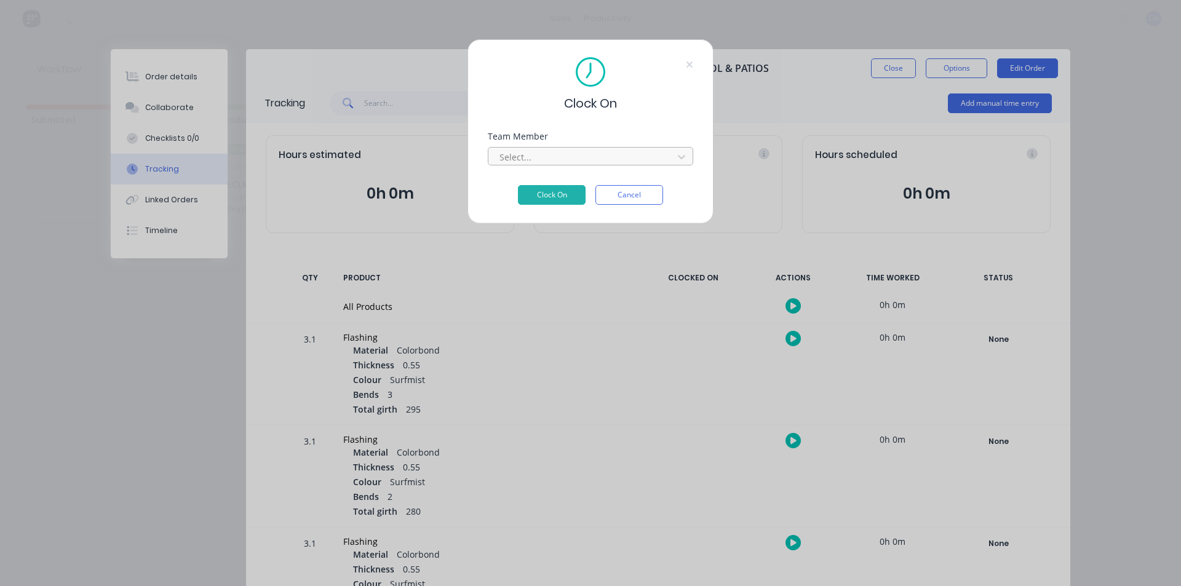
click at [527, 161] on div at bounding box center [582, 156] width 169 height 15
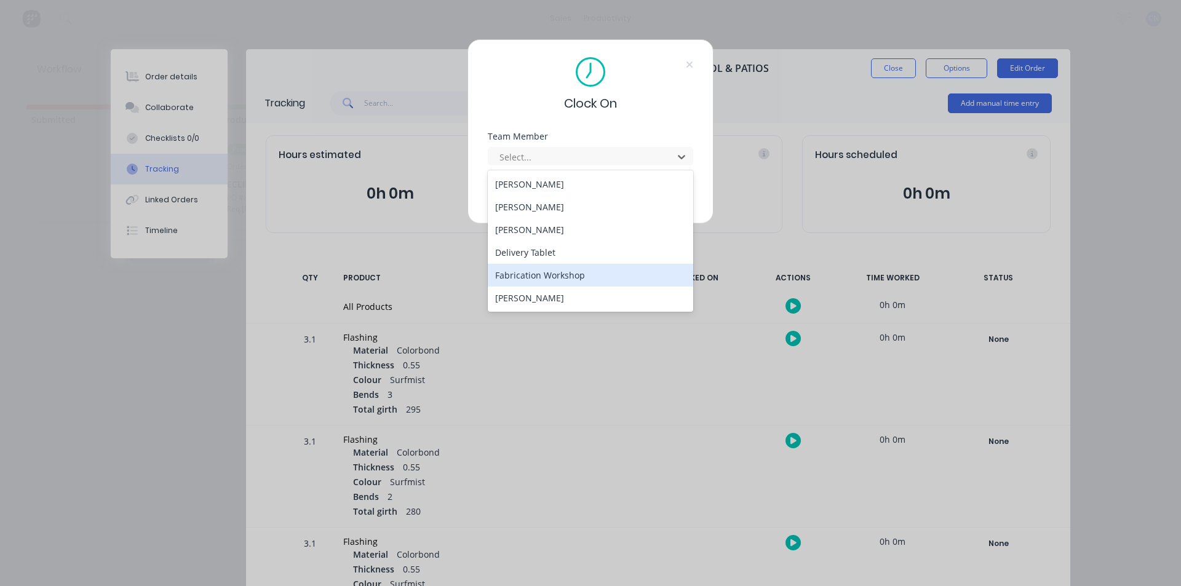
click at [534, 272] on div "Fabrication Workshop" at bounding box center [590, 275] width 205 height 23
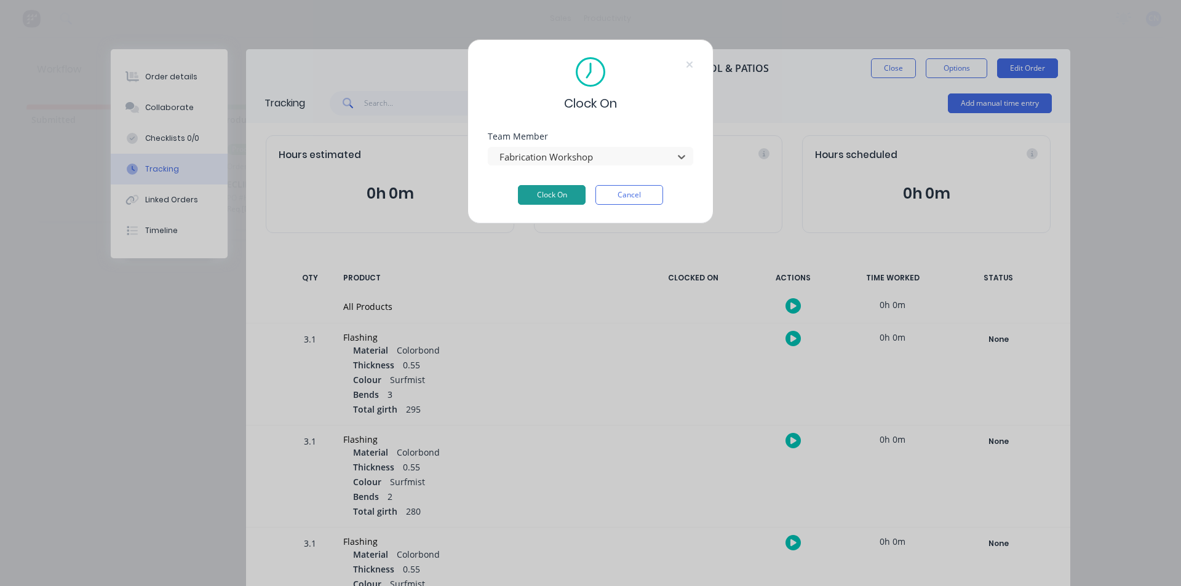
click at [556, 194] on button "Clock On" at bounding box center [552, 195] width 68 height 20
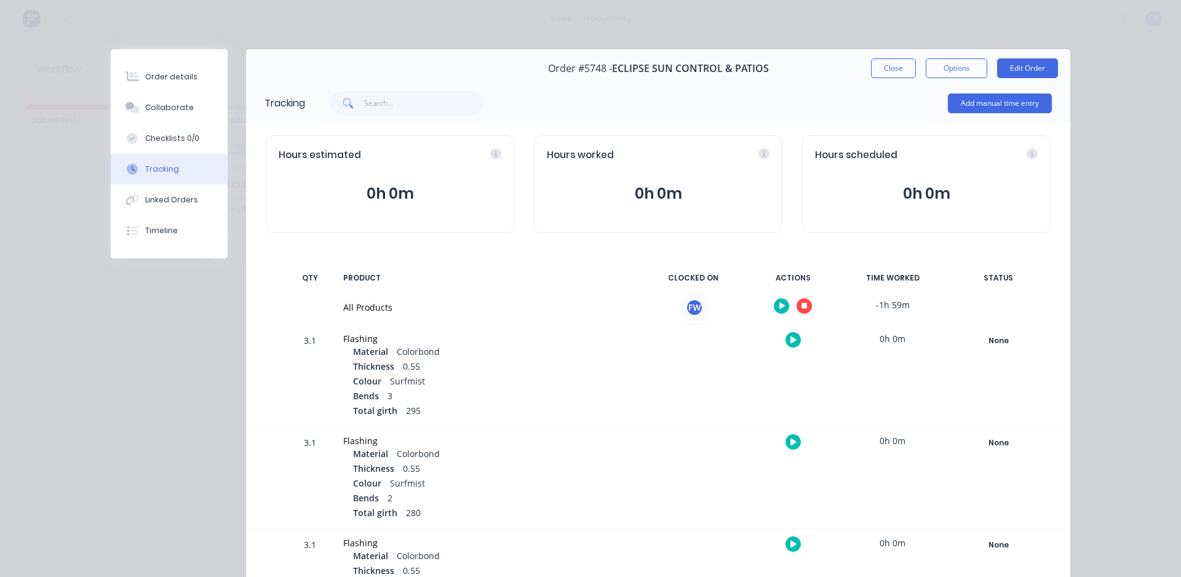
click at [802, 308] on icon "button" at bounding box center [805, 306] width 6 height 6
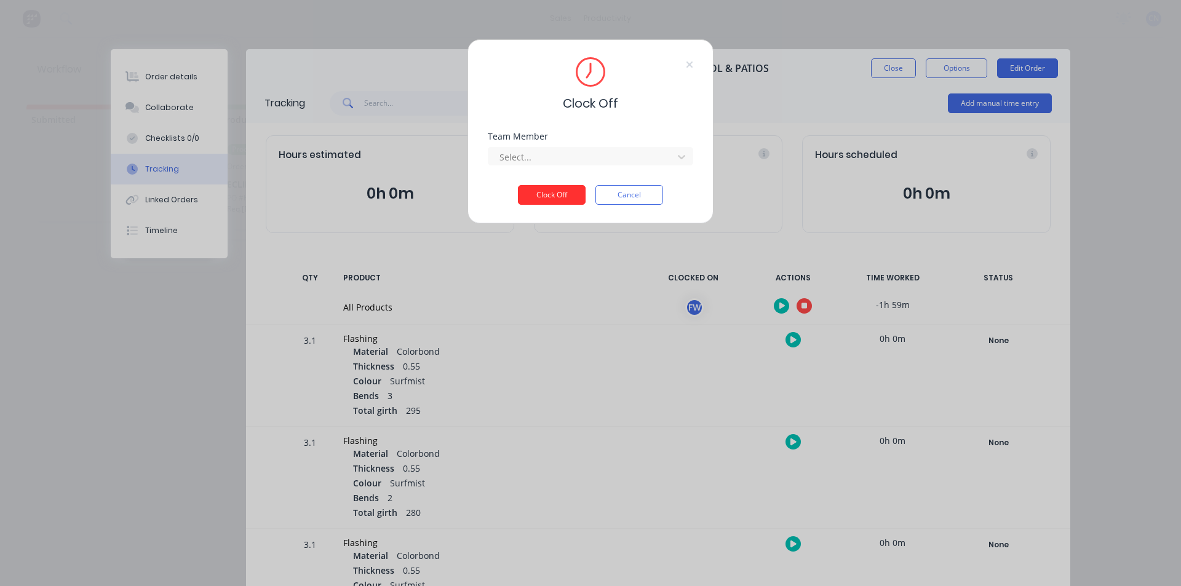
click at [549, 189] on button "Clock Off" at bounding box center [552, 195] width 68 height 20
click at [543, 162] on div at bounding box center [582, 156] width 169 height 15
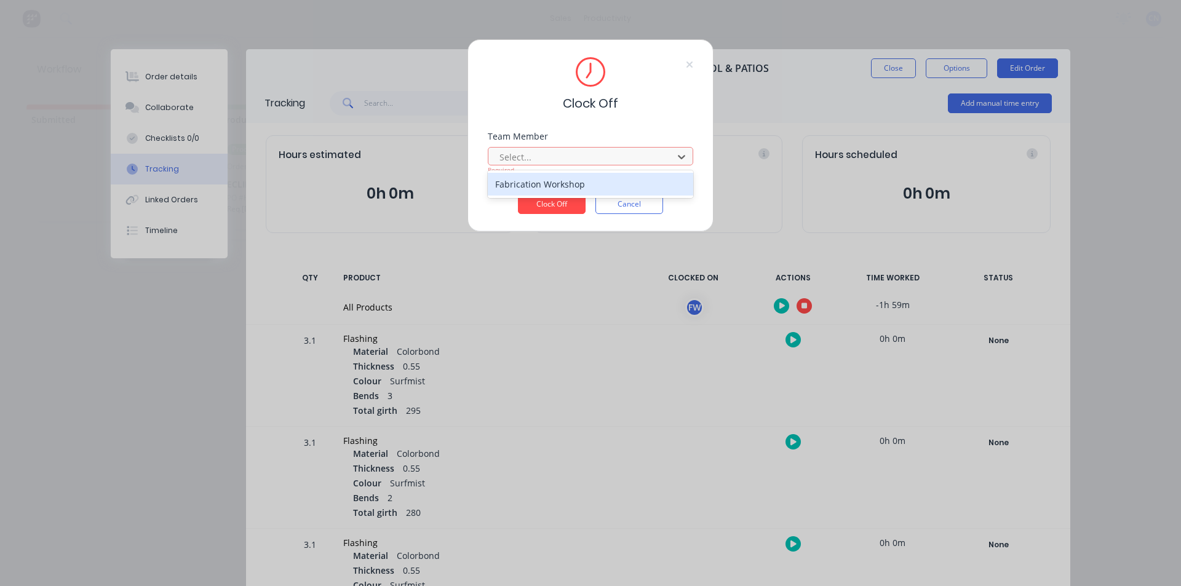
click at [533, 181] on div "Fabrication Workshop" at bounding box center [590, 184] width 205 height 23
click at [540, 207] on button "Clock Off" at bounding box center [552, 204] width 68 height 20
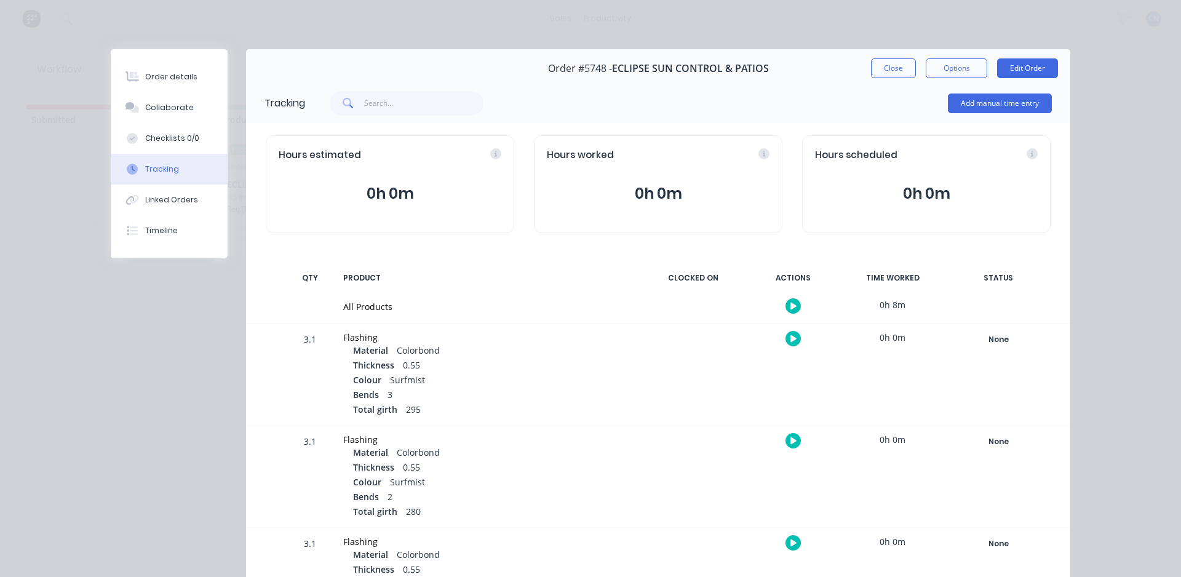
click at [790, 308] on icon "button" at bounding box center [793, 306] width 6 height 8
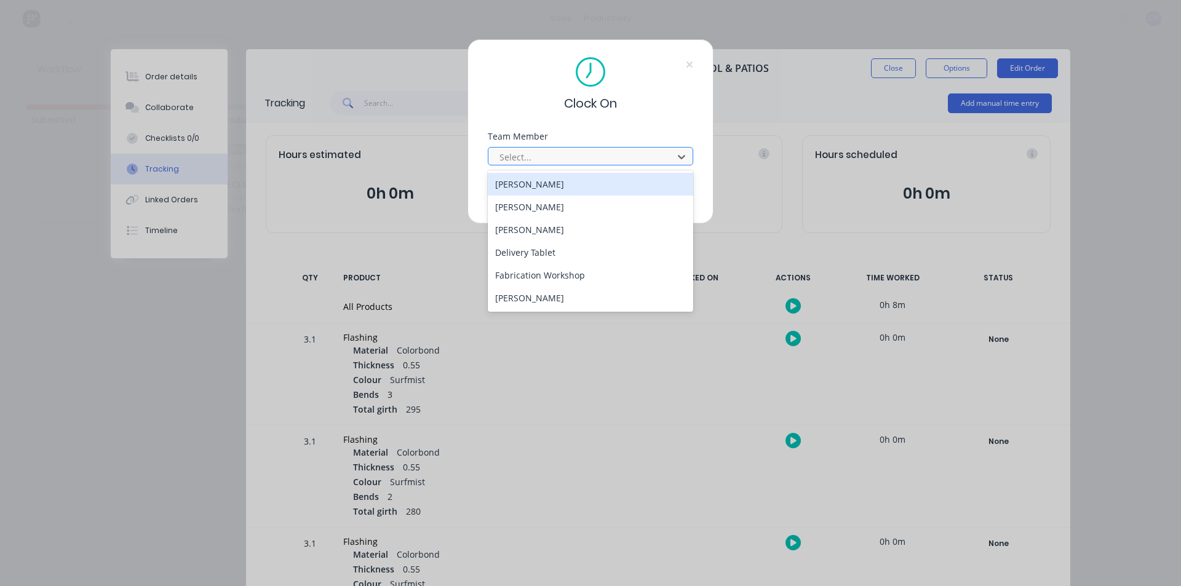
click at [572, 160] on div at bounding box center [582, 156] width 169 height 15
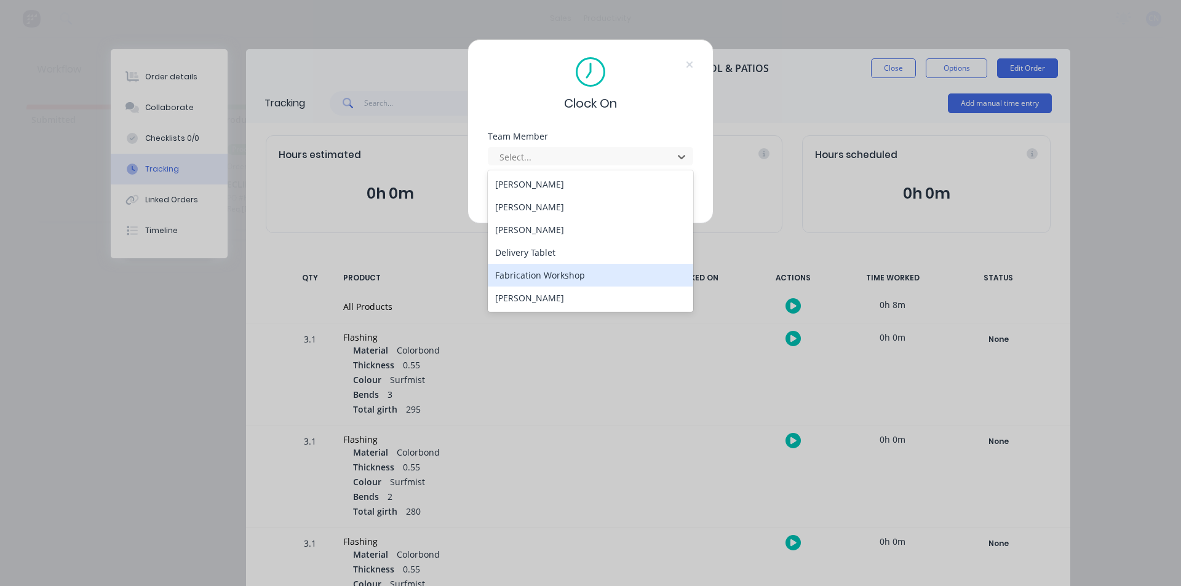
click at [539, 281] on div "Fabrication Workshop" at bounding box center [590, 275] width 205 height 23
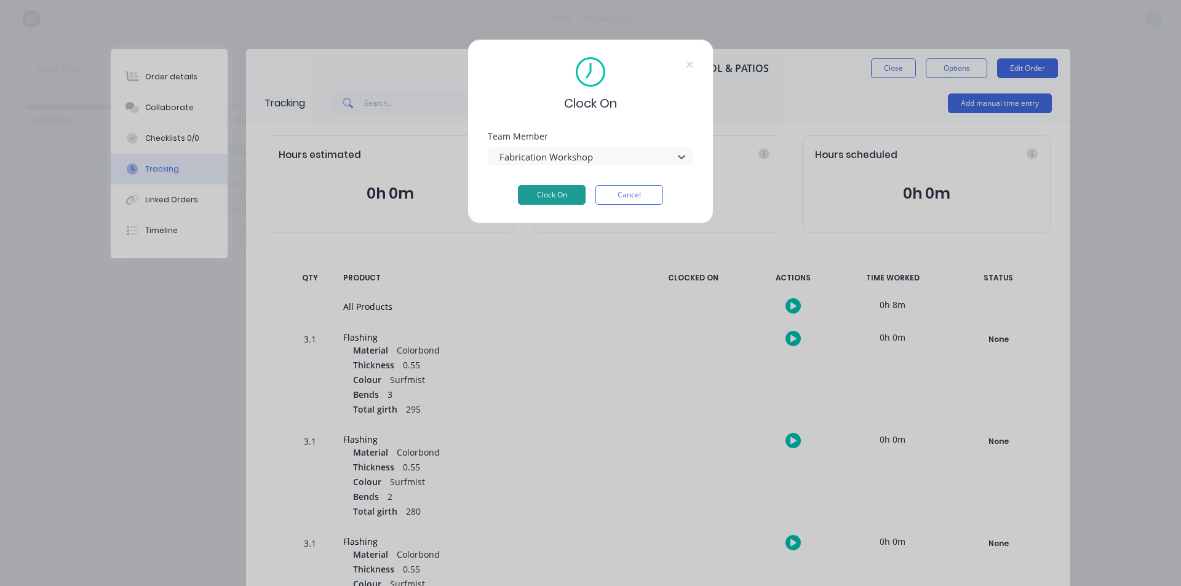
click at [546, 196] on button "Clock On" at bounding box center [552, 195] width 68 height 20
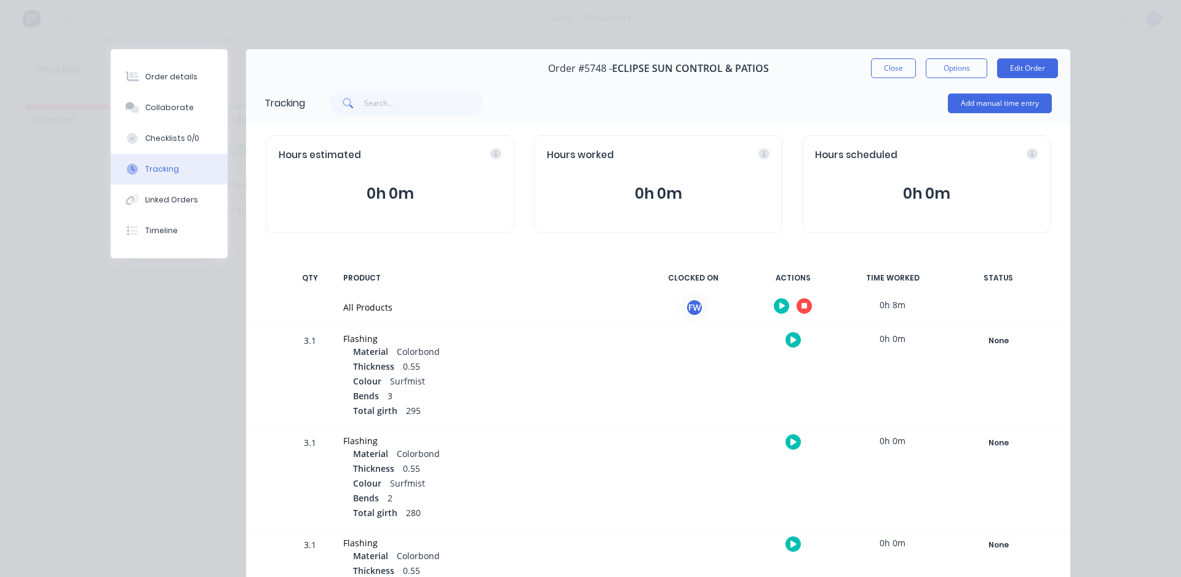
click at [806, 309] on button "button" at bounding box center [804, 305] width 15 height 15
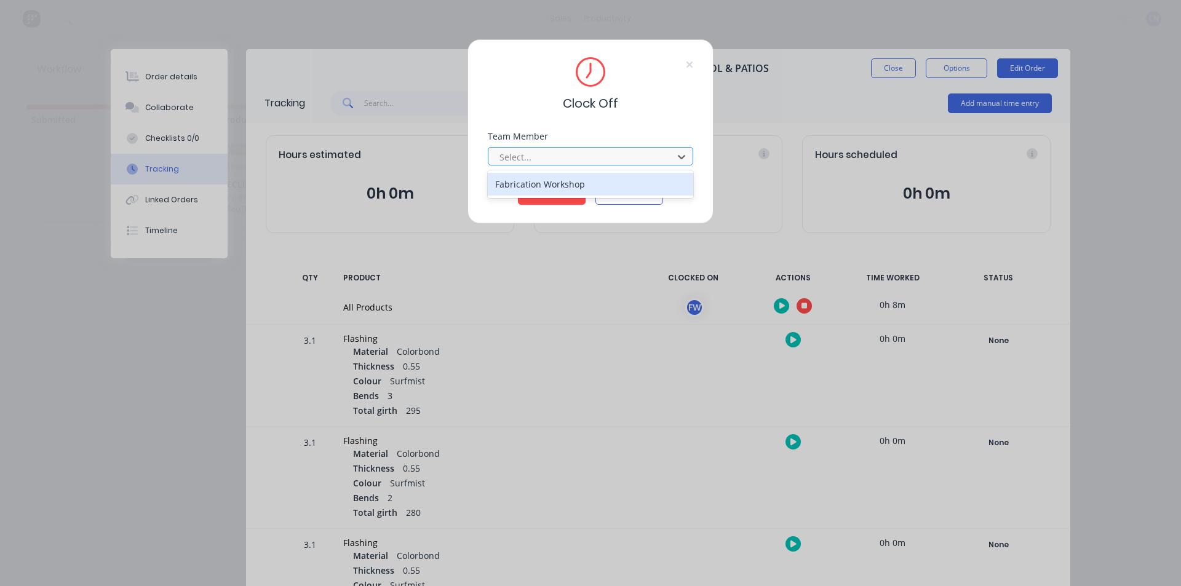
click at [583, 154] on div at bounding box center [582, 156] width 169 height 15
click at [548, 187] on div "Fabrication Workshop" at bounding box center [590, 184] width 205 height 23
click at [552, 194] on button "Clock Off" at bounding box center [552, 195] width 68 height 20
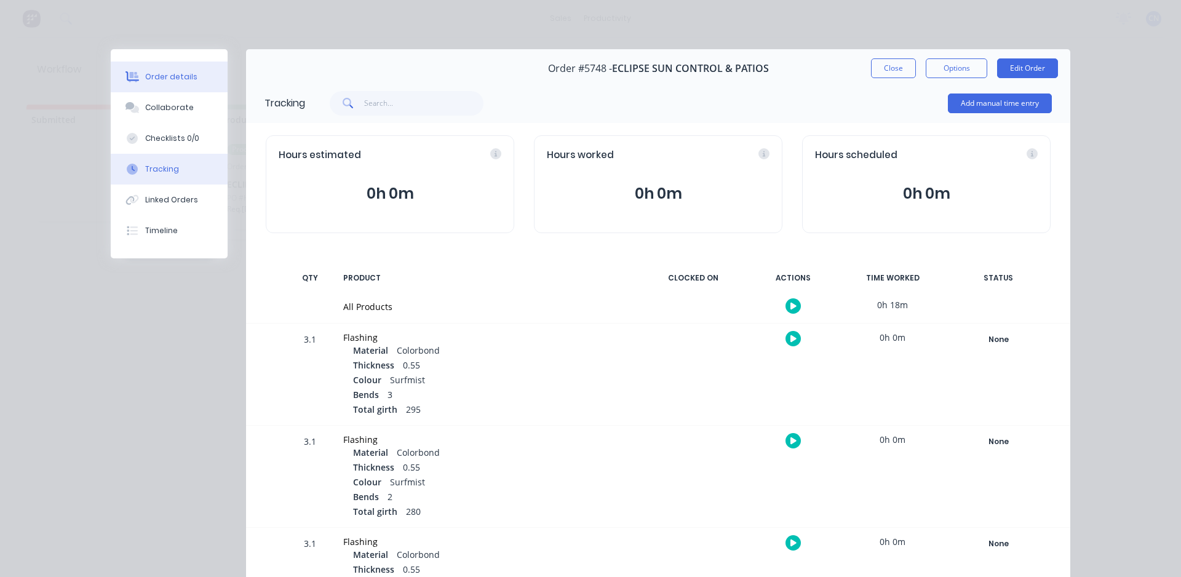
click at [177, 80] on div "Order details" at bounding box center [171, 76] width 52 height 11
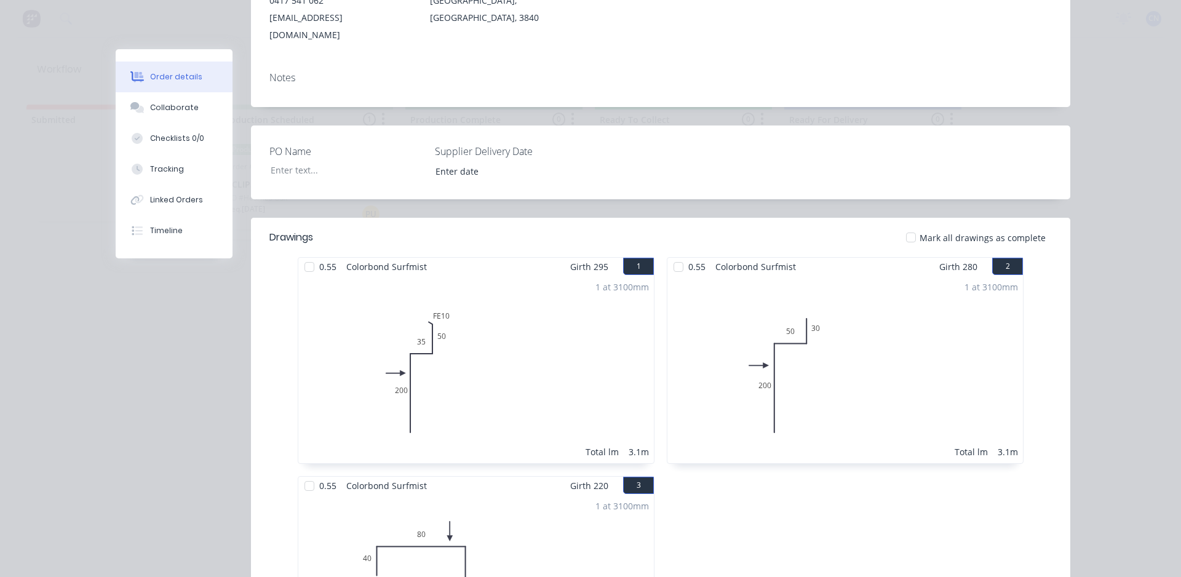
scroll to position [246, 0]
click at [303, 253] on div at bounding box center [309, 265] width 25 height 25
click at [669, 253] on div at bounding box center [678, 265] width 25 height 25
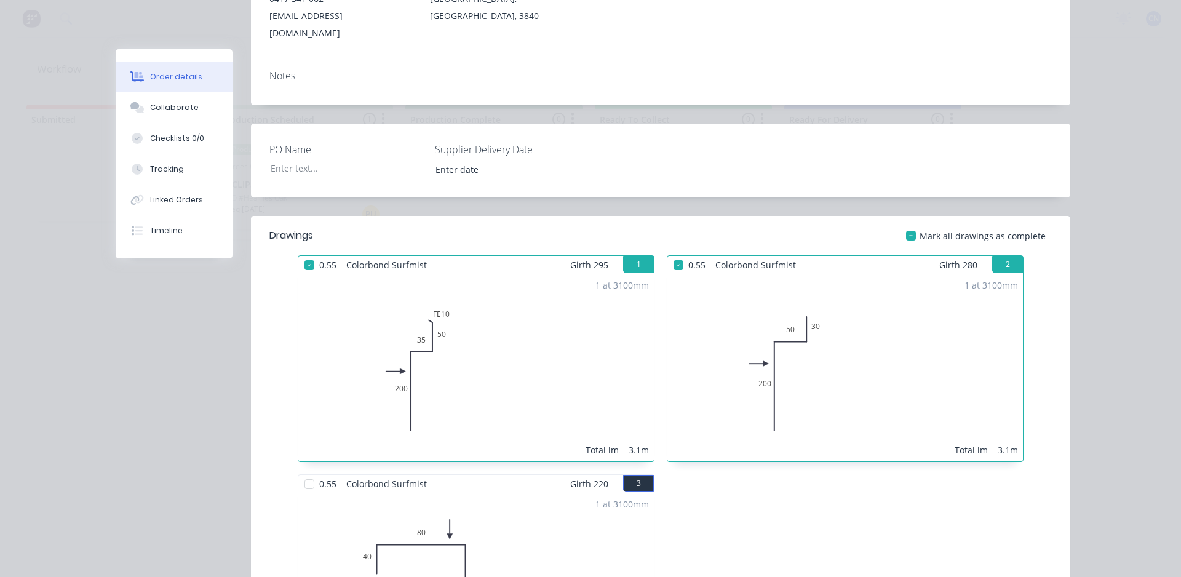
scroll to position [492, 0]
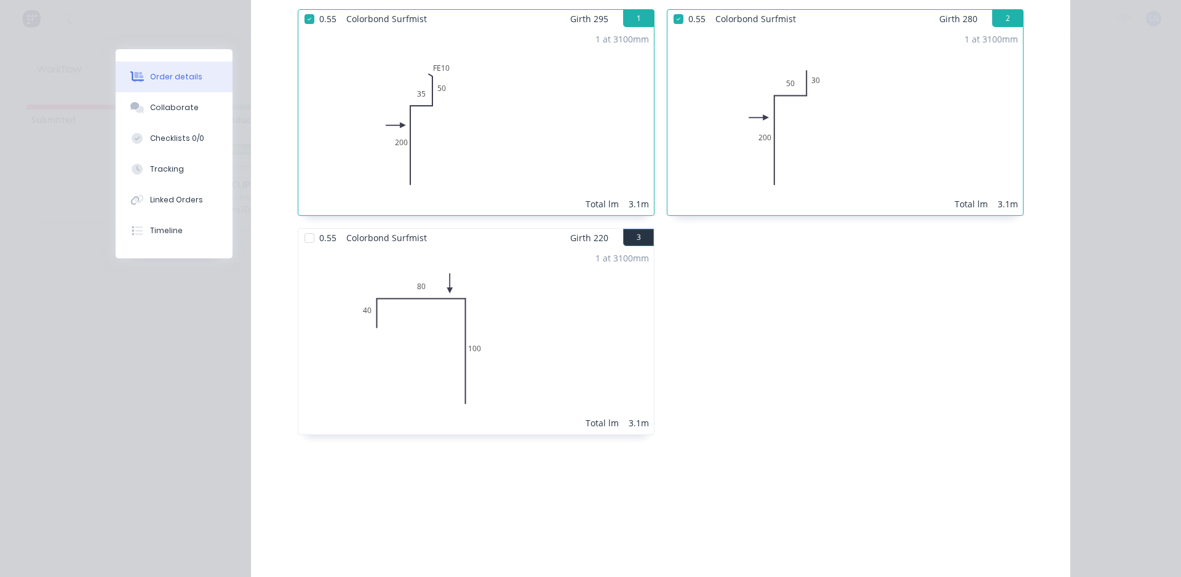
click at [303, 226] on div at bounding box center [309, 238] width 25 height 25
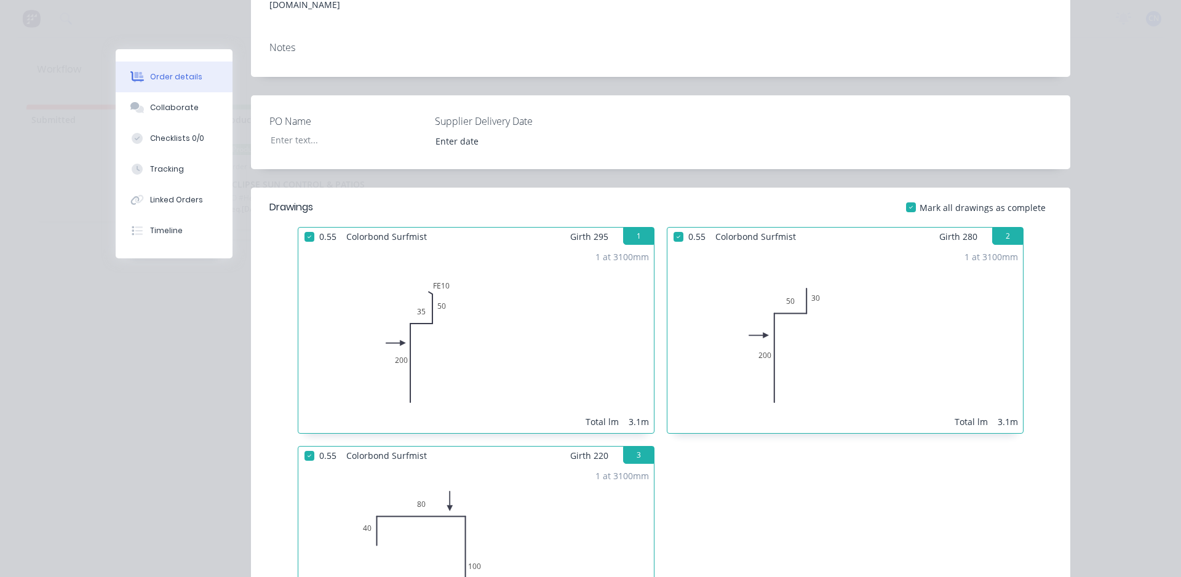
scroll to position [0, 0]
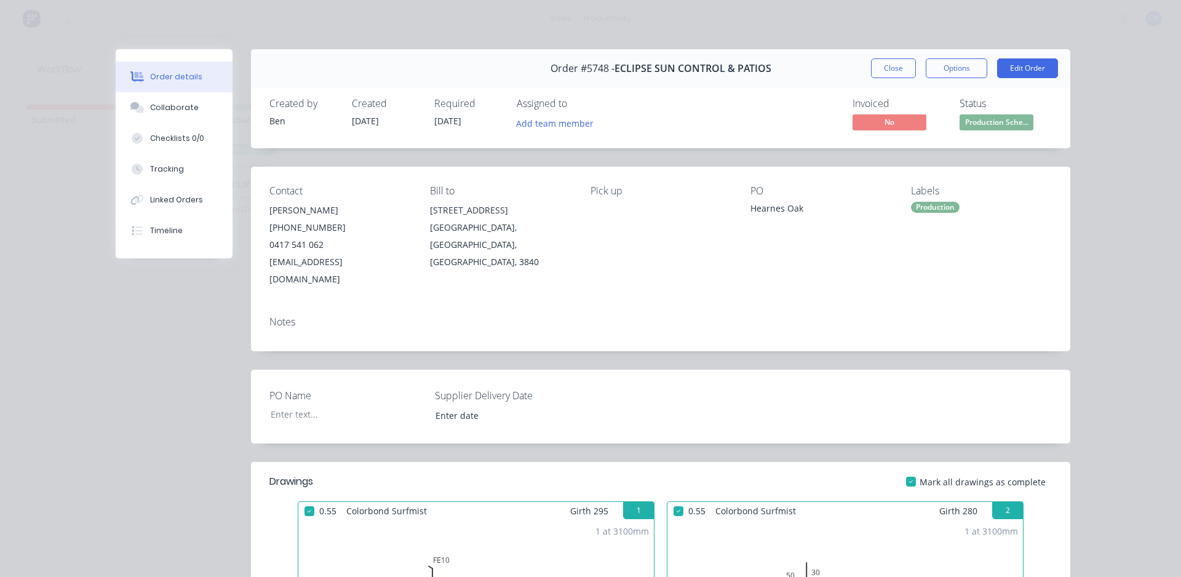
click at [879, 68] on button "Close" at bounding box center [893, 68] width 45 height 20
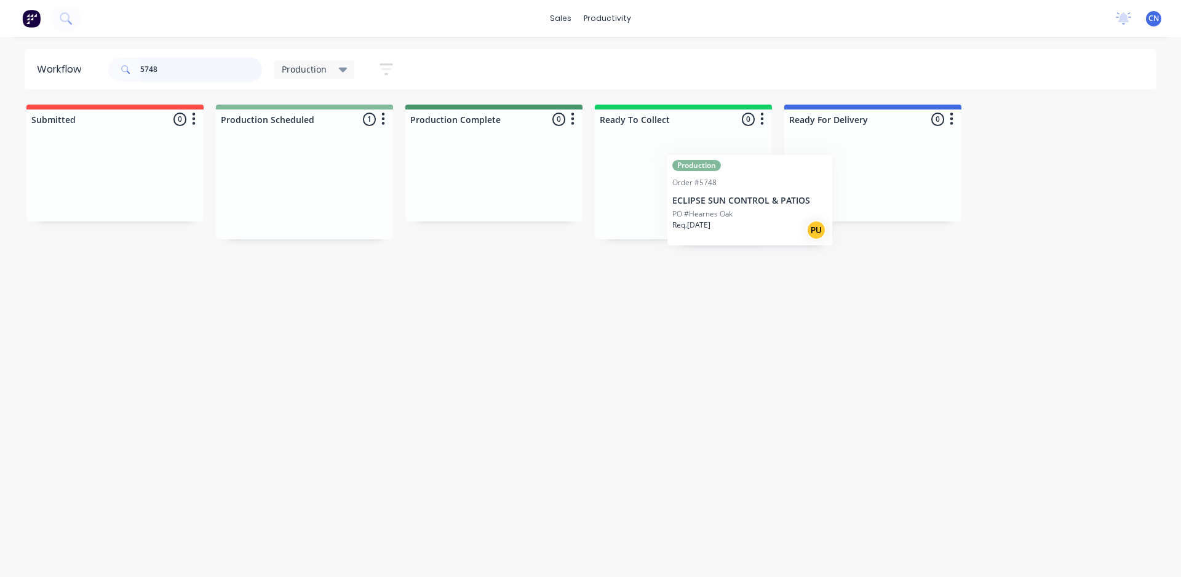
drag, startPoint x: 330, startPoint y: 189, endPoint x: 687, endPoint y: 185, distance: 356.8
click at [687, 185] on div "Submitted 0 Production Scheduled 1 Production Order #5748 ECLIPSE SUN CONTROL &…" at bounding box center [927, 172] width 1873 height 135
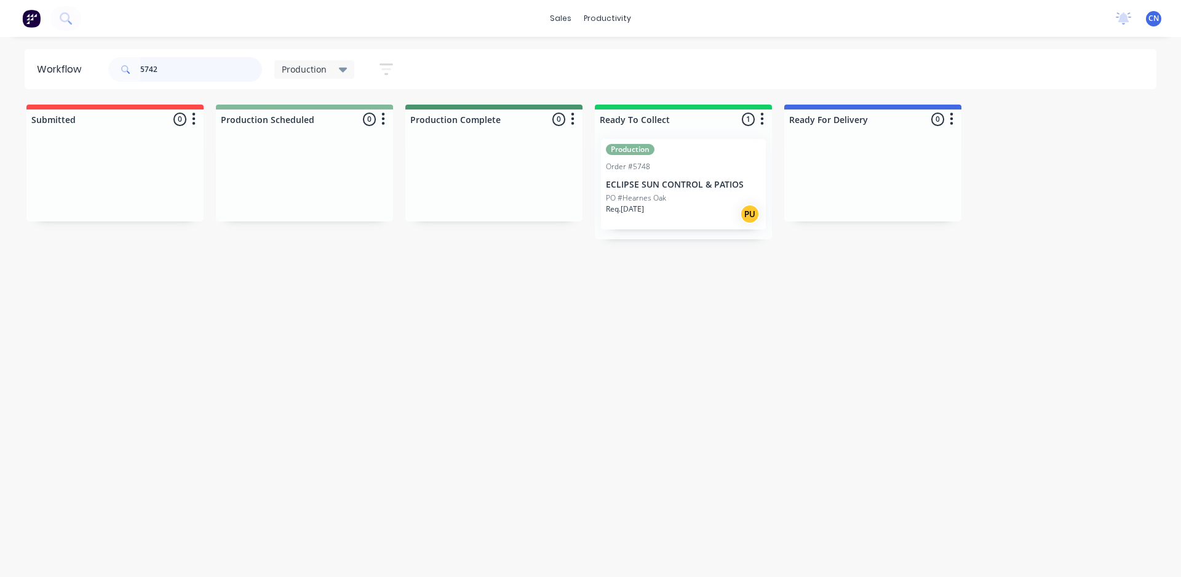
type input "5742"
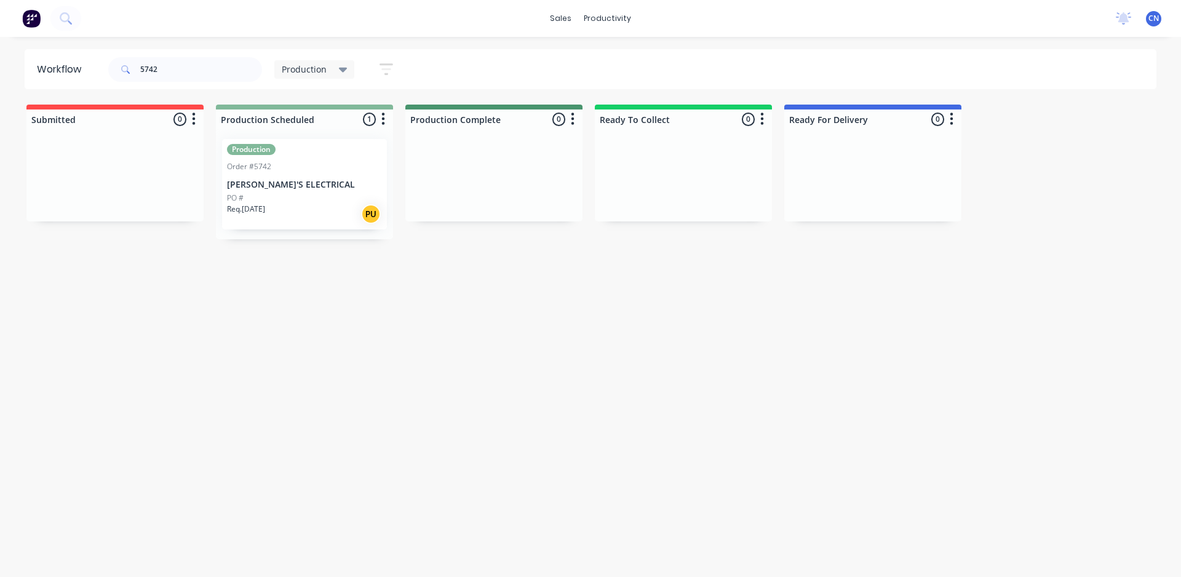
click at [283, 196] on div "PO #" at bounding box center [304, 198] width 155 height 11
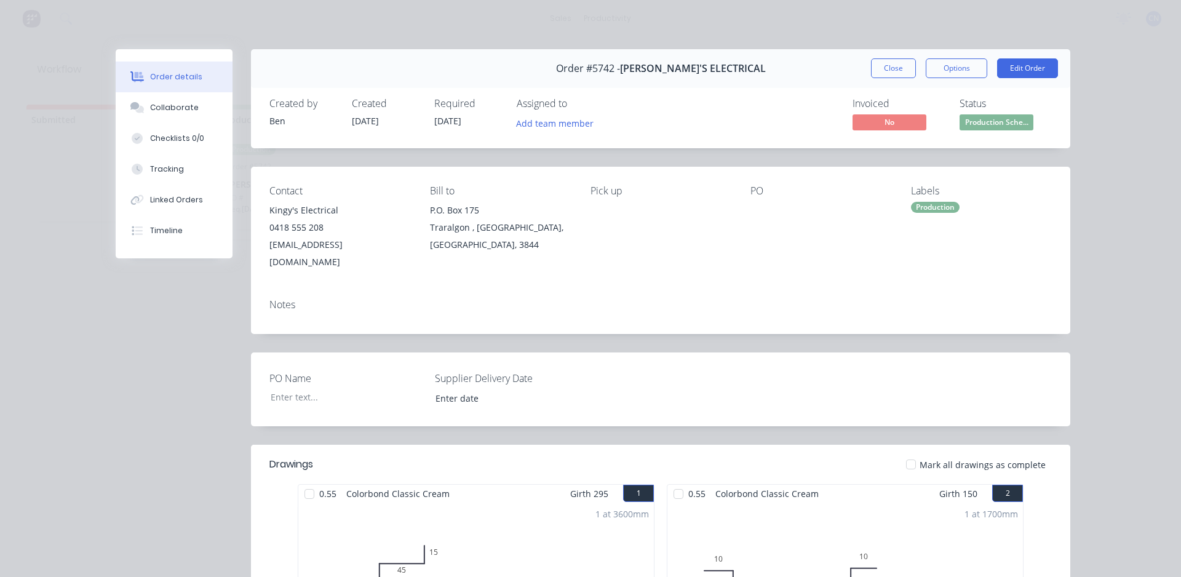
click at [304, 482] on div at bounding box center [309, 494] width 25 height 25
click at [674, 482] on div at bounding box center [678, 494] width 25 height 25
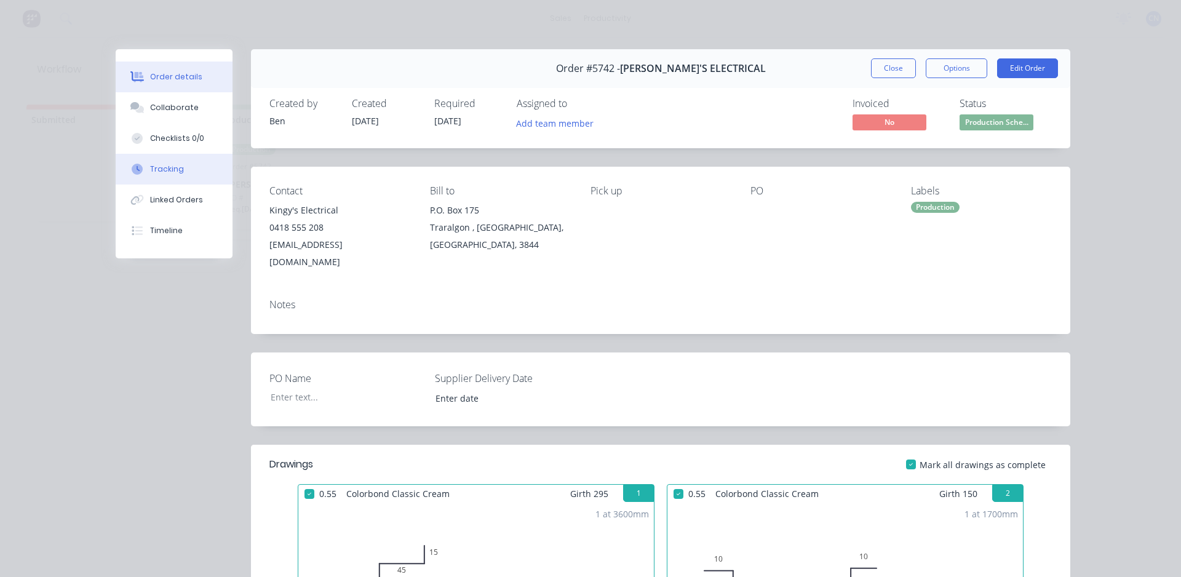
click at [153, 167] on div "Tracking" at bounding box center [167, 169] width 34 height 11
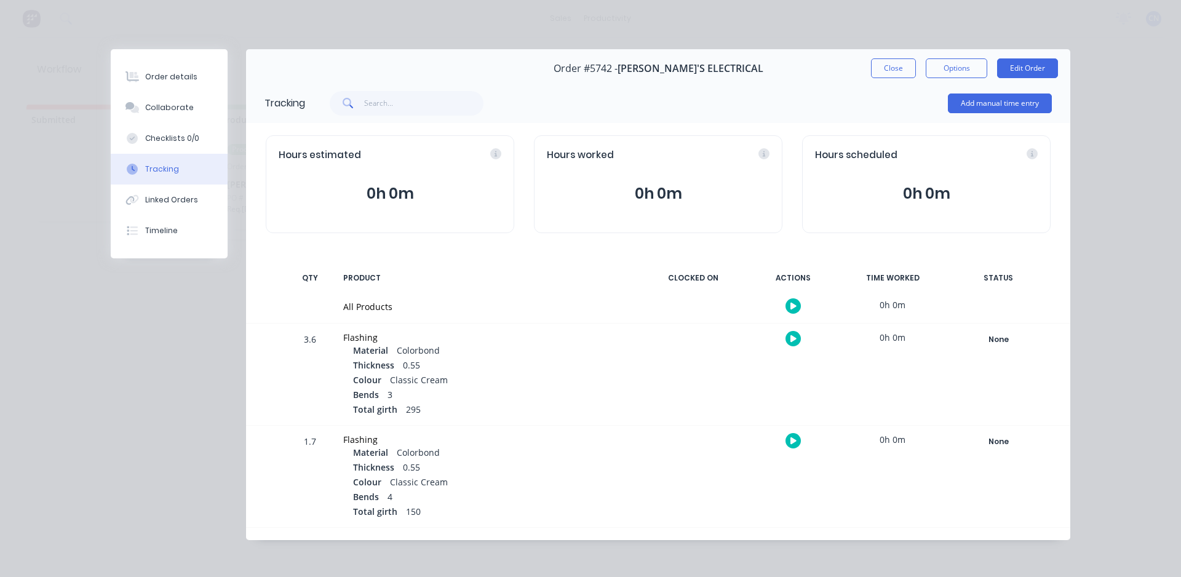
click at [786, 303] on button "button" at bounding box center [793, 305] width 15 height 15
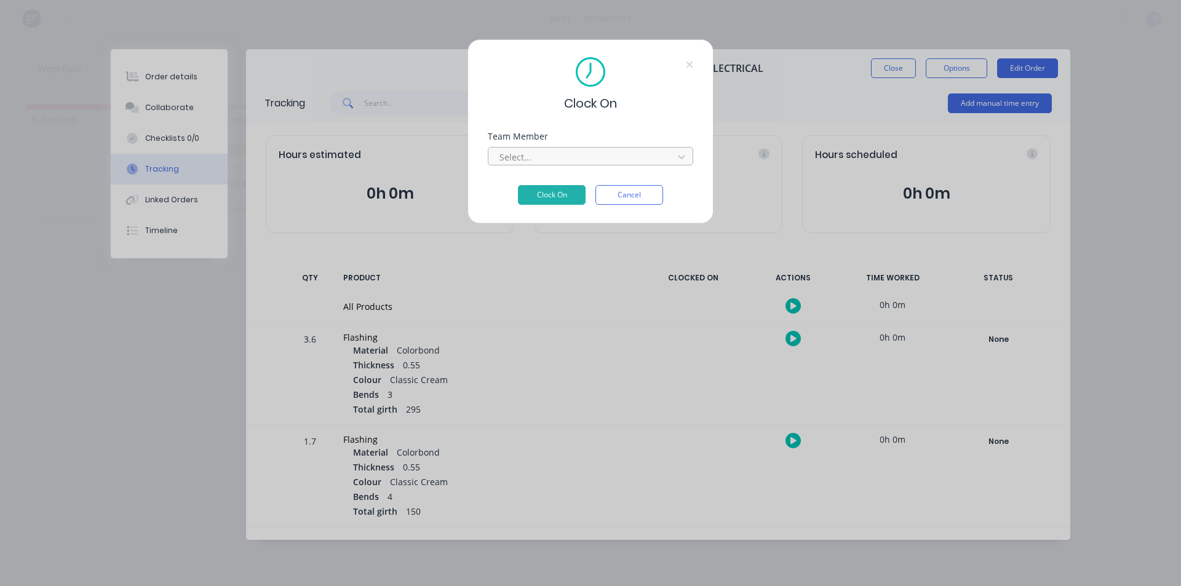
click at [535, 157] on div at bounding box center [582, 156] width 169 height 15
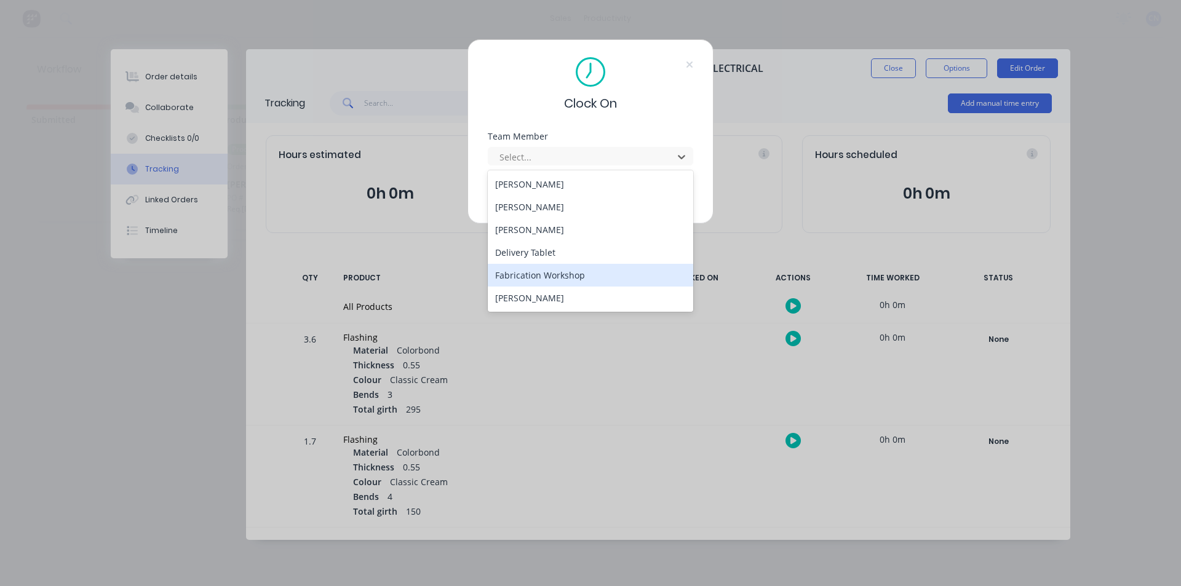
click at [543, 272] on div "Fabrication Workshop" at bounding box center [590, 275] width 205 height 23
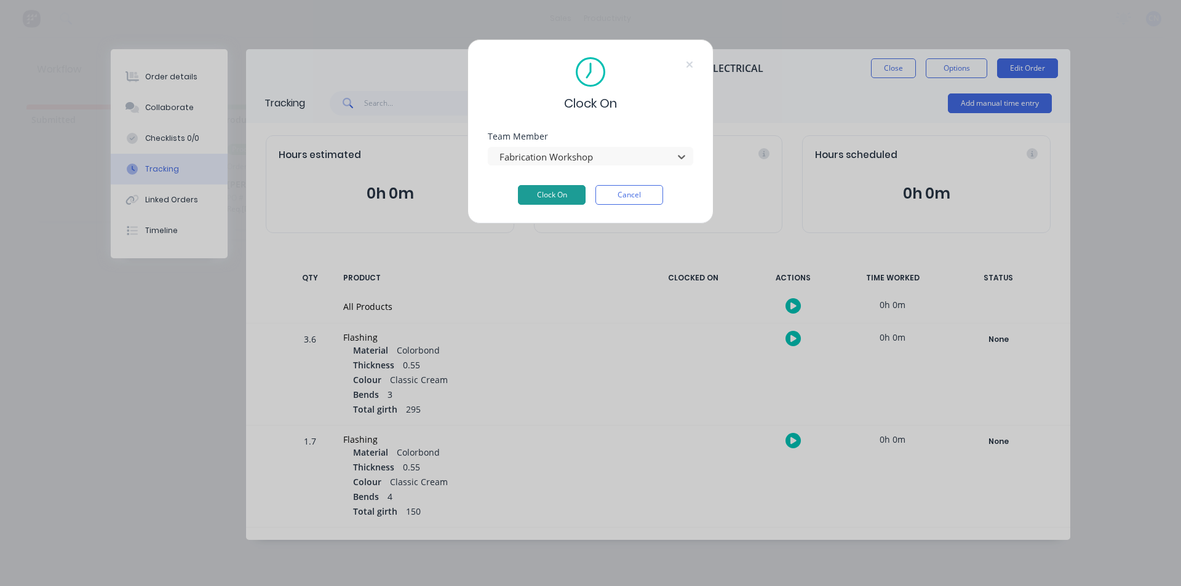
click at [535, 198] on button "Clock On" at bounding box center [552, 195] width 68 height 20
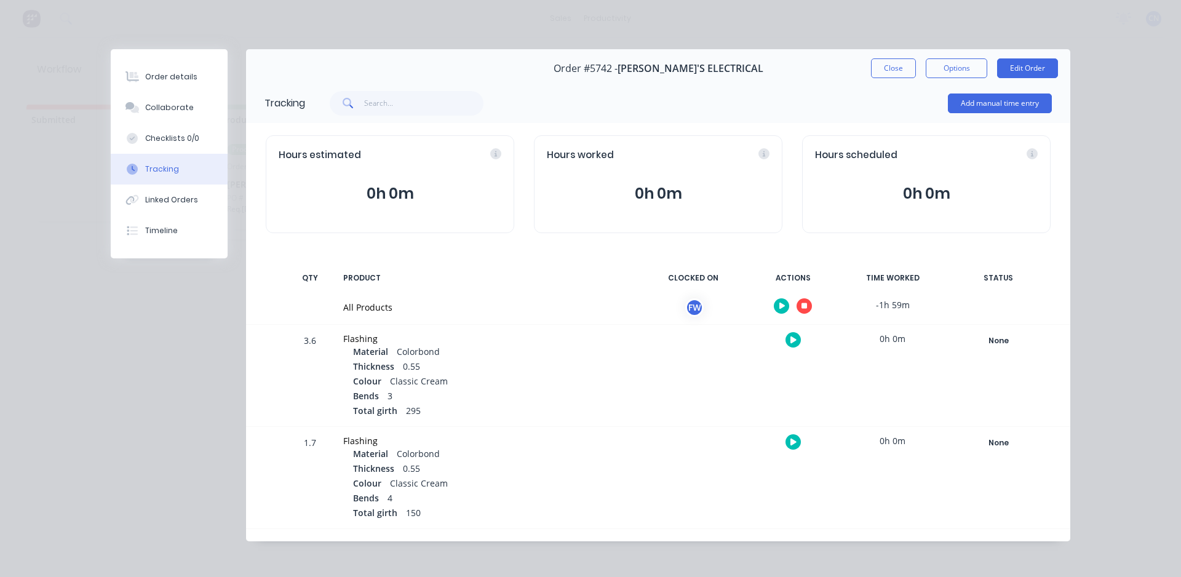
click at [802, 306] on icon "button" at bounding box center [805, 306] width 6 height 6
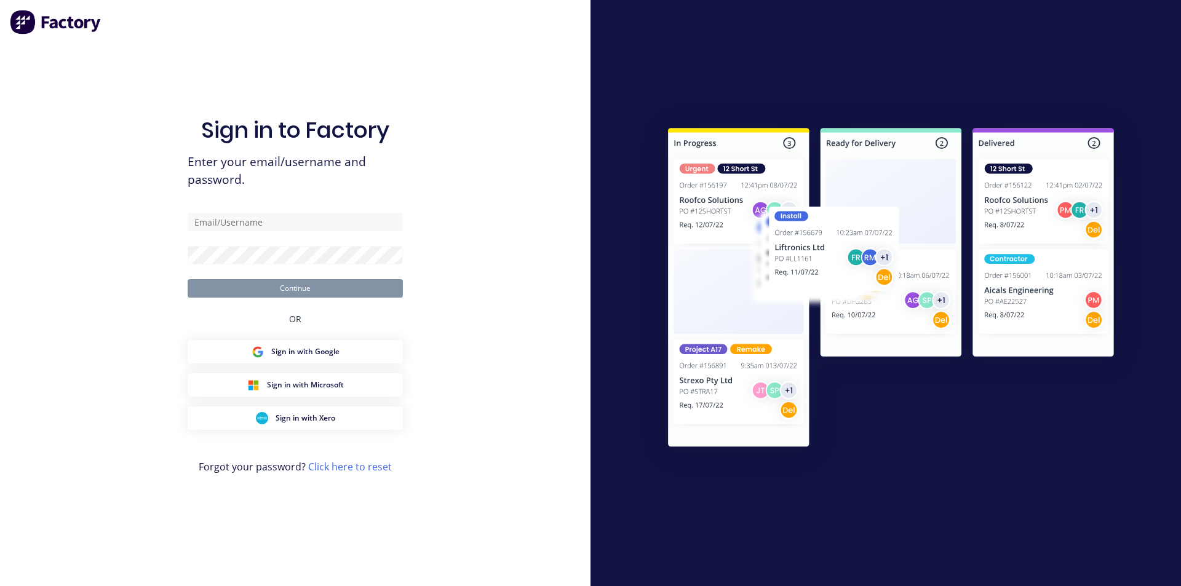
click at [536, 155] on div "Sign in to Factory Enter your email/username and password. Continue OR Sign in …" at bounding box center [295, 293] width 591 height 586
type input "[EMAIL_ADDRESS][DOMAIN_NAME]"
click at [319, 296] on button "Continue" at bounding box center [295, 288] width 215 height 18
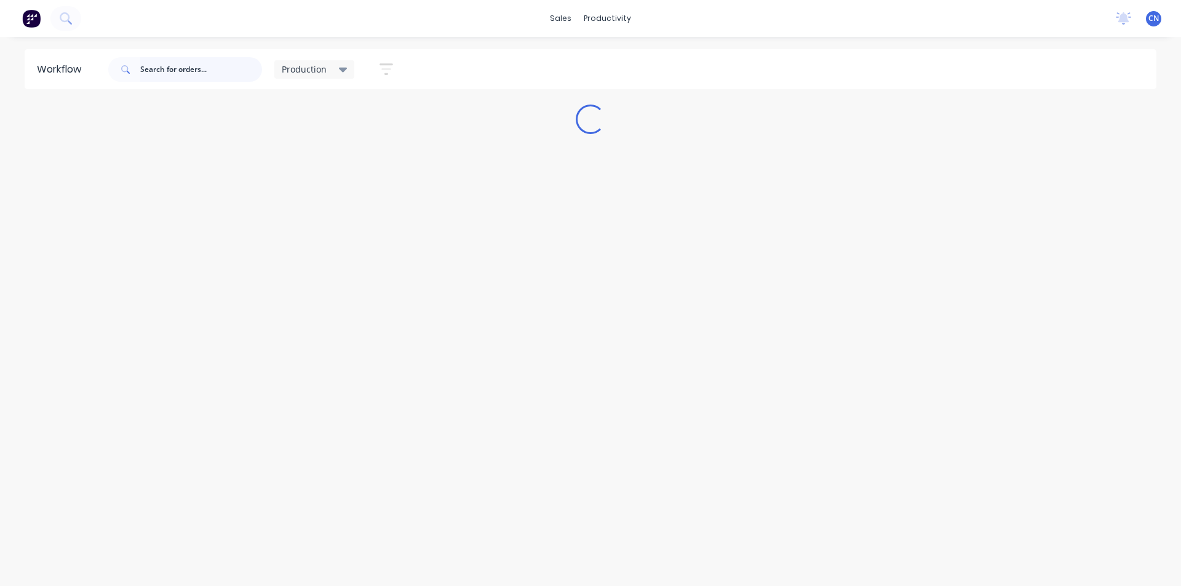
click at [231, 69] on input "text" at bounding box center [201, 69] width 122 height 25
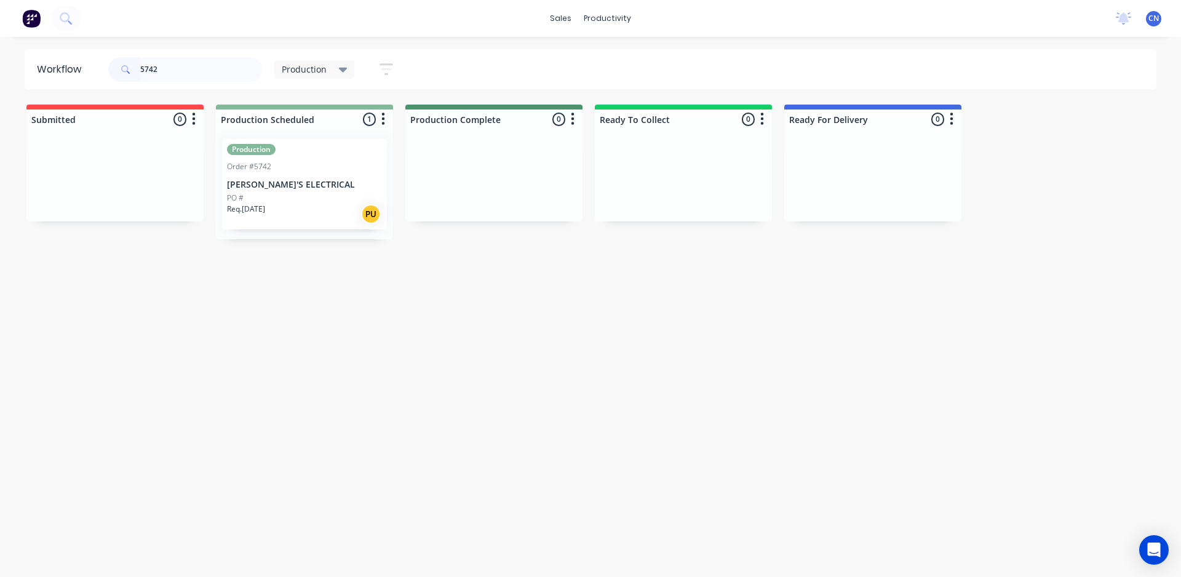
click at [302, 212] on div "Req. [DATE] PU" at bounding box center [304, 214] width 155 height 21
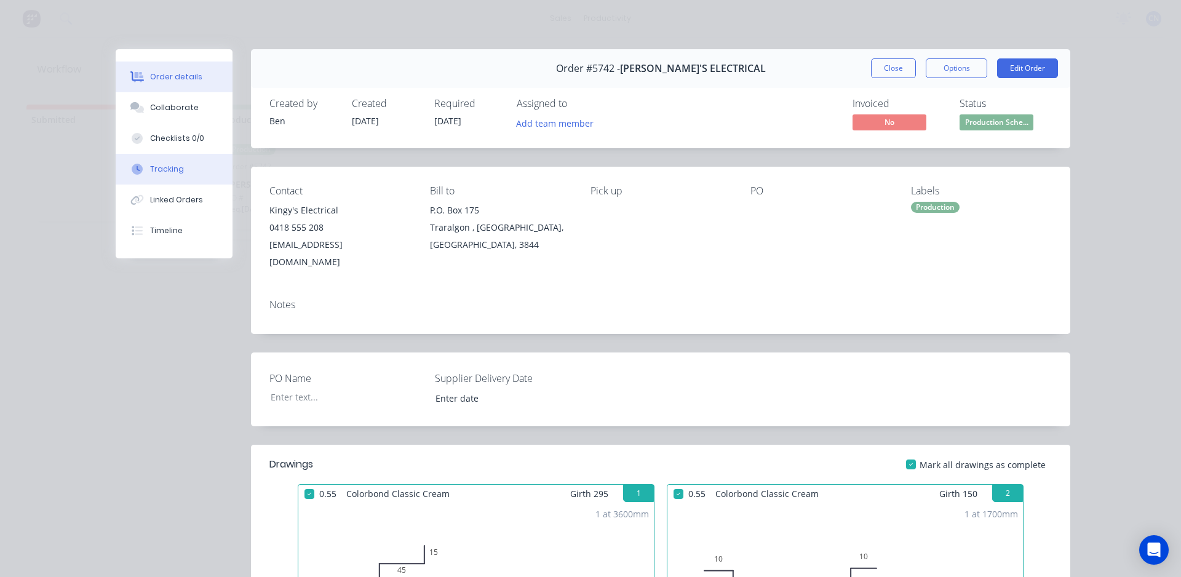
click at [159, 171] on div "Tracking" at bounding box center [167, 169] width 34 height 11
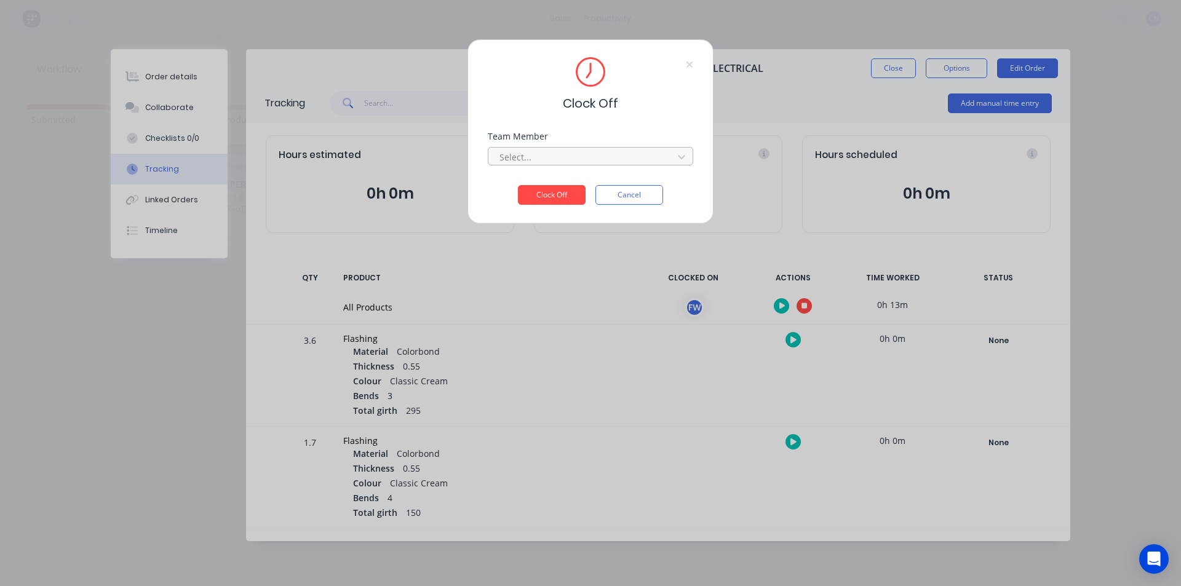
click at [620, 152] on div at bounding box center [582, 156] width 169 height 15
click at [507, 184] on div "Fabrication Workshop" at bounding box center [590, 184] width 205 height 23
click at [558, 198] on button "Clock Off" at bounding box center [552, 195] width 68 height 20
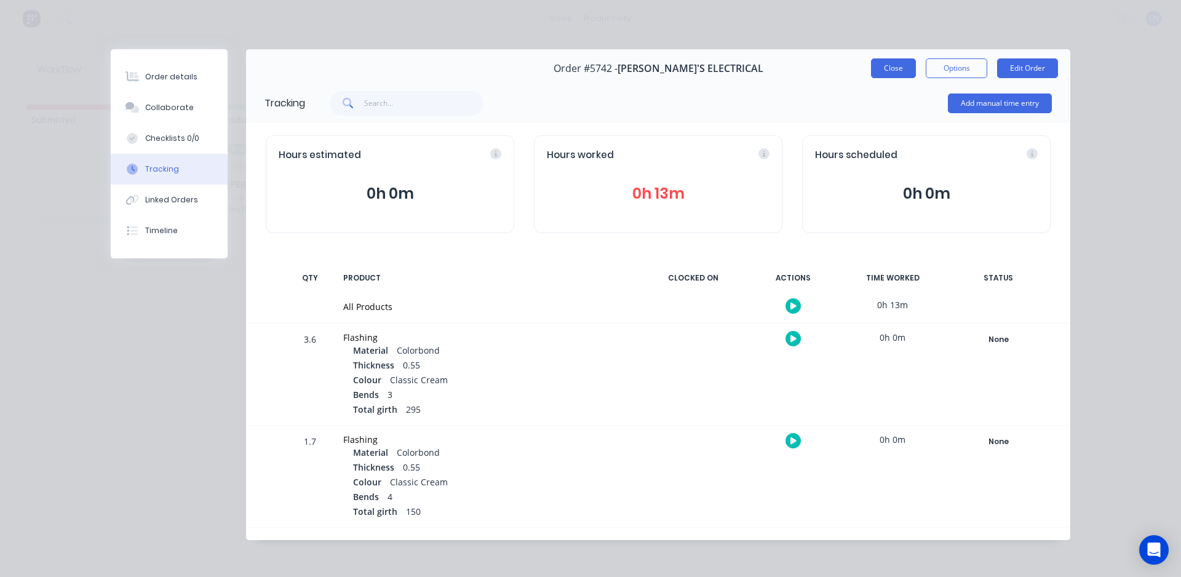
click at [881, 66] on button "Close" at bounding box center [893, 68] width 45 height 20
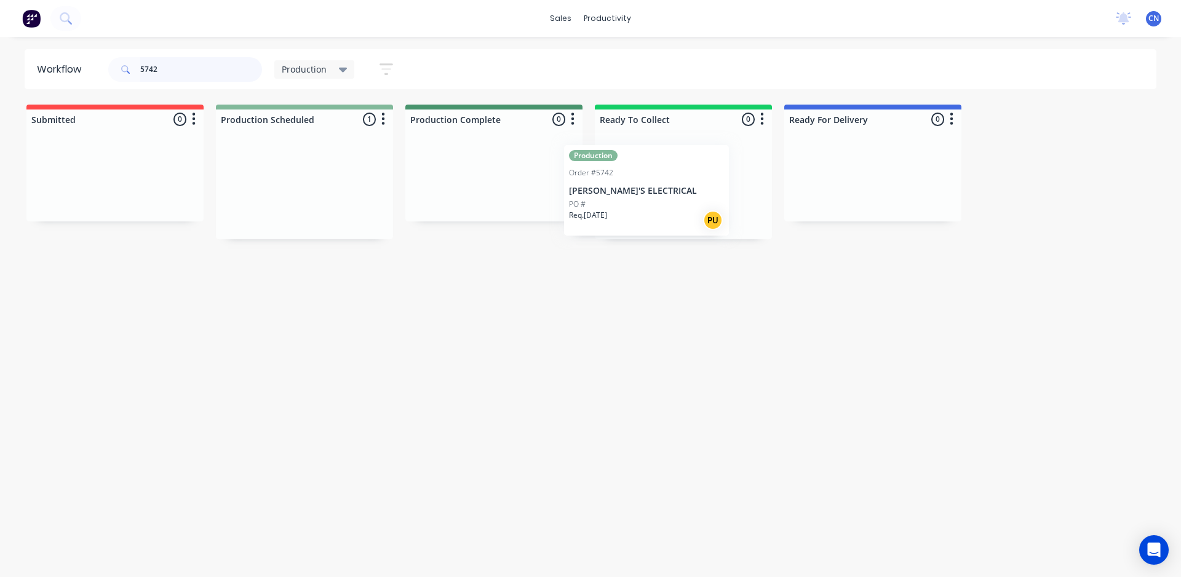
drag, startPoint x: 330, startPoint y: 196, endPoint x: 676, endPoint y: 201, distance: 345.7
click at [676, 201] on div "Submitted 0 Production Scheduled 1 Production Order #5742 KINGY'S ELECTRICAL PO…" at bounding box center [927, 172] width 1873 height 135
drag, startPoint x: 210, startPoint y: 61, endPoint x: 0, endPoint y: 58, distance: 210.4
click at [0, 44] on div "sales productivity sales Sales Orders Customers Price Level Manager productivit…" at bounding box center [590, 251] width 1181 height 503
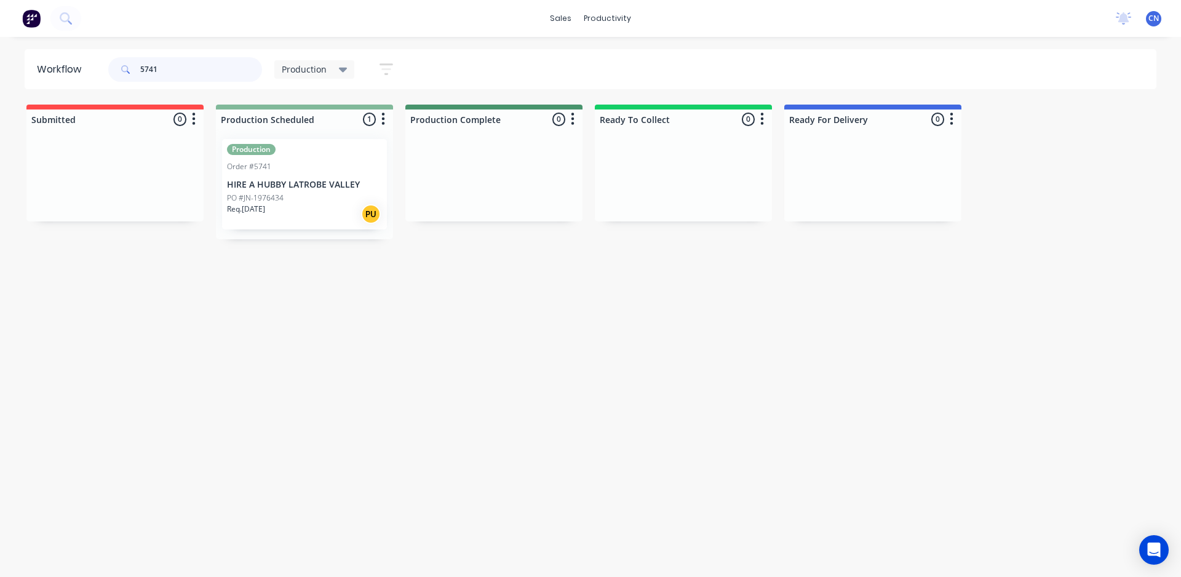
type input "5741"
click at [282, 186] on p "HIRE A HUBBY LATROBE VALLEY" at bounding box center [304, 185] width 155 height 10
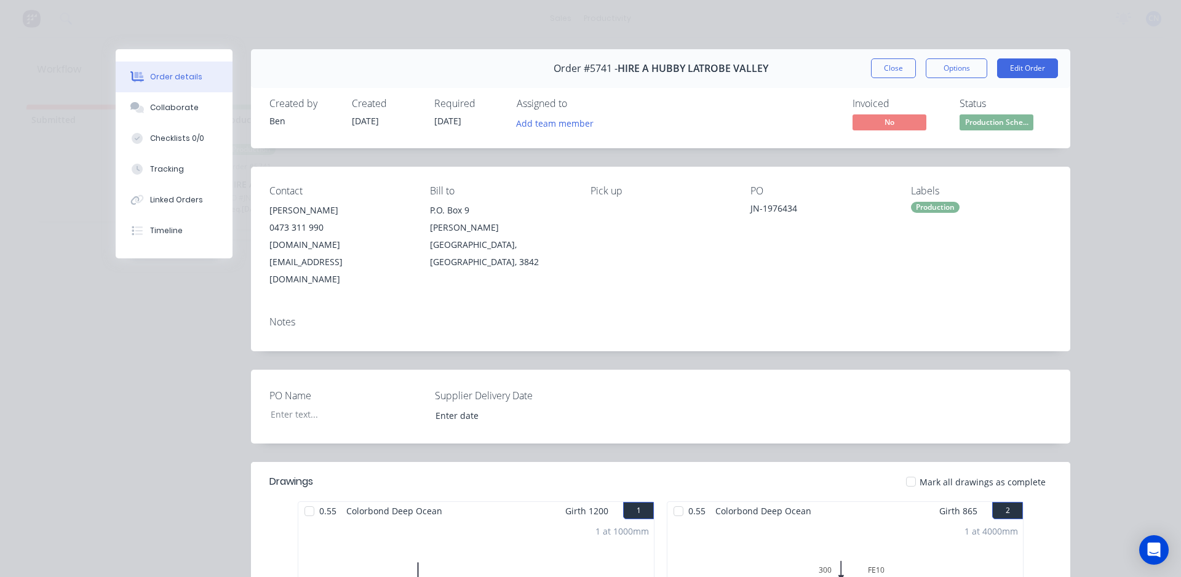
click at [303, 499] on div at bounding box center [309, 511] width 25 height 25
click at [680, 499] on div at bounding box center [678, 511] width 25 height 25
click at [164, 165] on div "Tracking" at bounding box center [167, 169] width 34 height 11
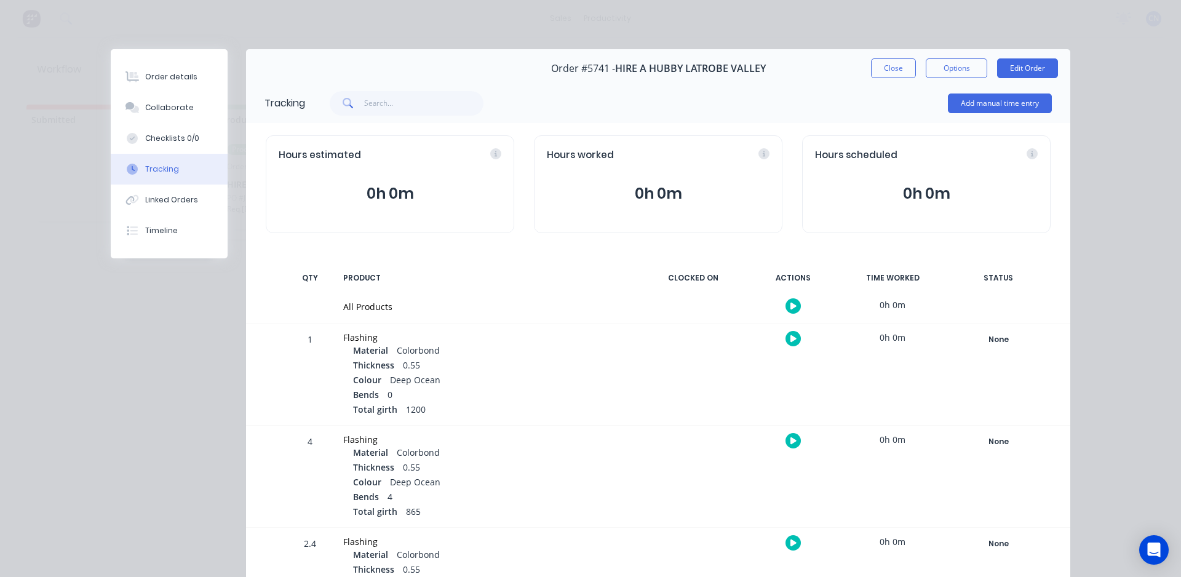
click at [792, 300] on button "button" at bounding box center [793, 305] width 15 height 15
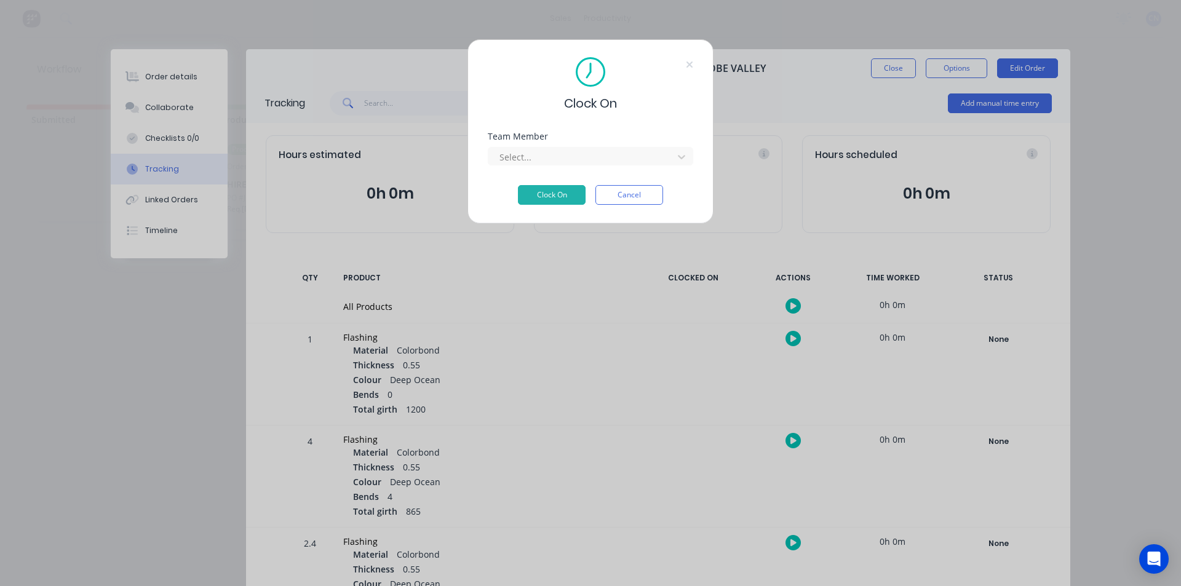
click at [584, 170] on div "Team Member Select..." at bounding box center [590, 158] width 205 height 53
click at [583, 158] on div at bounding box center [582, 156] width 169 height 15
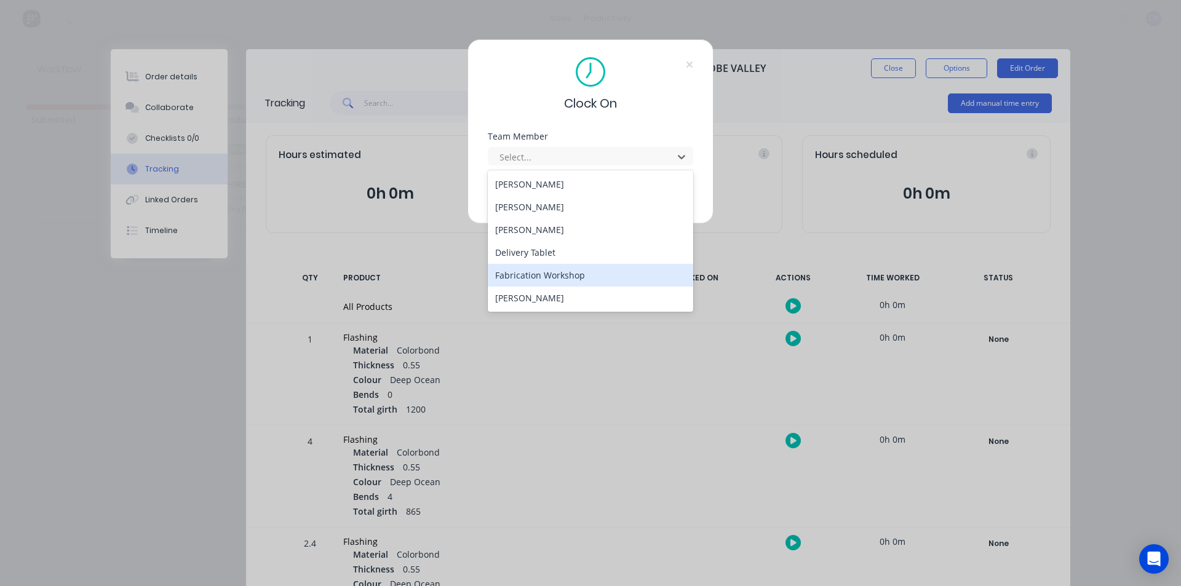
click at [559, 276] on div "Fabrication Workshop" at bounding box center [590, 275] width 205 height 23
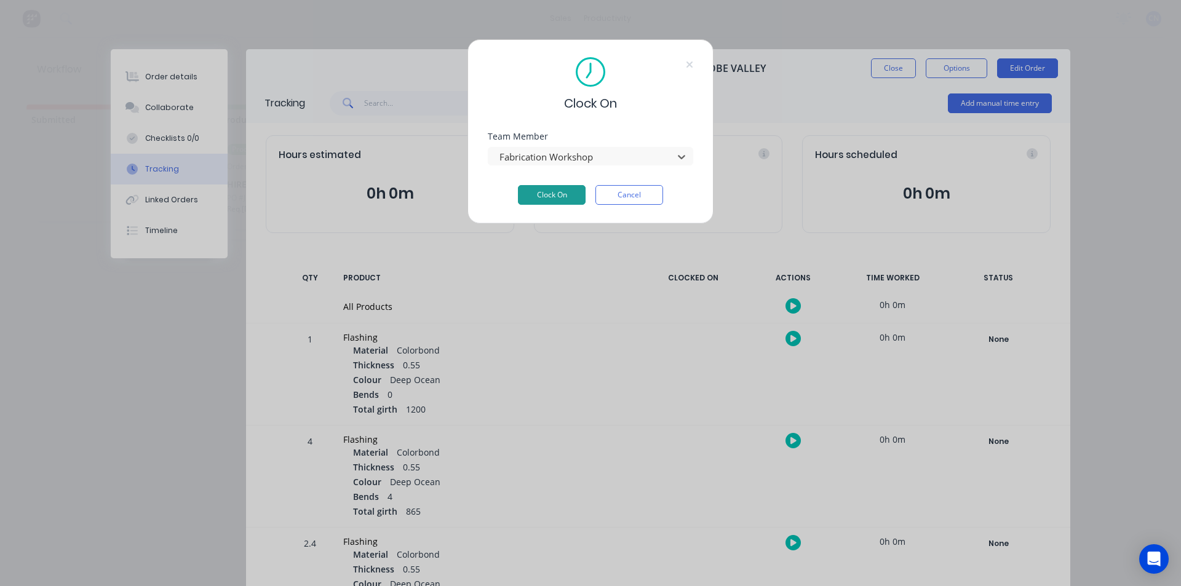
click at [554, 196] on button "Clock On" at bounding box center [552, 195] width 68 height 20
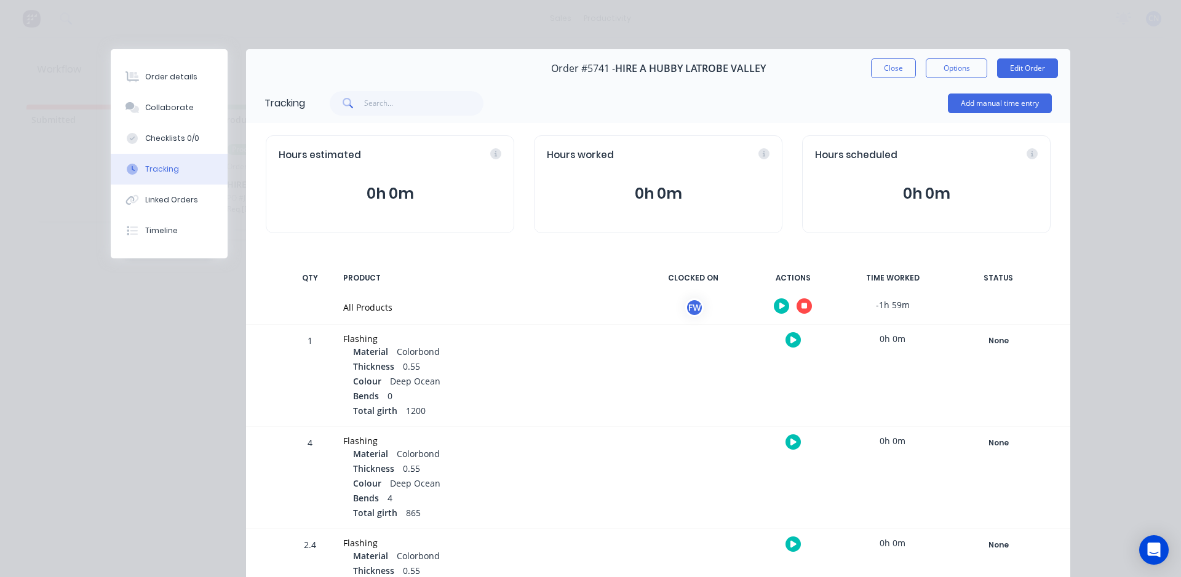
click at [803, 304] on button "button" at bounding box center [804, 305] width 15 height 15
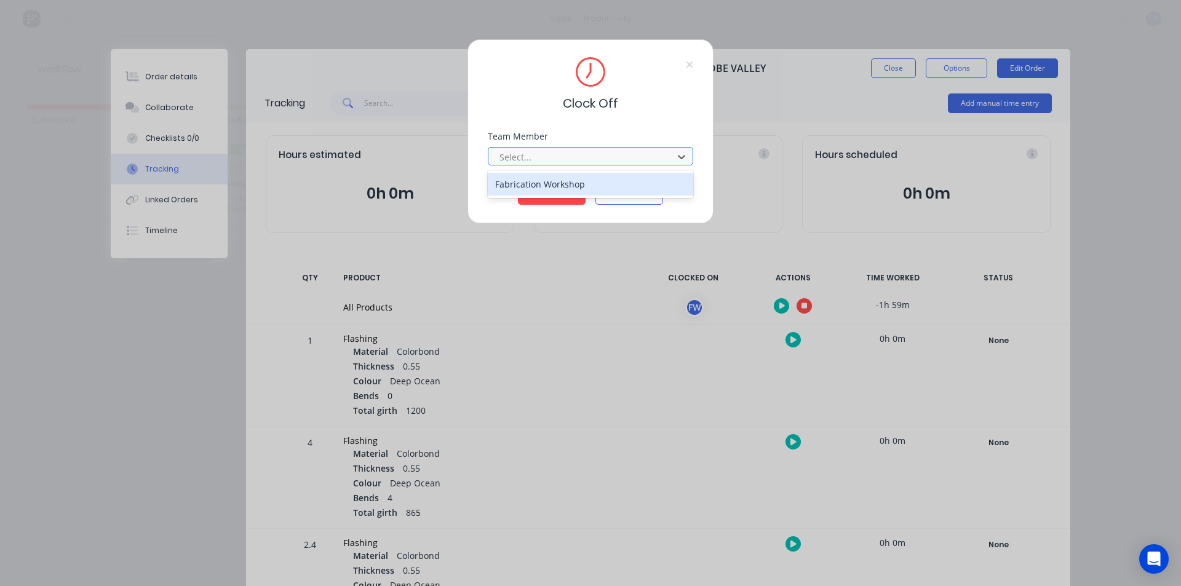
click at [528, 151] on div at bounding box center [582, 156] width 169 height 15
click at [527, 185] on div "Fabrication Workshop" at bounding box center [590, 184] width 205 height 23
click at [540, 194] on button "Clock Off" at bounding box center [552, 195] width 68 height 20
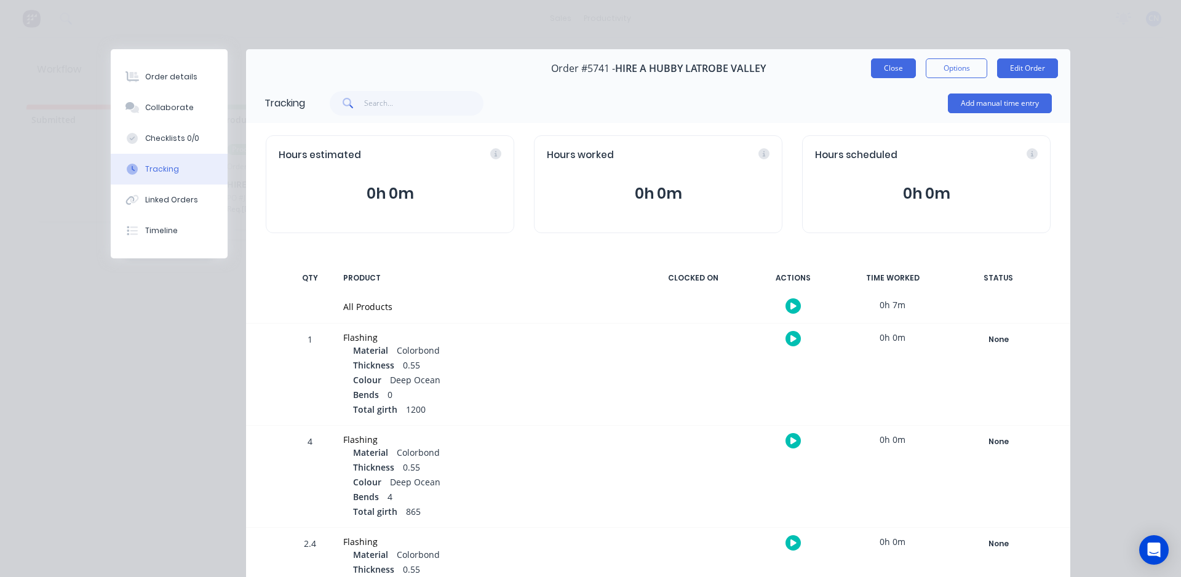
click at [892, 71] on button "Close" at bounding box center [893, 68] width 45 height 20
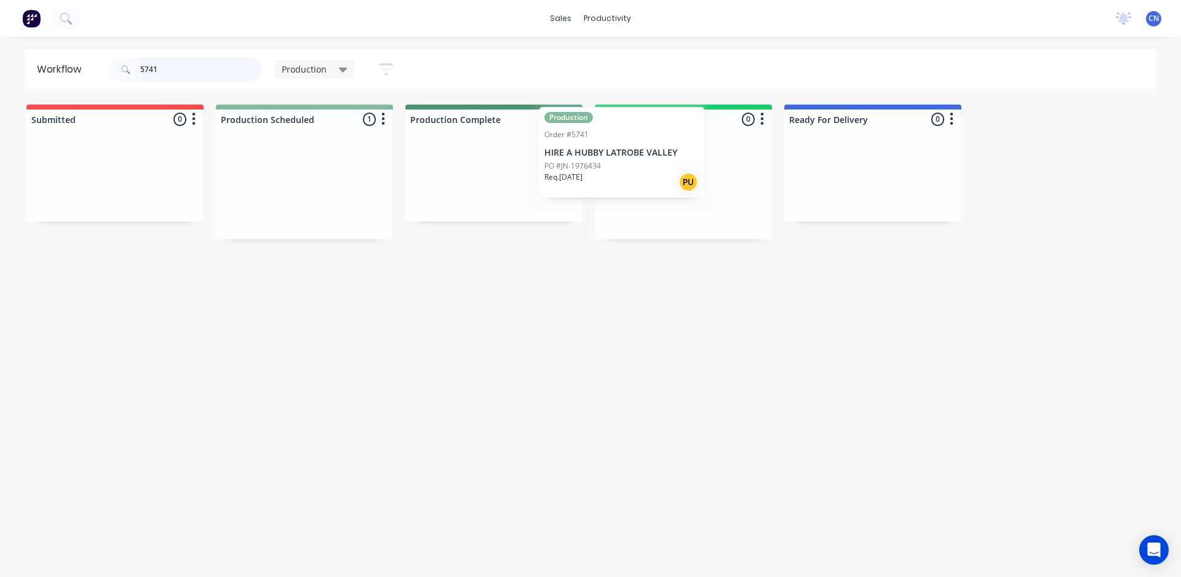
drag, startPoint x: 264, startPoint y: 207, endPoint x: 651, endPoint y: 197, distance: 387.7
click at [651, 194] on div "Submitted 0 Production Scheduled 1 Production Order #5741 HIRE A HUBBY LATROBE …" at bounding box center [927, 172] width 1873 height 135
